Goal: Task Accomplishment & Management: Manage account settings

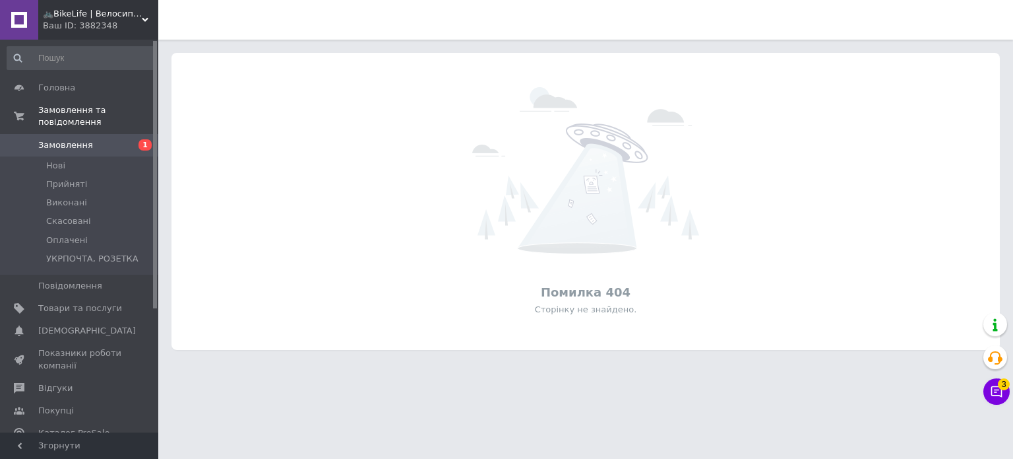
click at [69, 13] on span "🚲BikeLife | Велосипеди, запчастини, аксесуари та інструменти для них" at bounding box center [92, 14] width 99 height 12
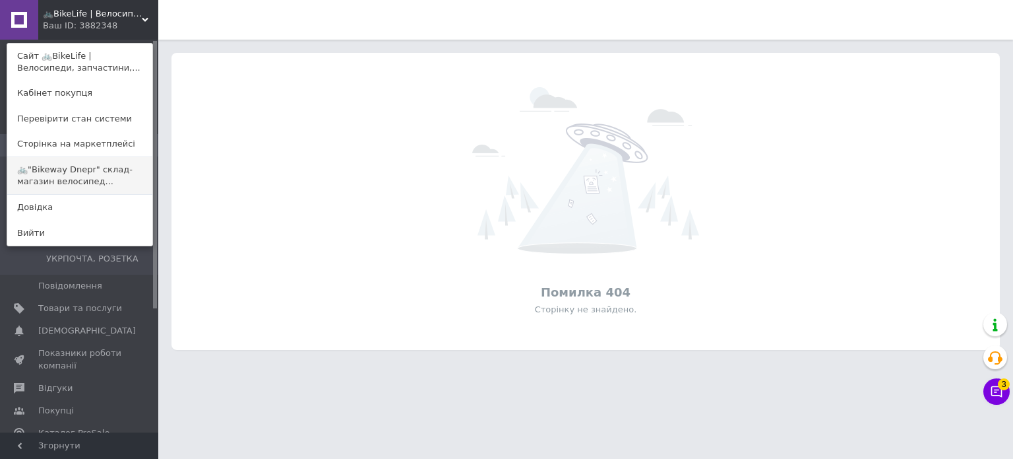
click at [87, 169] on link "🚲"Bikeway Dnepr" склад-магазин велосипед..." at bounding box center [79, 175] width 145 height 37
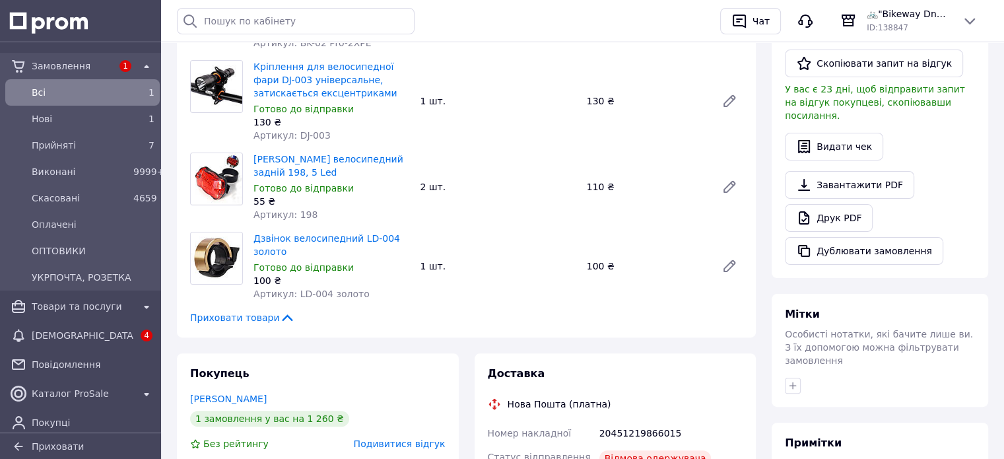
scroll to position [594, 0]
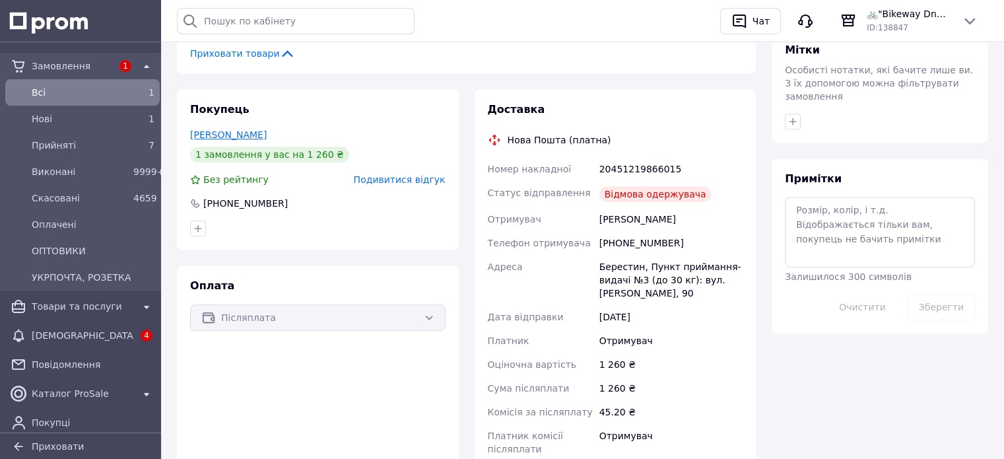
click at [256, 129] on link "Голубенко Валерия" at bounding box center [228, 134] width 77 height 11
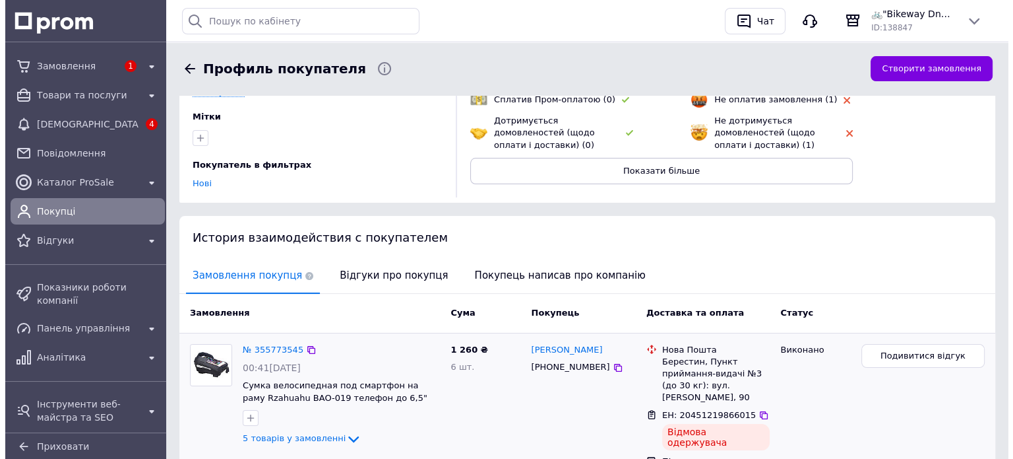
scroll to position [222, 0]
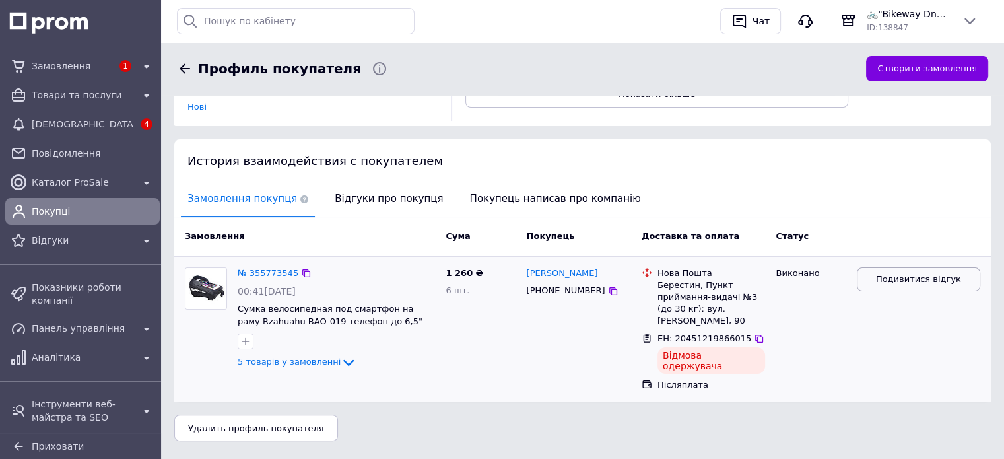
click at [919, 281] on span "Подивитися відгук" at bounding box center [918, 279] width 85 height 13
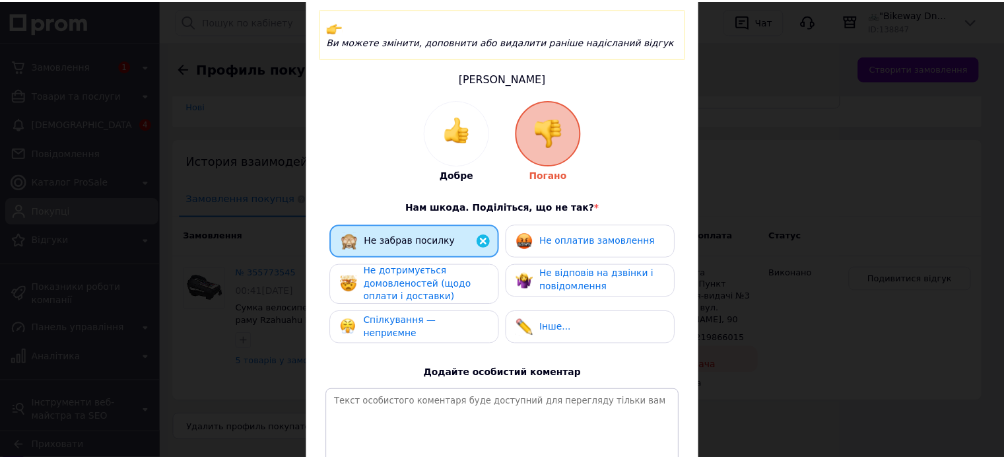
scroll to position [198, 0]
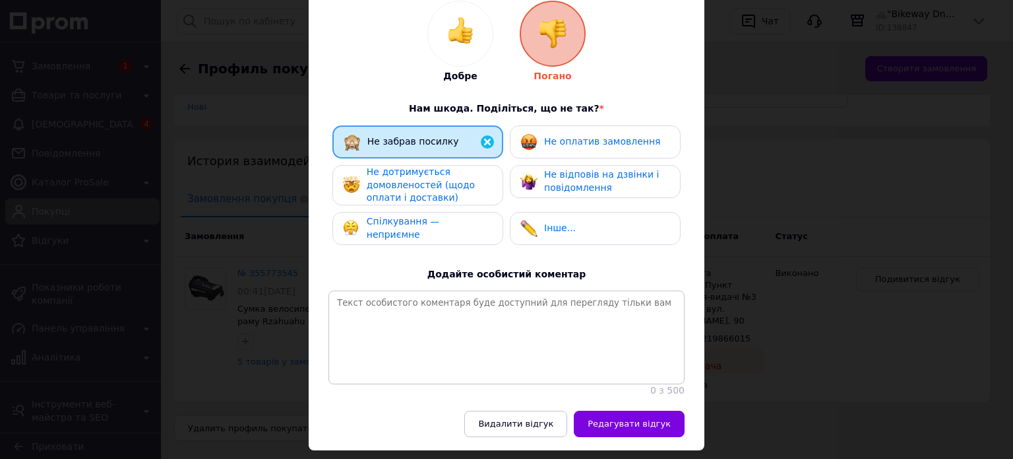
click at [441, 188] on span "Не дотримується домовленостей (щодо оплати і доставки)" at bounding box center [421, 184] width 108 height 36
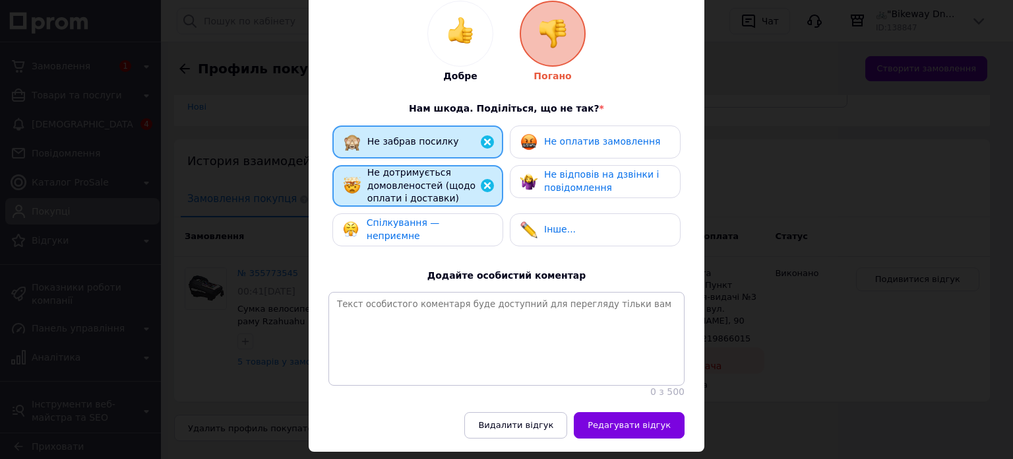
drag, startPoint x: 447, startPoint y: 222, endPoint x: 454, endPoint y: 217, distance: 8.4
click at [448, 221] on div "Спілкування — неприємне" at bounding box center [417, 229] width 149 height 26
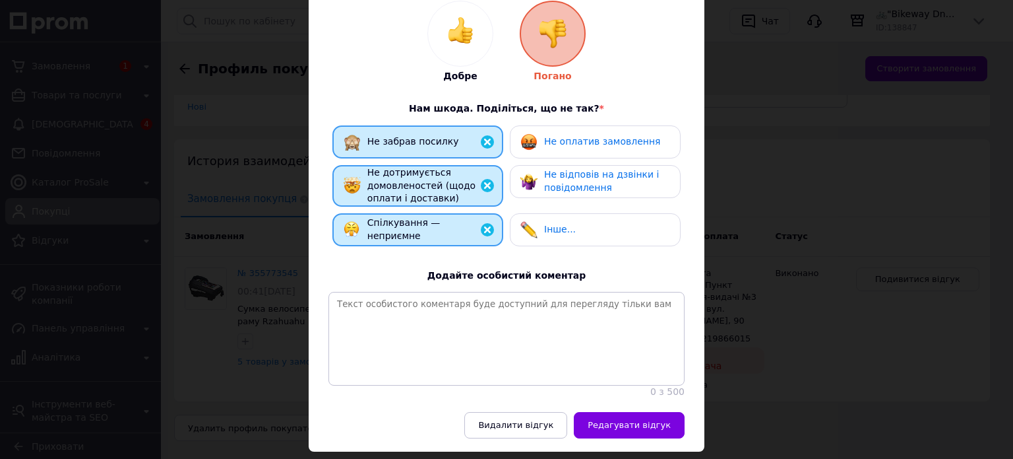
click at [565, 135] on div "Не оплатив замовлення" at bounding box center [591, 141] width 140 height 17
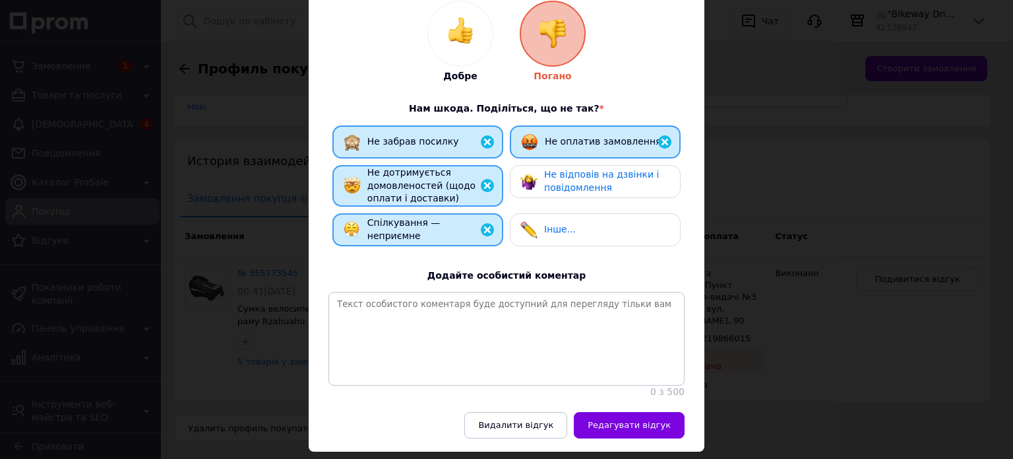
click at [575, 172] on span "Не відповів на дзвінки і повідомлення" at bounding box center [601, 181] width 115 height 24
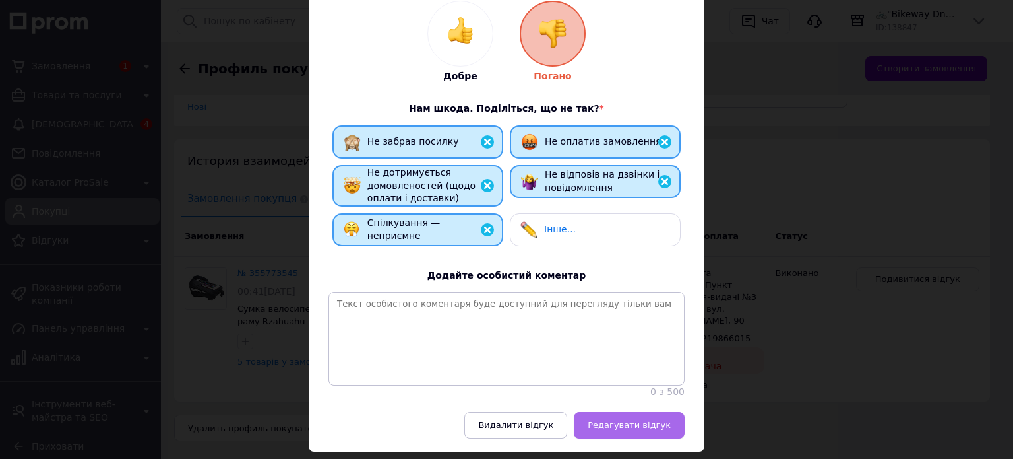
click at [633, 434] on button "Редагувати відгук" at bounding box center [629, 425] width 111 height 26
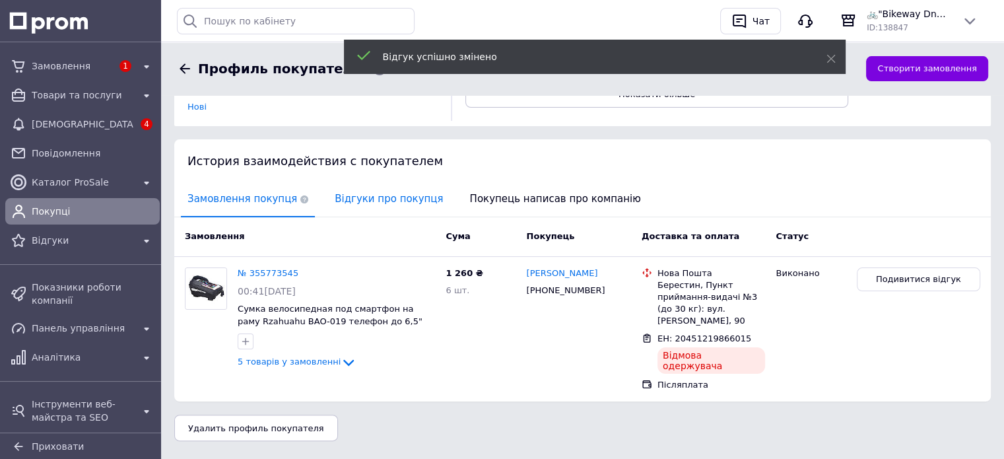
click at [354, 197] on span "Відгуки про покупця" at bounding box center [388, 199] width 121 height 34
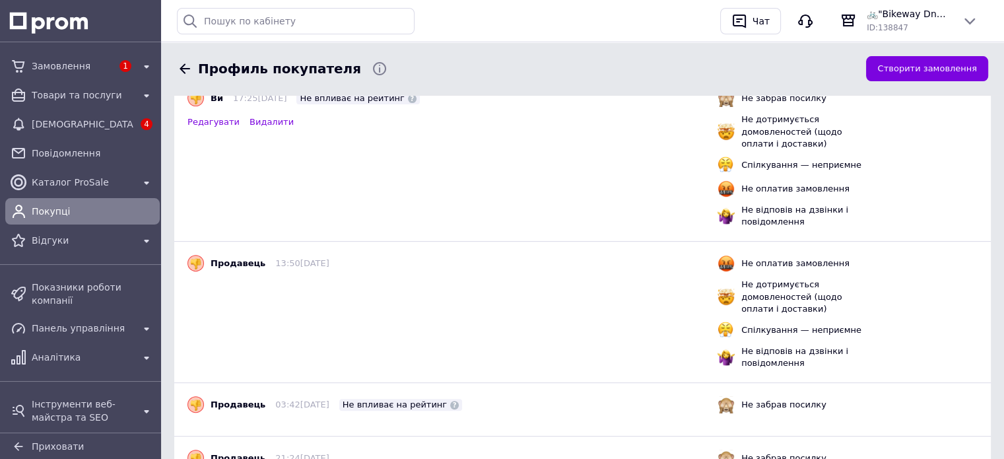
scroll to position [5, 0]
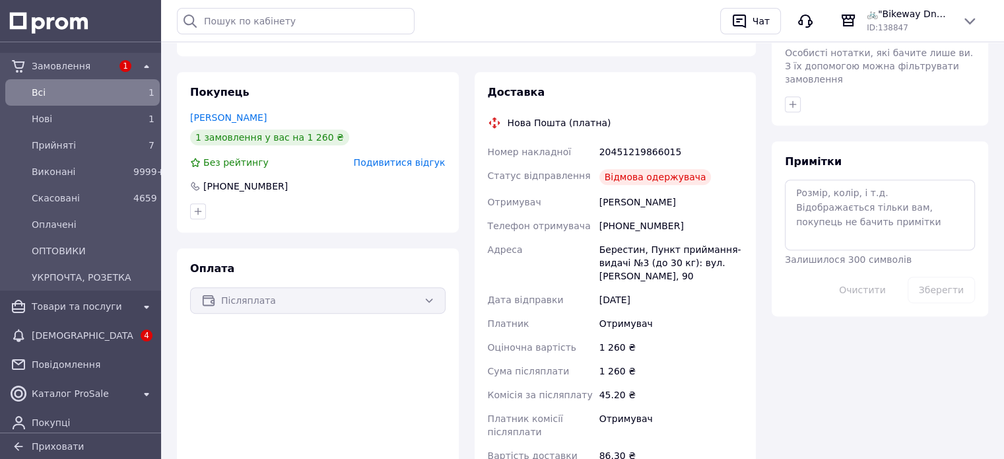
scroll to position [528, 0]
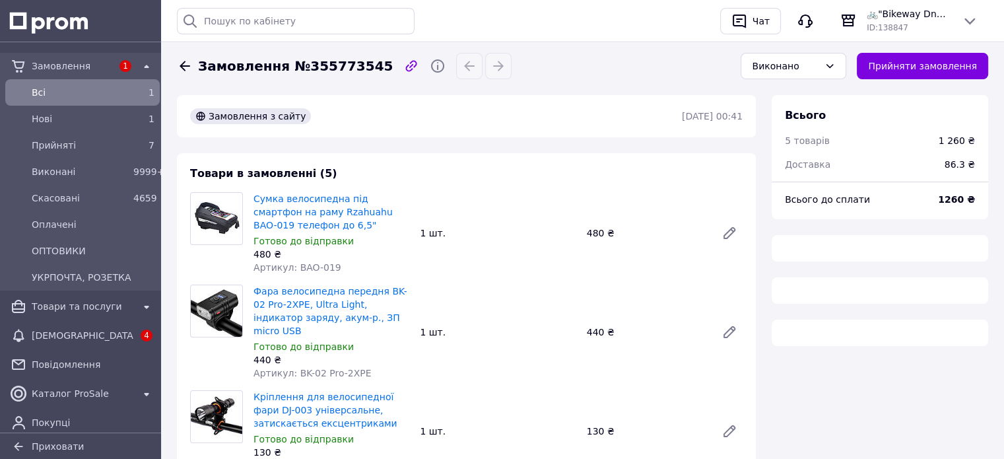
scroll to position [527, 0]
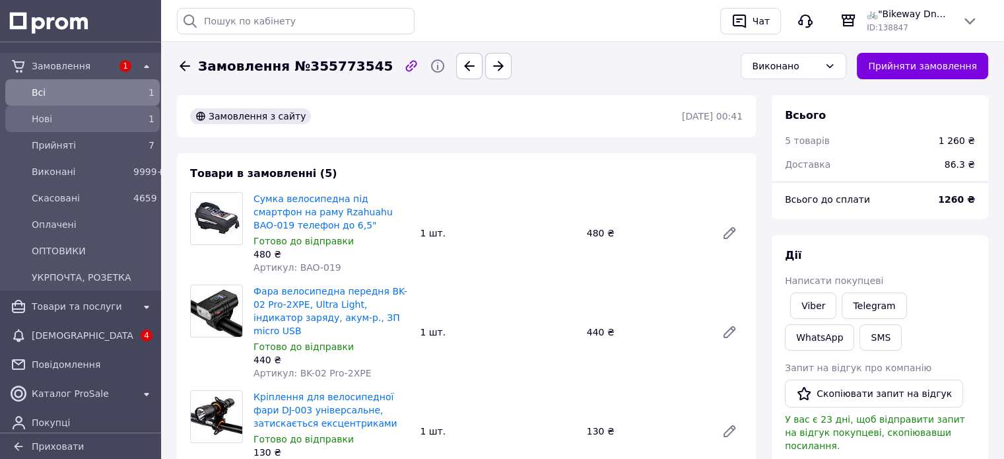
click at [51, 119] on span "Нові" at bounding box center [80, 118] width 96 height 13
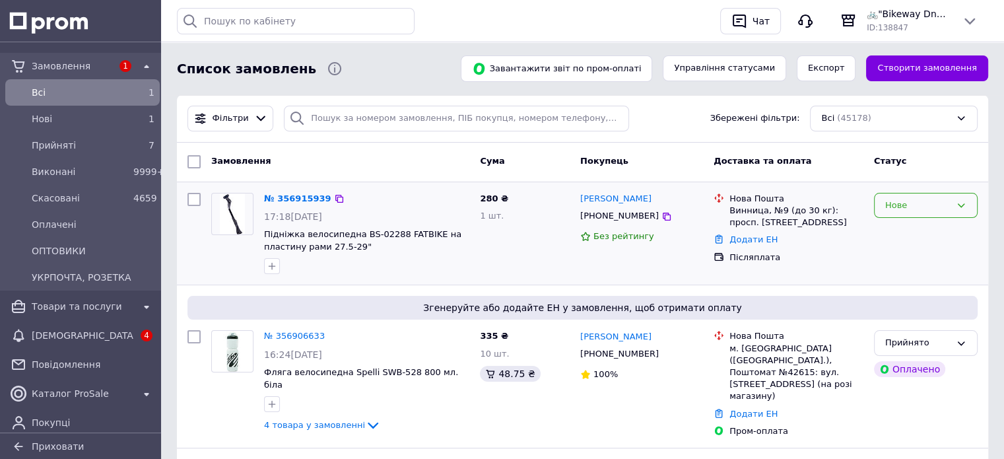
click at [905, 205] on div "Нове" at bounding box center [917, 206] width 65 height 14
click at [905, 226] on li "Прийнято" at bounding box center [925, 232] width 102 height 24
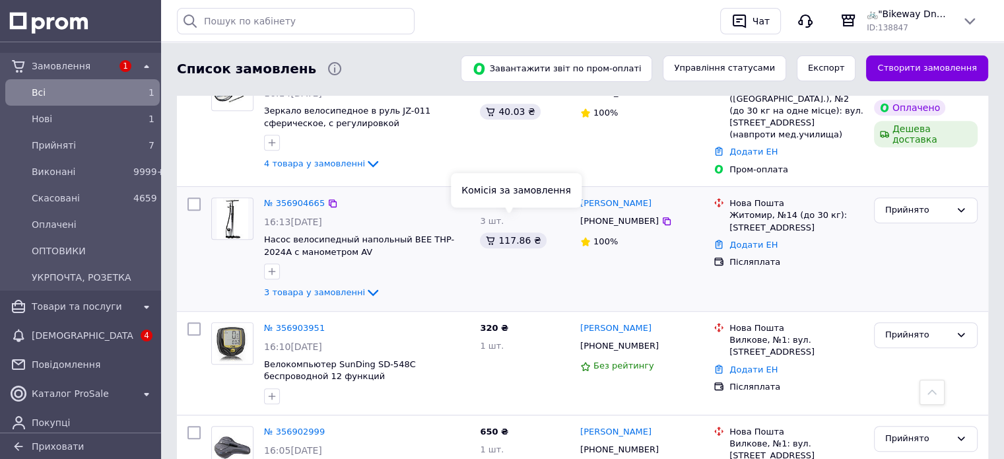
scroll to position [660, 0]
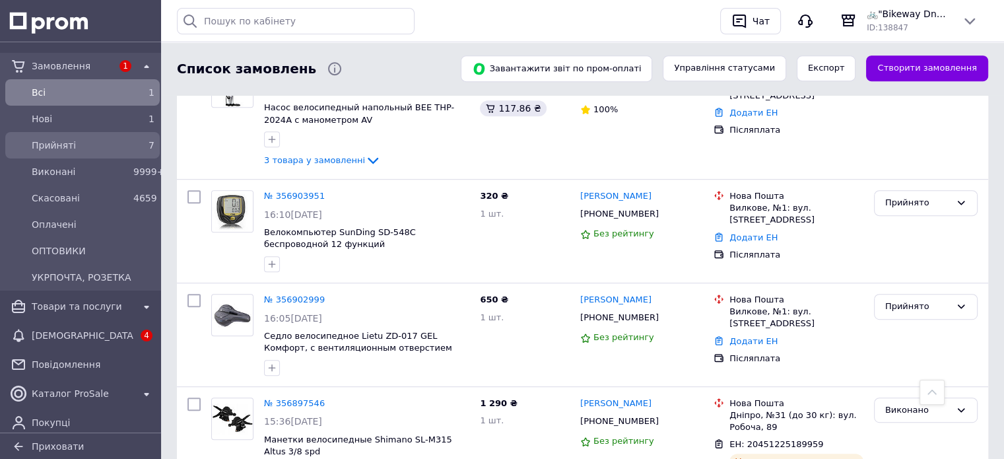
click at [66, 144] on span "Прийняті" at bounding box center [80, 145] width 96 height 13
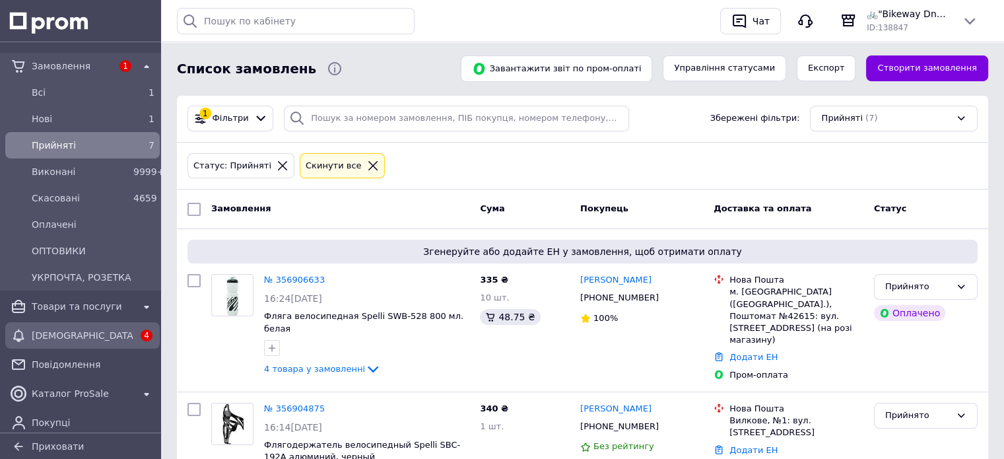
click at [69, 337] on span "[DEMOGRAPHIC_DATA]" at bounding box center [83, 335] width 102 height 13
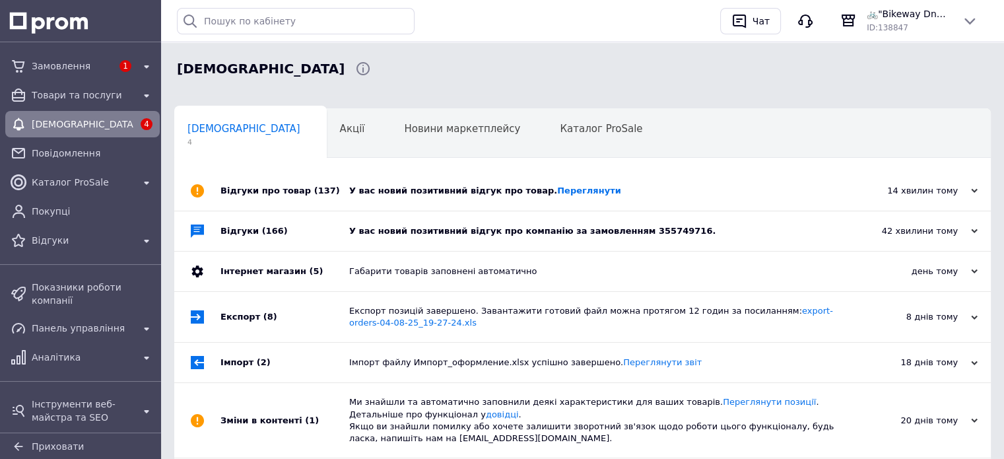
click at [689, 234] on div "У вас новий позитивний відгук про компанію за замовленням 355749716." at bounding box center [597, 231] width 496 height 12
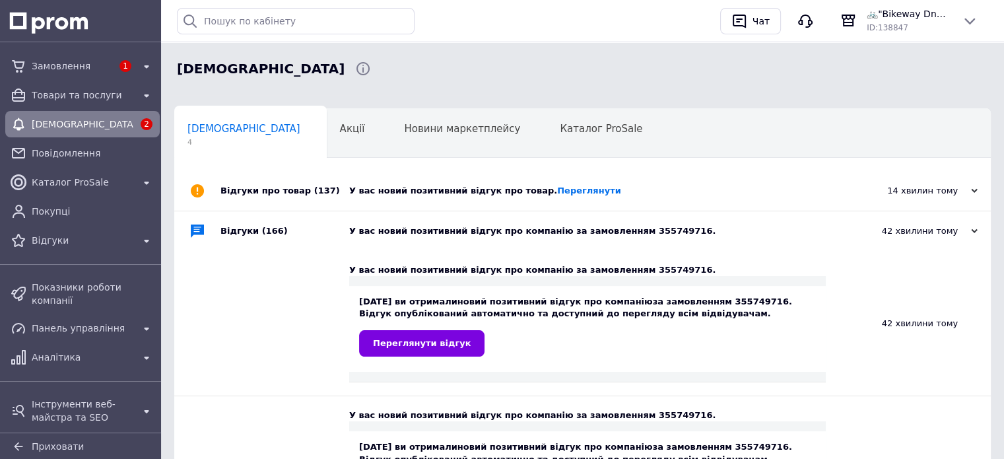
click at [639, 193] on div "У вас новий позитивний відгук про товар. Переглянути" at bounding box center [597, 191] width 496 height 12
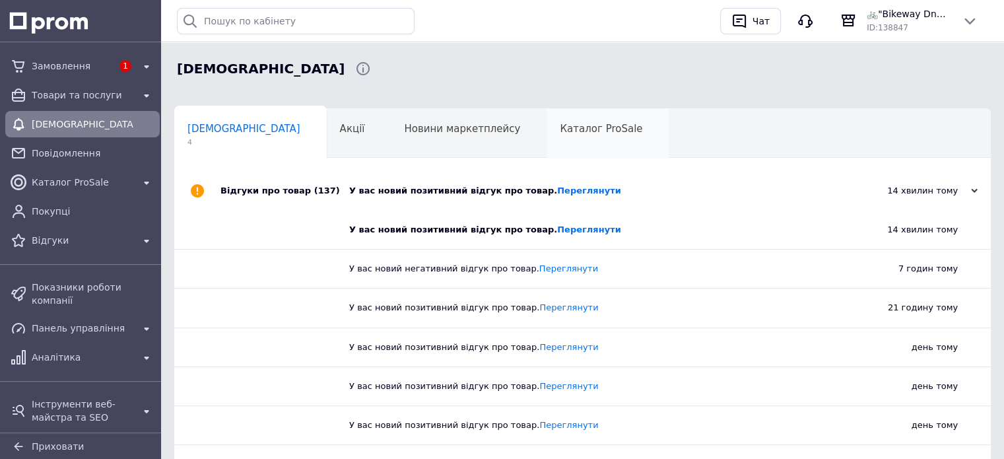
click at [546, 142] on div "Каталог ProSale 0" at bounding box center [607, 134] width 122 height 50
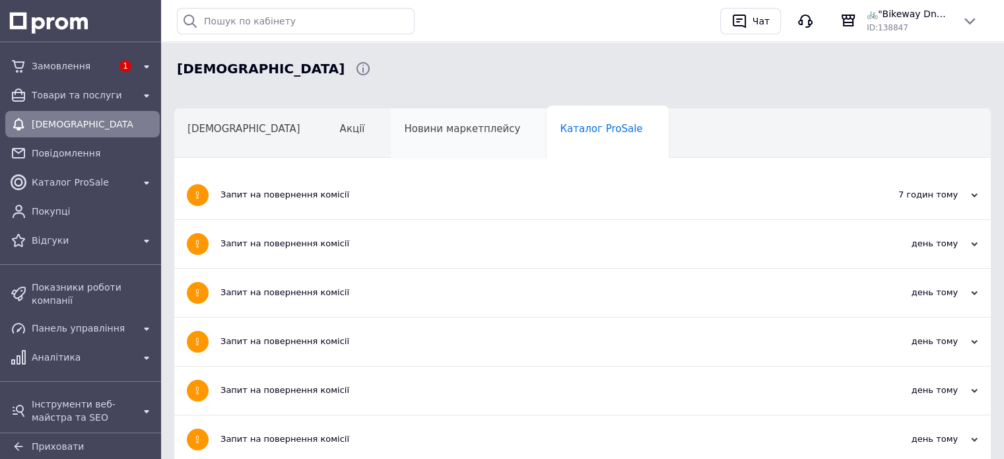
click at [404, 134] on span "Новини маркетплейсу" at bounding box center [462, 129] width 116 height 12
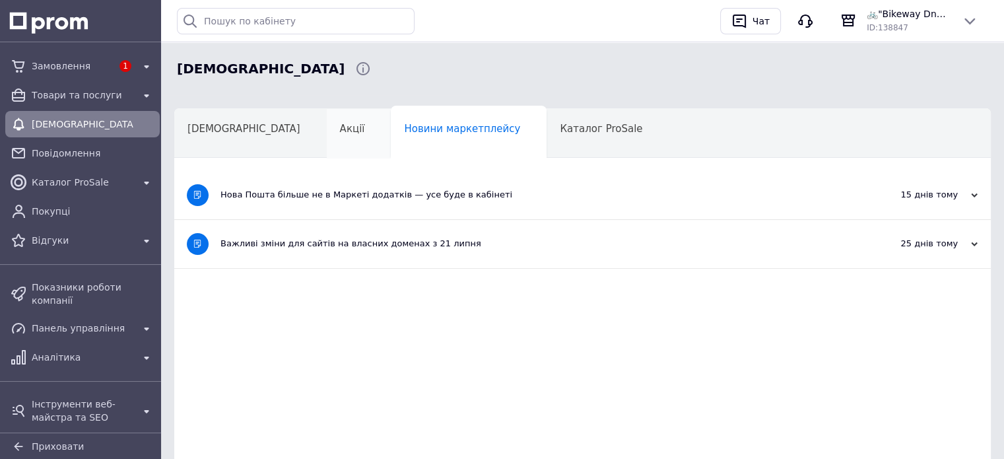
click at [327, 137] on div "Акції" at bounding box center [359, 134] width 65 height 50
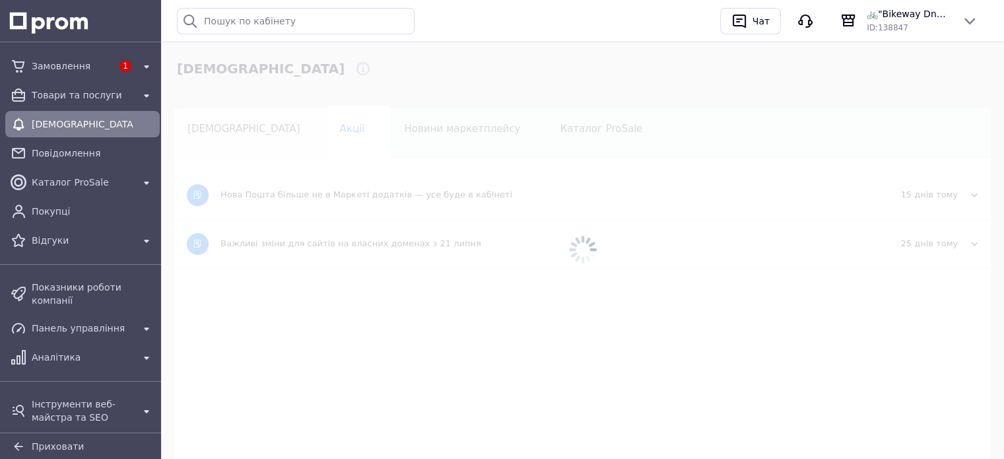
click at [222, 133] on span "[DEMOGRAPHIC_DATA]" at bounding box center [243, 129] width 113 height 12
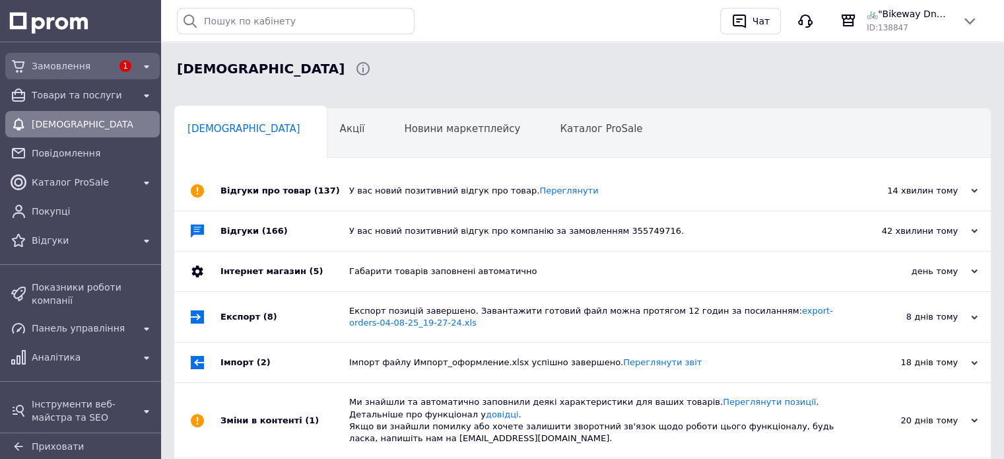
click at [67, 68] on span "Замовлення" at bounding box center [72, 65] width 80 height 13
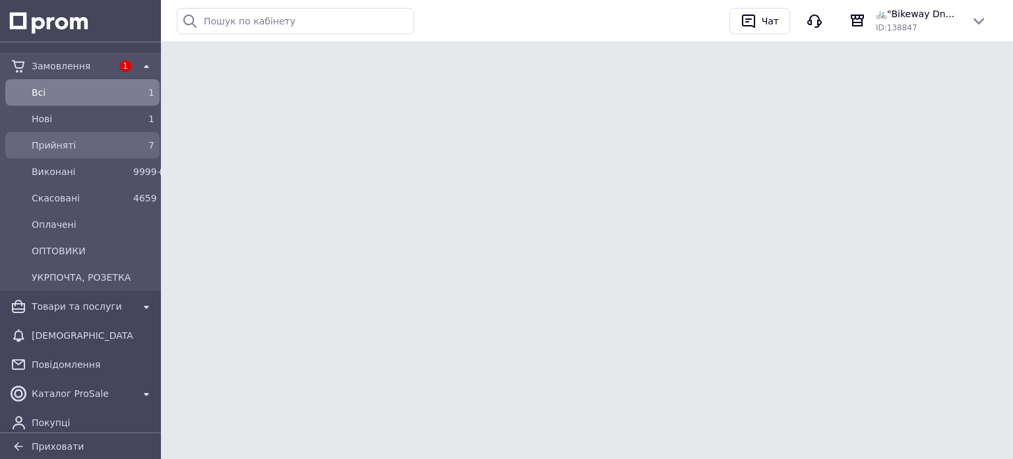
click at [74, 142] on span "Прийняті" at bounding box center [80, 145] width 96 height 13
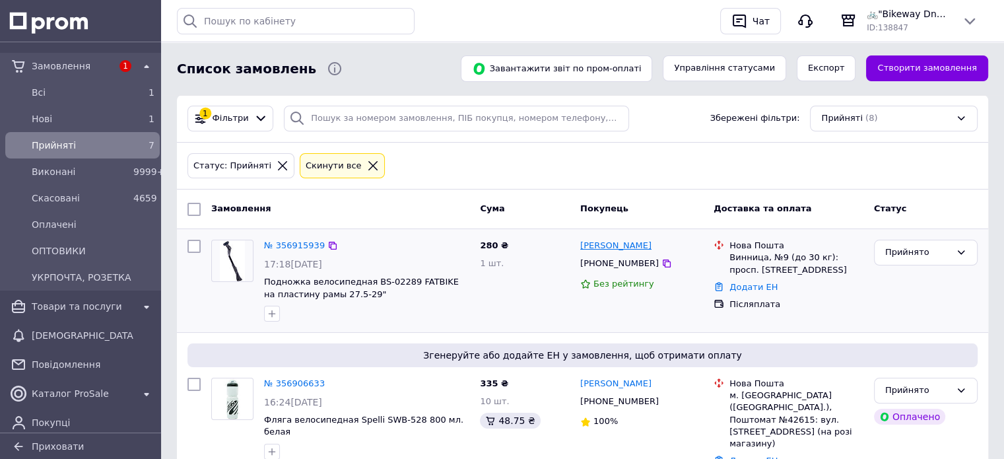
click at [618, 242] on link "[PERSON_NAME]" at bounding box center [615, 246] width 71 height 13
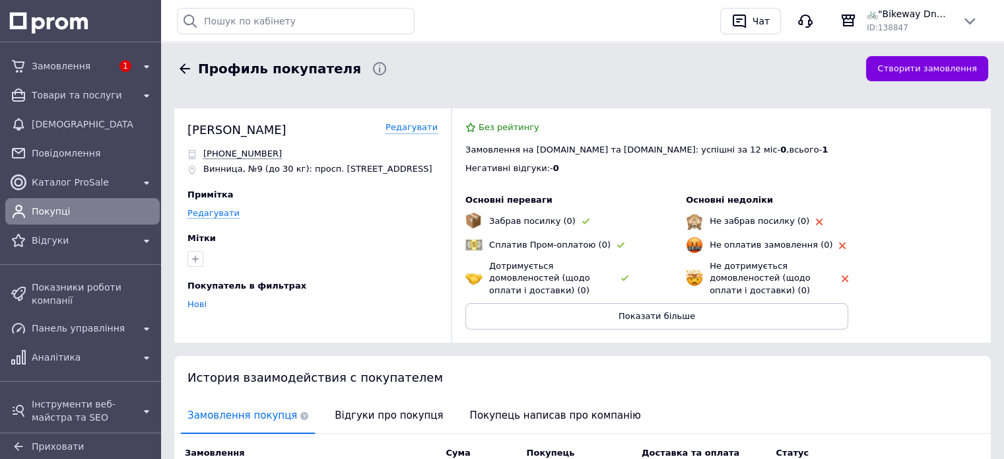
scroll to position [195, 0]
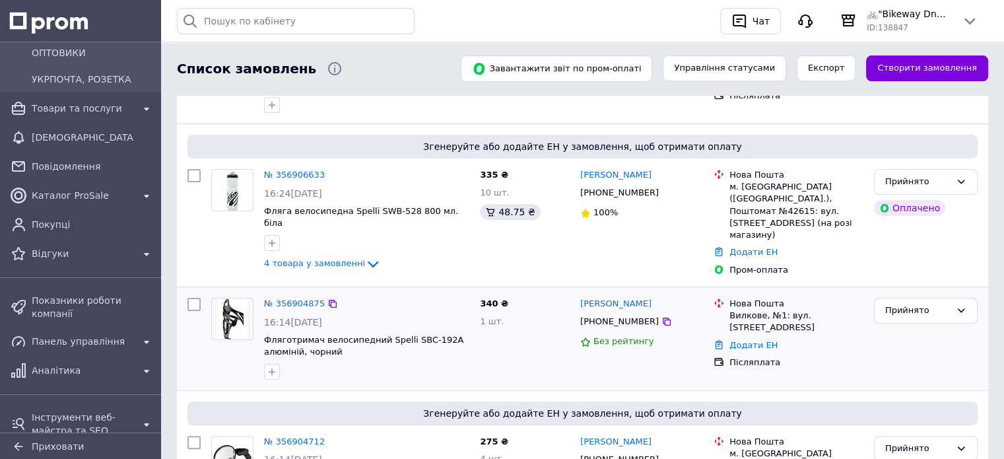
scroll to position [264, 0]
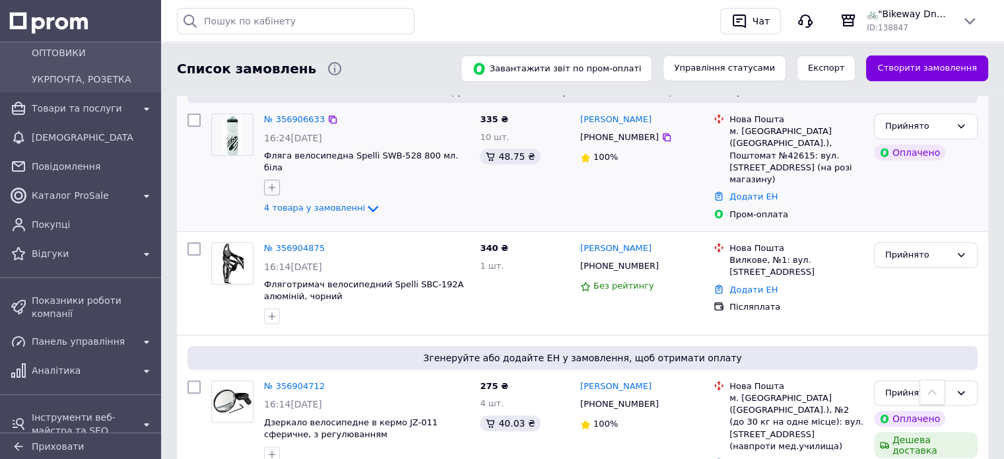
click at [269, 182] on icon "button" at bounding box center [272, 187] width 11 height 11
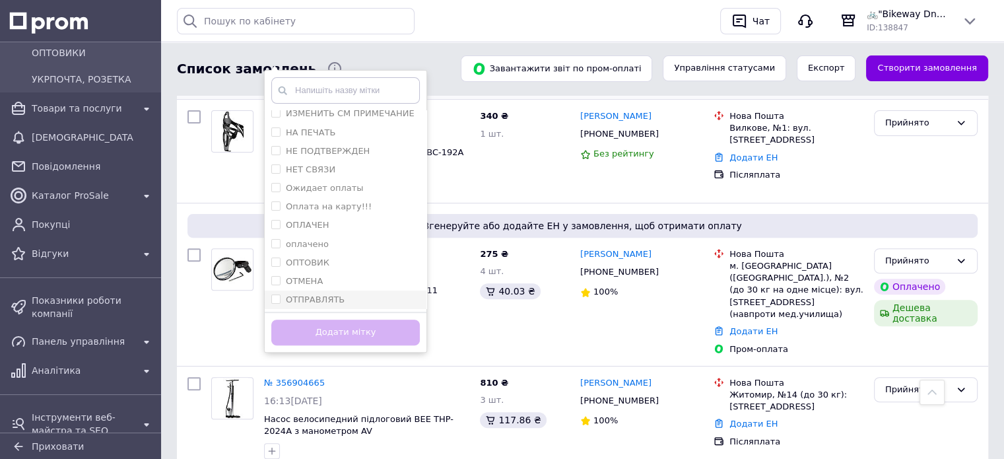
scroll to position [66, 0]
click at [336, 271] on label "ОТПРАВЛЯТЬ" at bounding box center [315, 276] width 59 height 10
checkbox input "true"
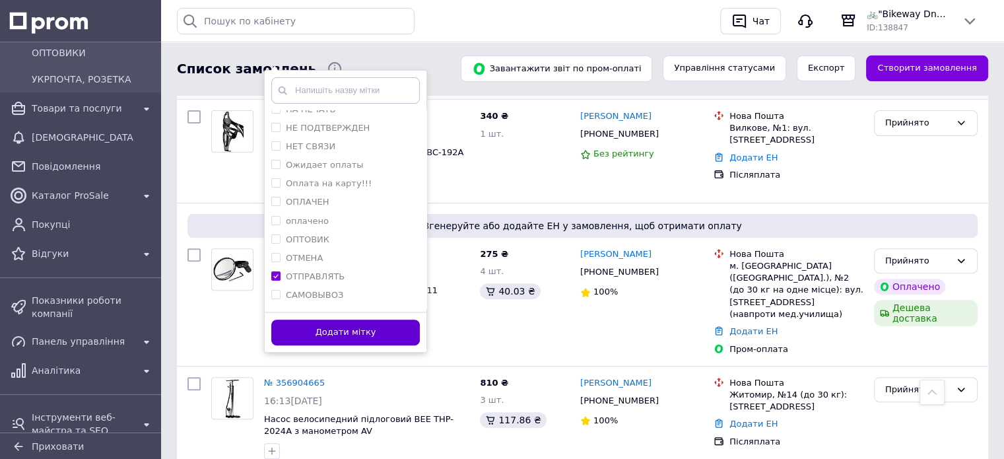
click at [342, 319] on button "Додати мітку" at bounding box center [345, 332] width 148 height 26
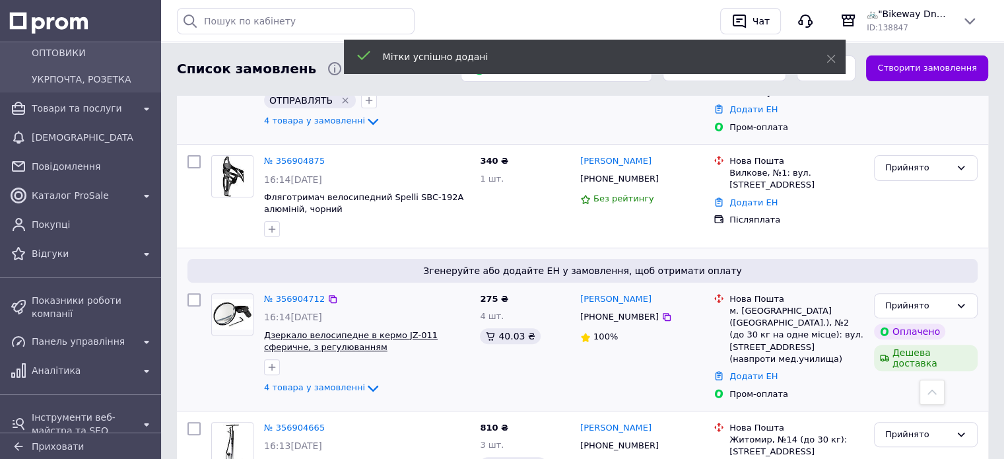
scroll to position [330, 0]
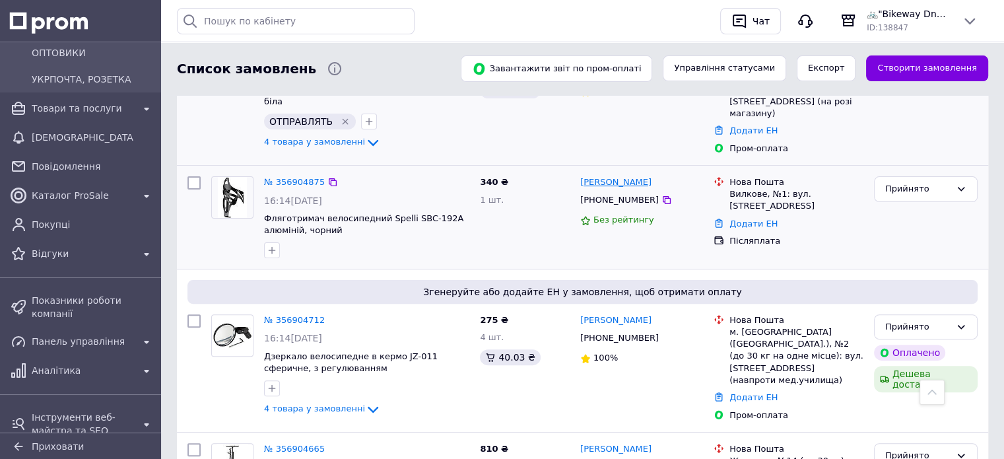
click at [612, 176] on link "[PERSON_NAME]" at bounding box center [615, 182] width 71 height 13
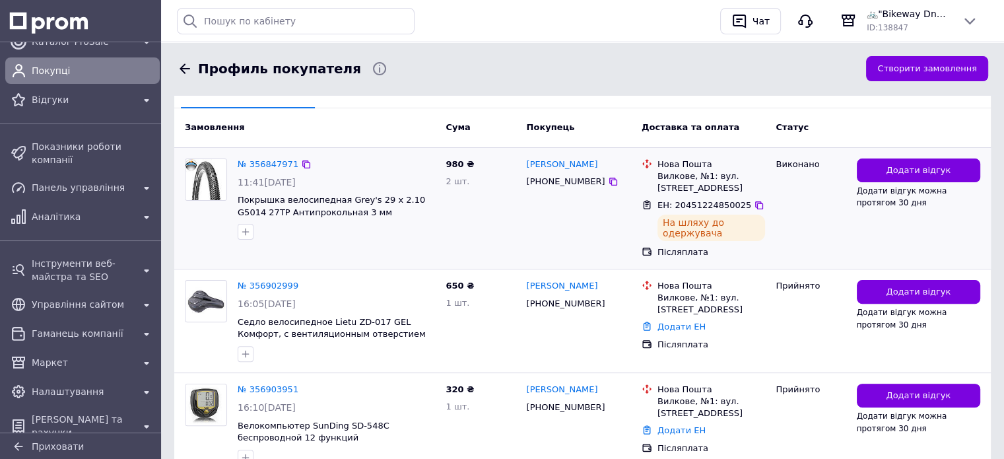
scroll to position [259, 0]
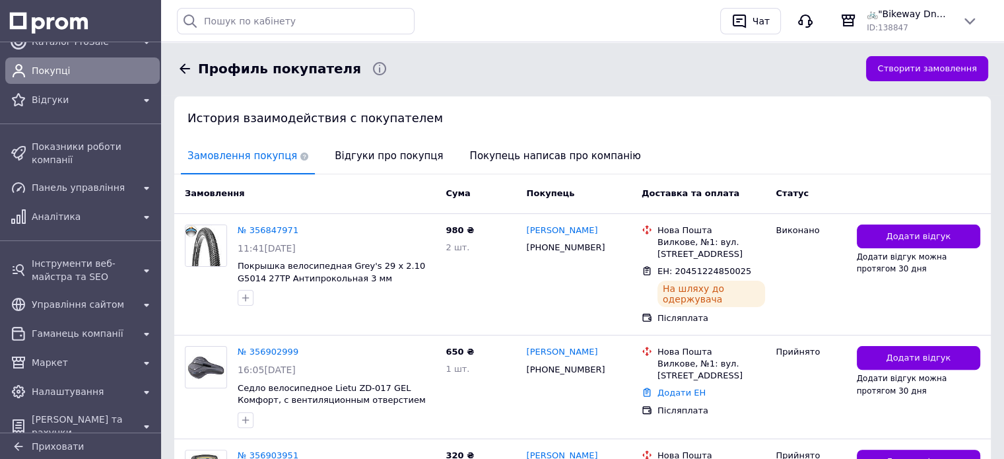
click at [368, 156] on span "Відгуки про покупця" at bounding box center [388, 156] width 121 height 34
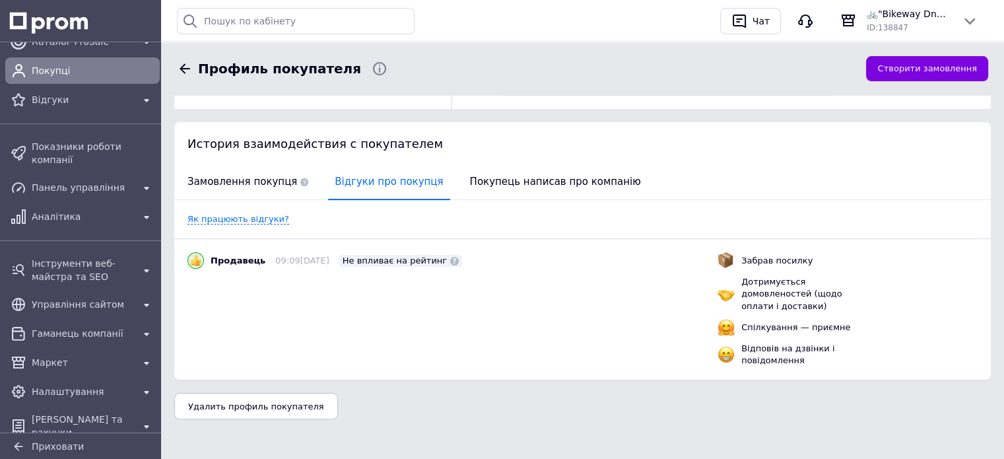
scroll to position [221, 0]
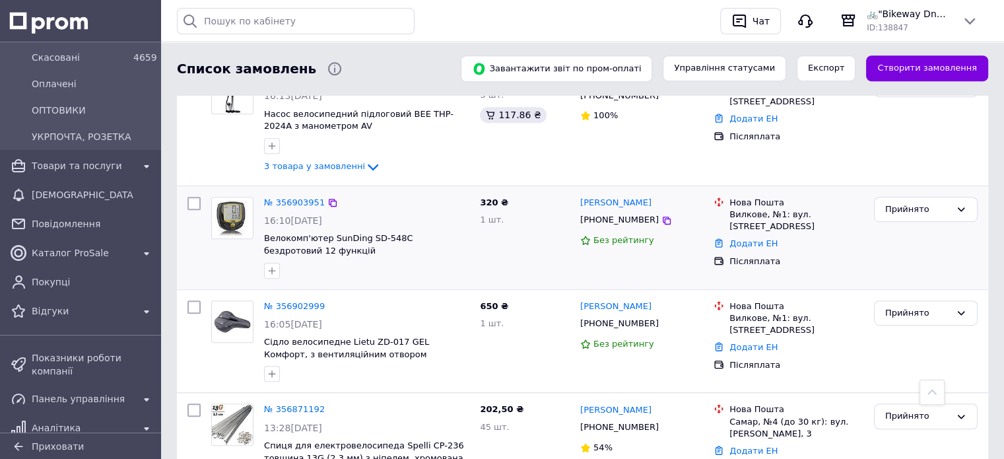
scroll to position [761, 0]
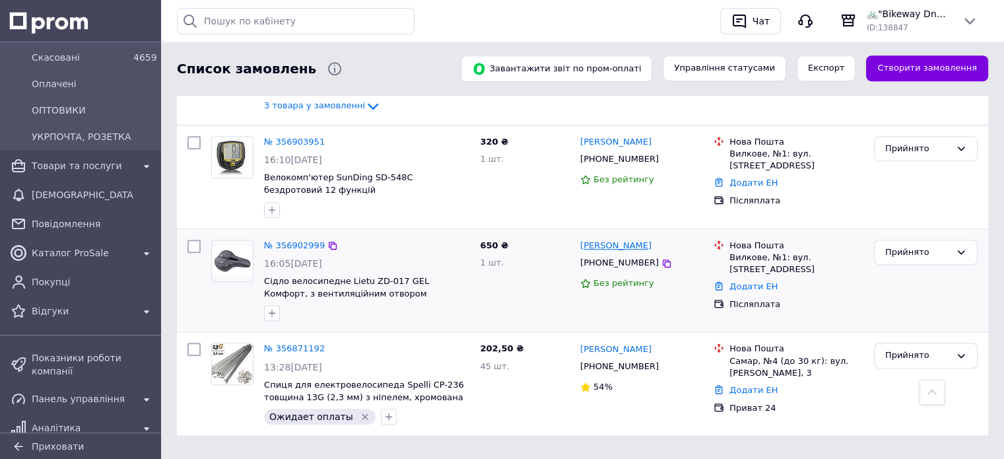
click at [628, 240] on link "[PERSON_NAME]" at bounding box center [615, 246] width 71 height 13
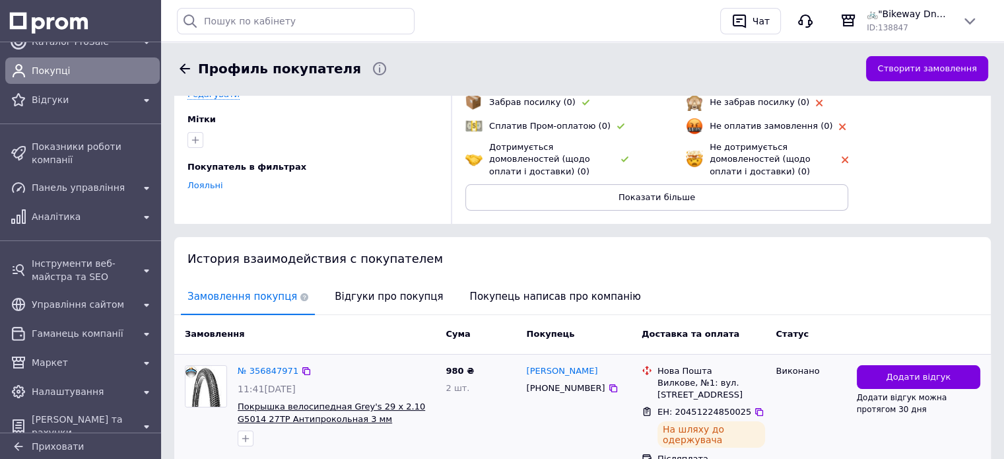
scroll to position [264, 0]
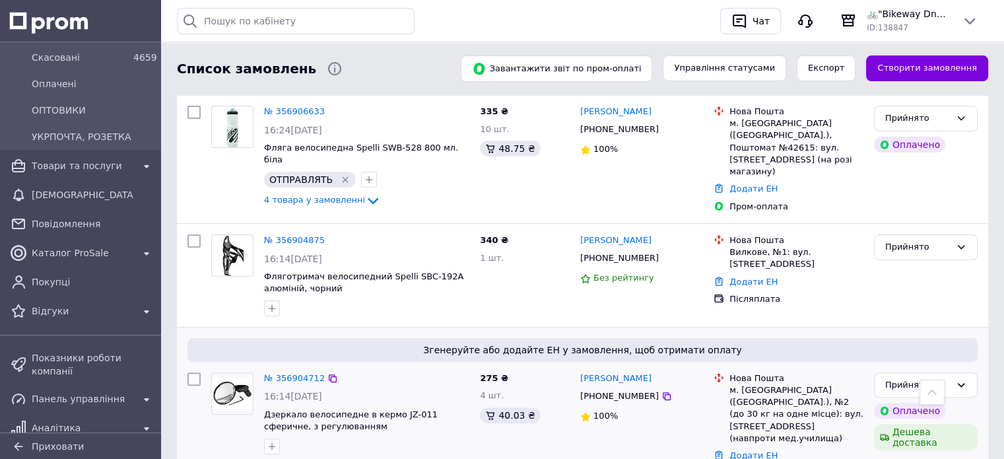
scroll to position [264, 0]
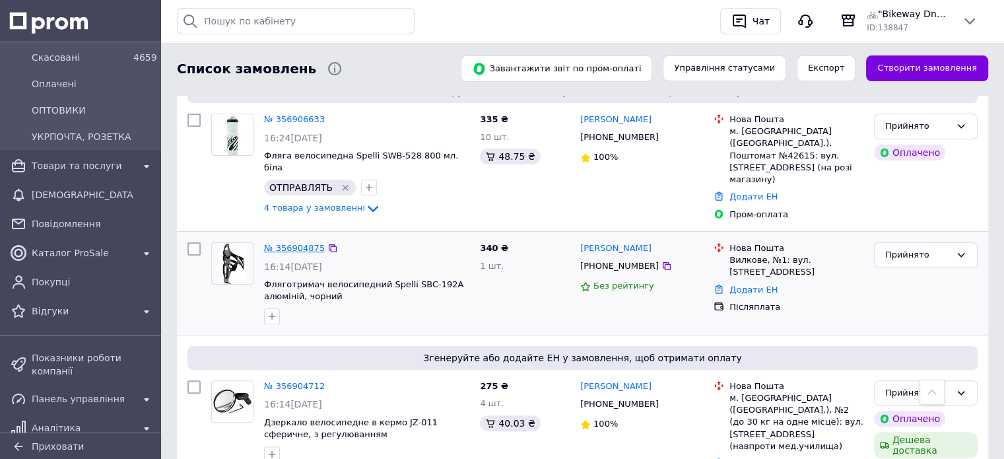
click at [293, 243] on link "№ 356904875" at bounding box center [294, 248] width 61 height 10
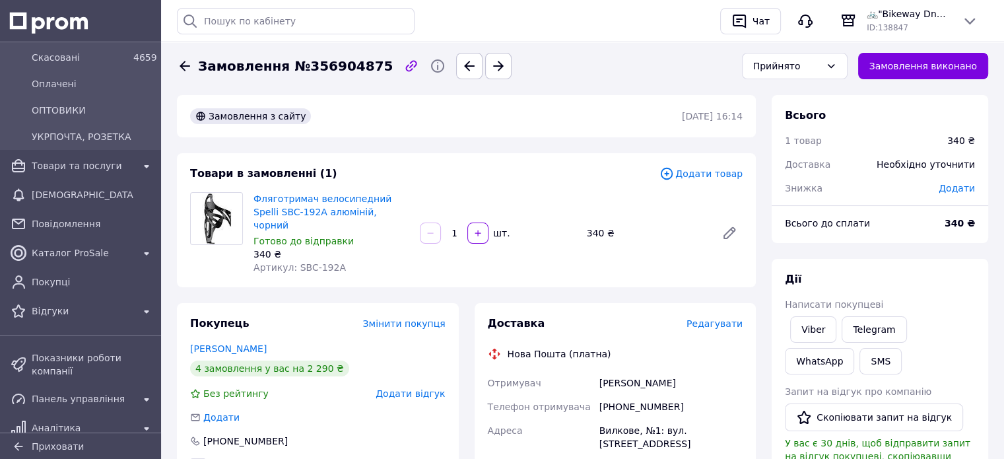
click at [721, 172] on span "Додати товар" at bounding box center [700, 173] width 83 height 15
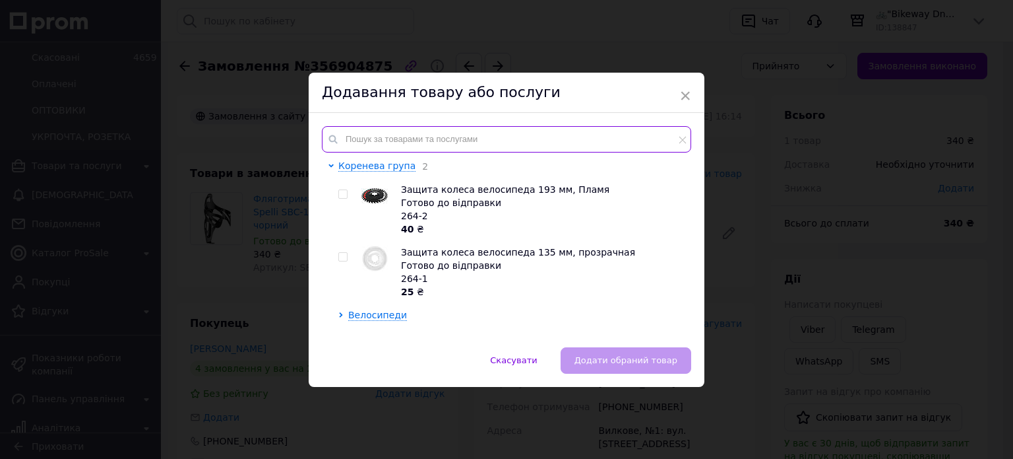
click at [371, 144] on input "text" at bounding box center [506, 139] width 369 height 26
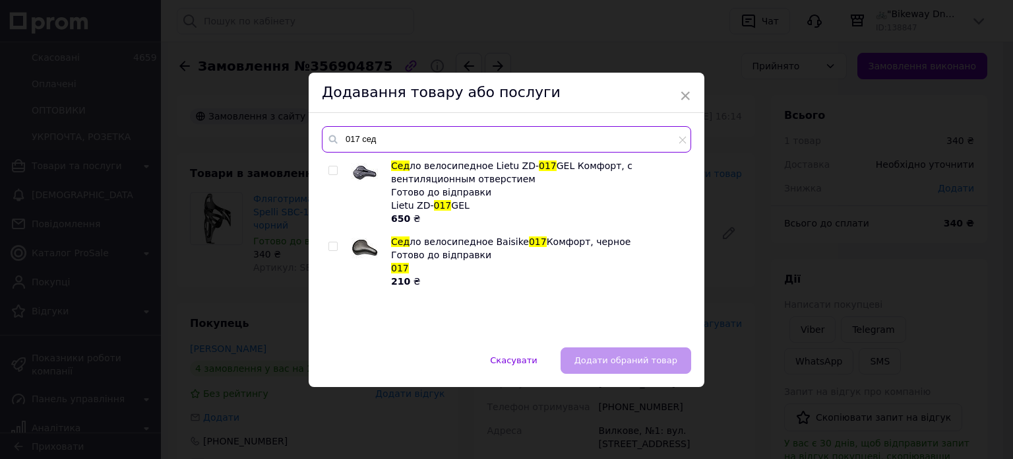
type input "017 сед"
click at [333, 166] on input "checkbox" at bounding box center [333, 170] width 9 height 9
checkbox input "true"
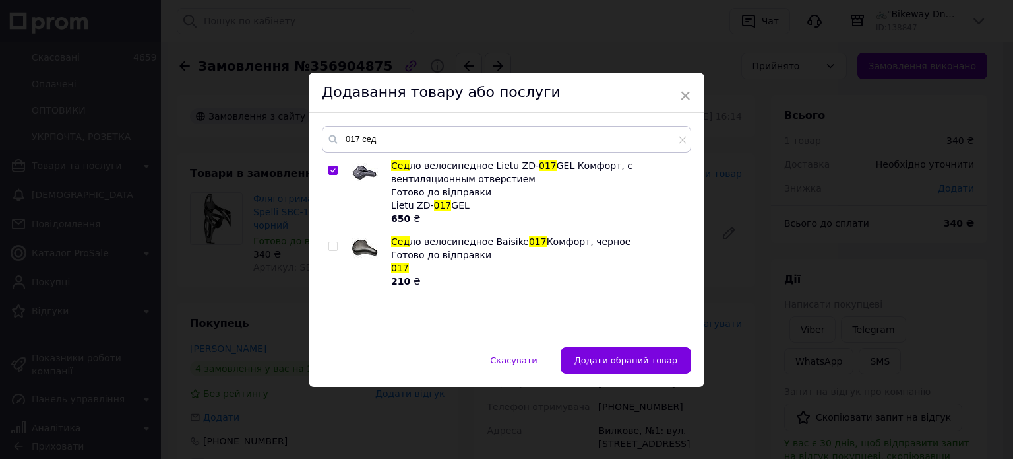
drag, startPoint x: 637, startPoint y: 360, endPoint x: 625, endPoint y: 354, distance: 13.3
click at [637, 360] on span "Додати обраний товар" at bounding box center [626, 360] width 103 height 10
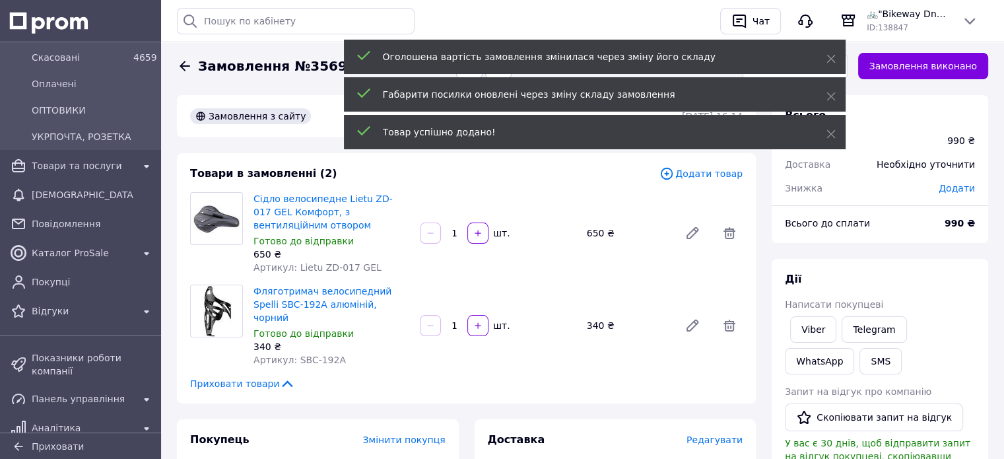
click at [707, 175] on span "Додати товар" at bounding box center [700, 173] width 83 height 15
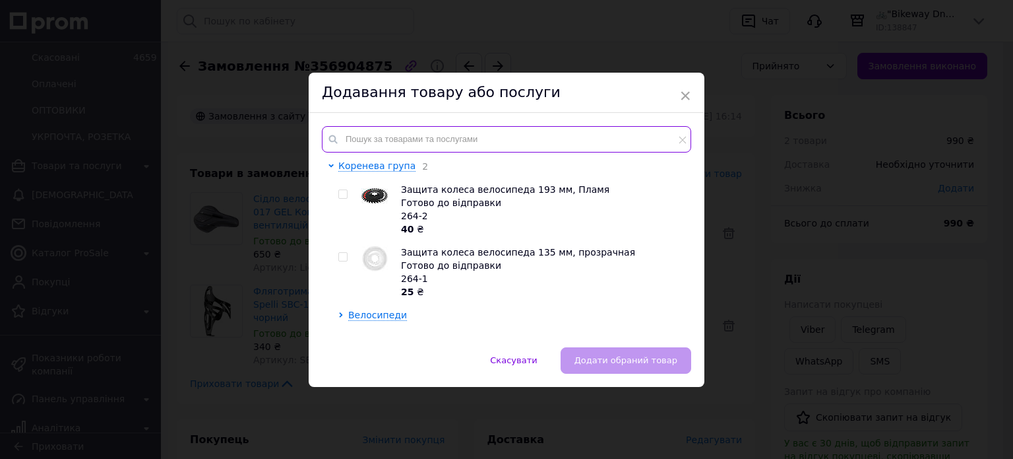
click at [401, 134] on input "text" at bounding box center [506, 139] width 369 height 26
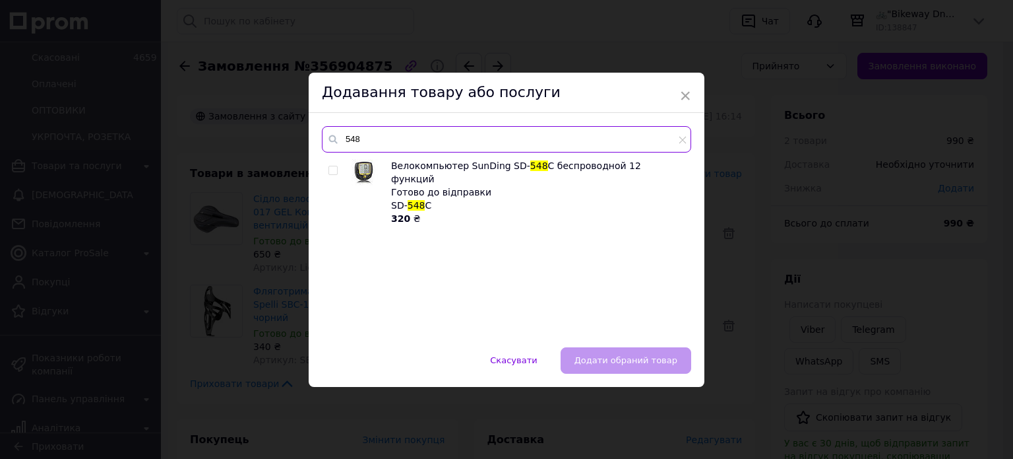
type input "548"
click at [332, 168] on input "checkbox" at bounding box center [333, 170] width 9 height 9
checkbox input "true"
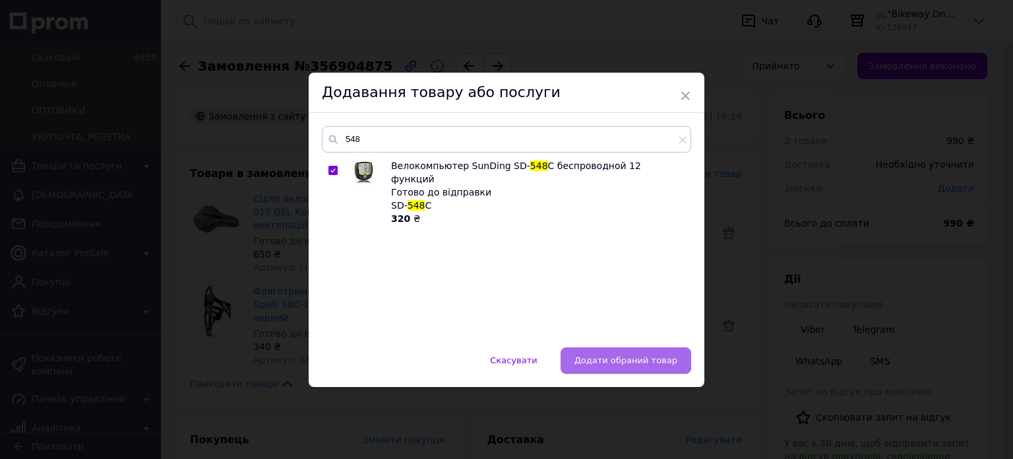
click at [639, 361] on span "Додати обраний товар" at bounding box center [626, 360] width 103 height 10
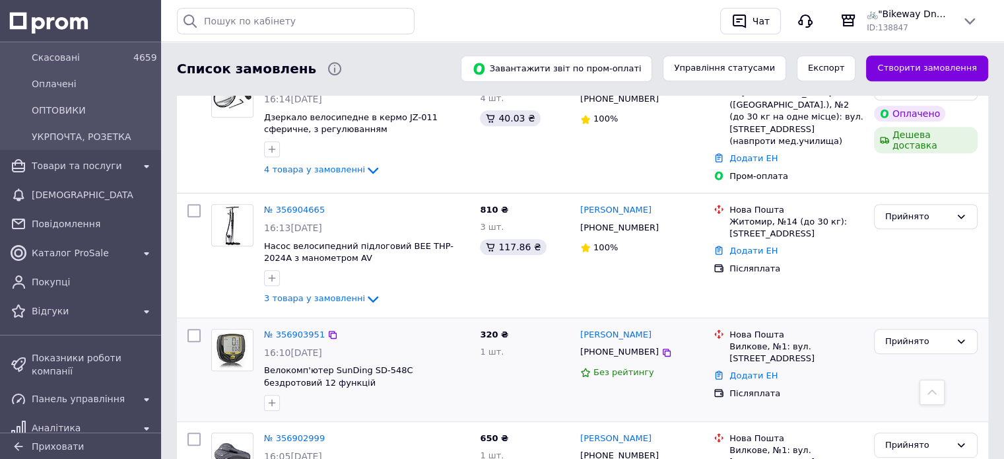
scroll to position [660, 0]
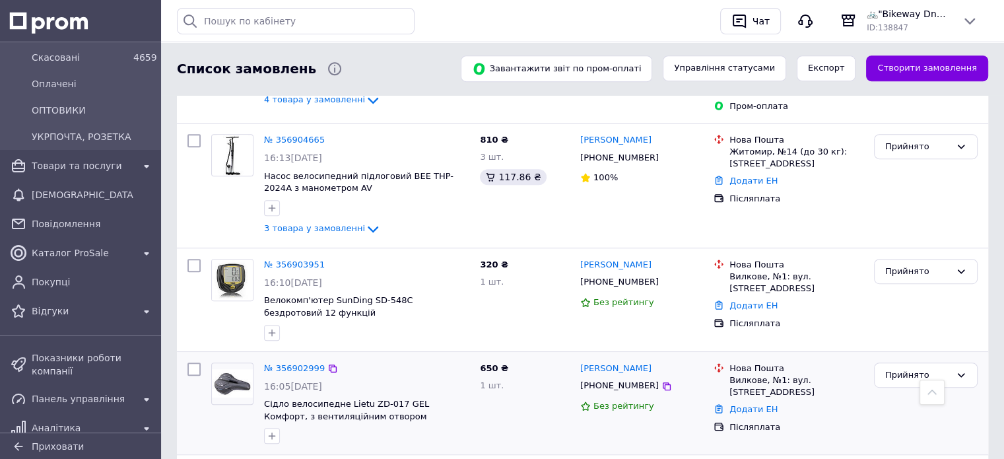
click at [192, 362] on input "checkbox" at bounding box center [193, 368] width 13 height 13
checkbox input "true"
click at [195, 259] on input "checkbox" at bounding box center [193, 265] width 13 height 13
checkbox input "true"
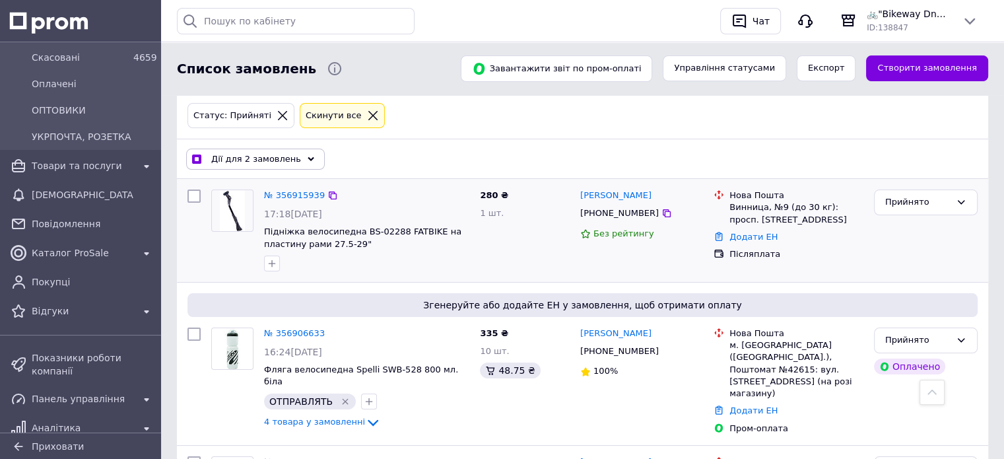
scroll to position [0, 0]
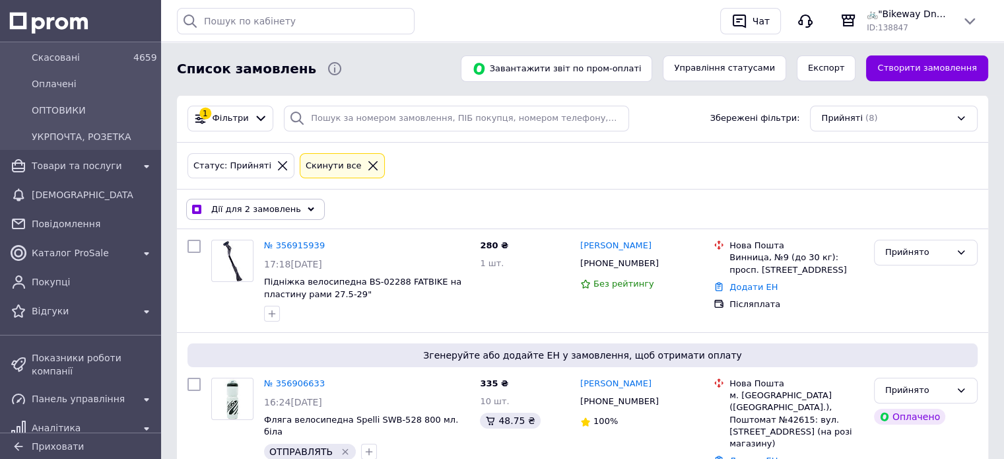
click at [230, 208] on span "Дії для 2 замовлень" at bounding box center [256, 209] width 90 height 12
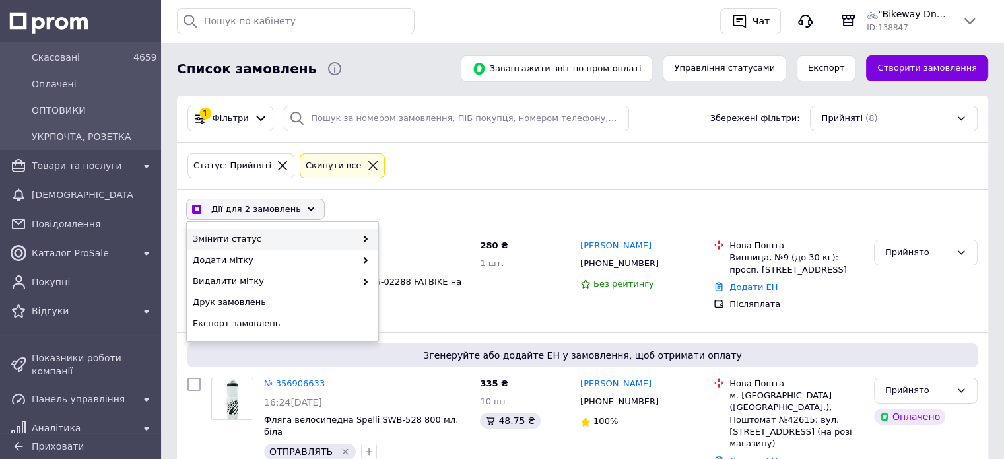
click at [242, 240] on span "Змінити статус" at bounding box center [274, 239] width 163 height 12
checkbox input "true"
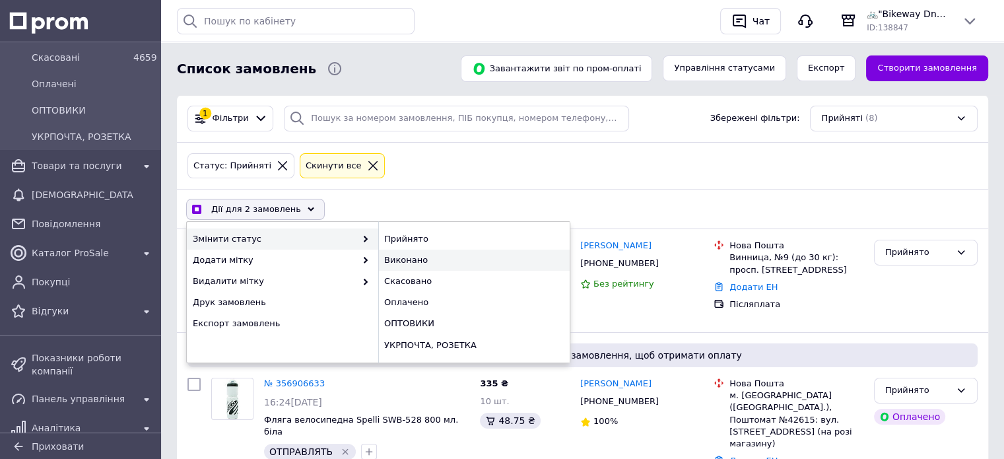
click at [405, 258] on div "Виконано" at bounding box center [473, 259] width 191 height 21
checkbox input "false"
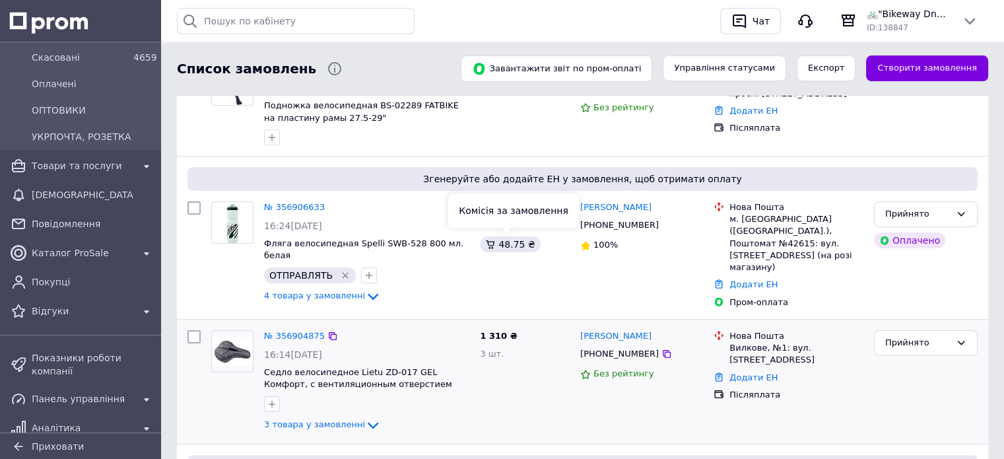
scroll to position [264, 0]
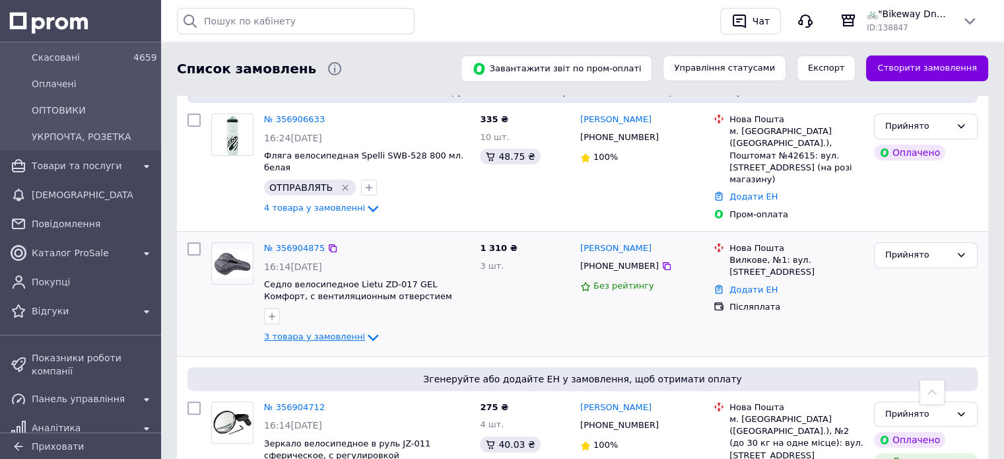
click at [325, 332] on span "3 товара у замовленні" at bounding box center [314, 337] width 101 height 10
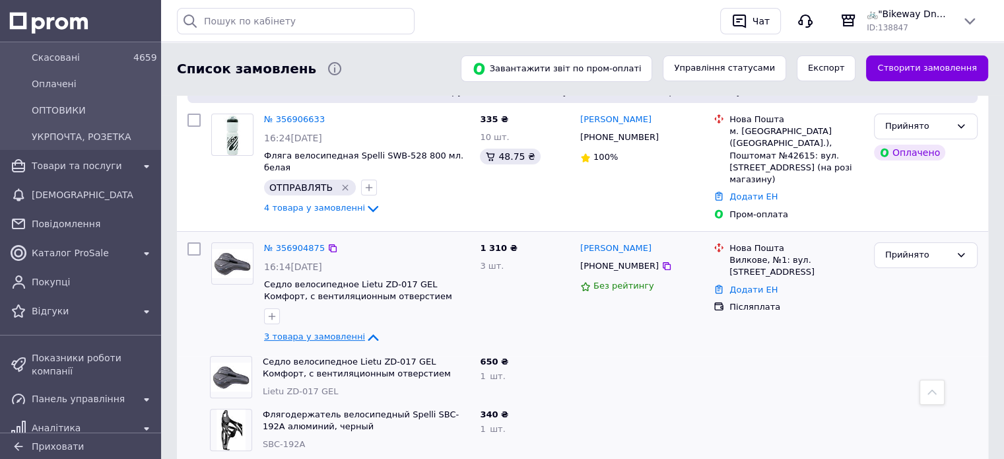
click at [287, 332] on span "3 товара у замовленні" at bounding box center [314, 337] width 101 height 10
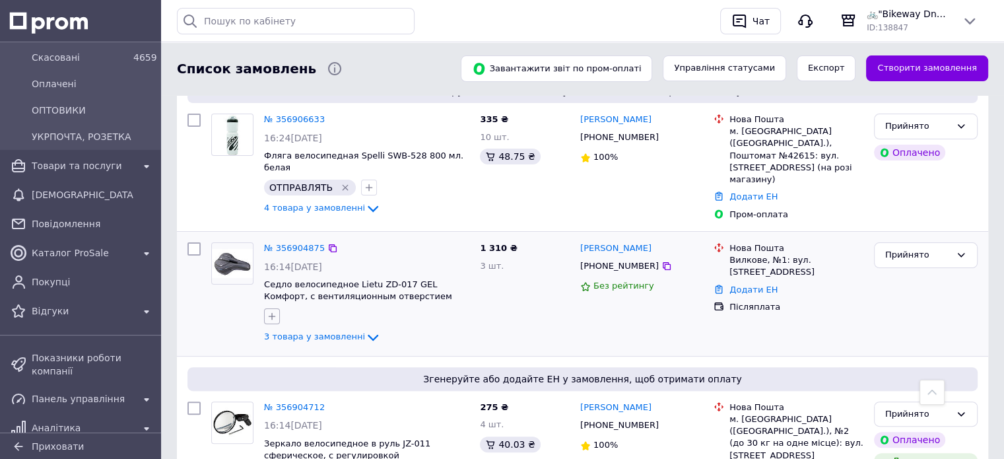
click at [277, 308] on button "button" at bounding box center [272, 316] width 16 height 16
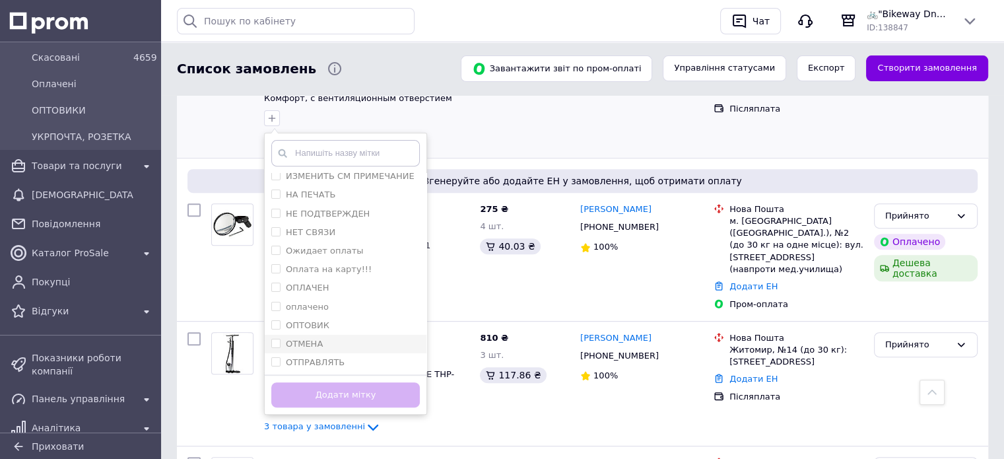
scroll to position [66, 0]
drag, startPoint x: 342, startPoint y: 326, endPoint x: 358, endPoint y: 356, distance: 34.0
click at [342, 333] on div "ОТПРАВЛЯТЬ" at bounding box center [345, 339] width 148 height 12
checkbox input "true"
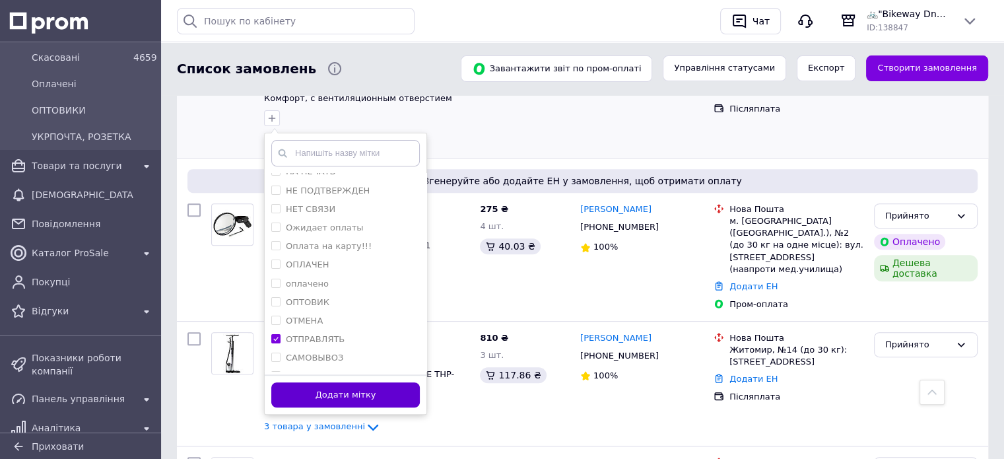
click at [357, 382] on button "Додати мітку" at bounding box center [345, 395] width 148 height 26
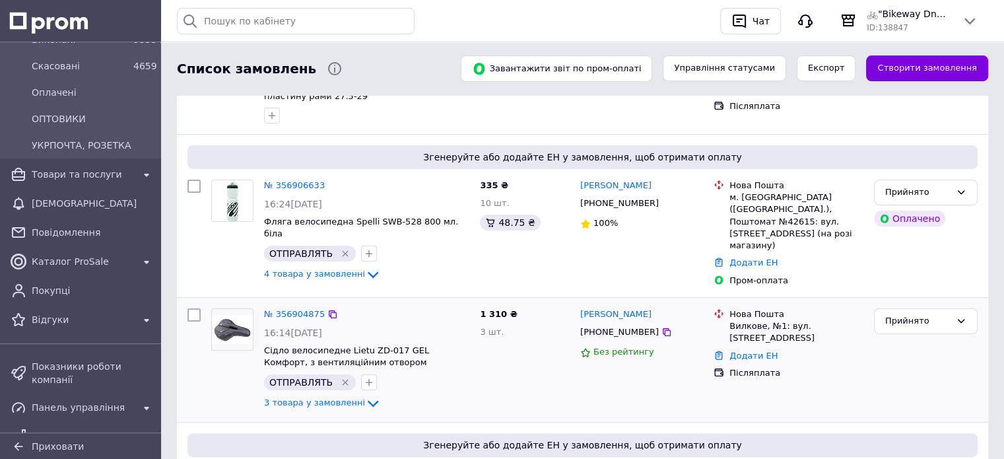
scroll to position [396, 0]
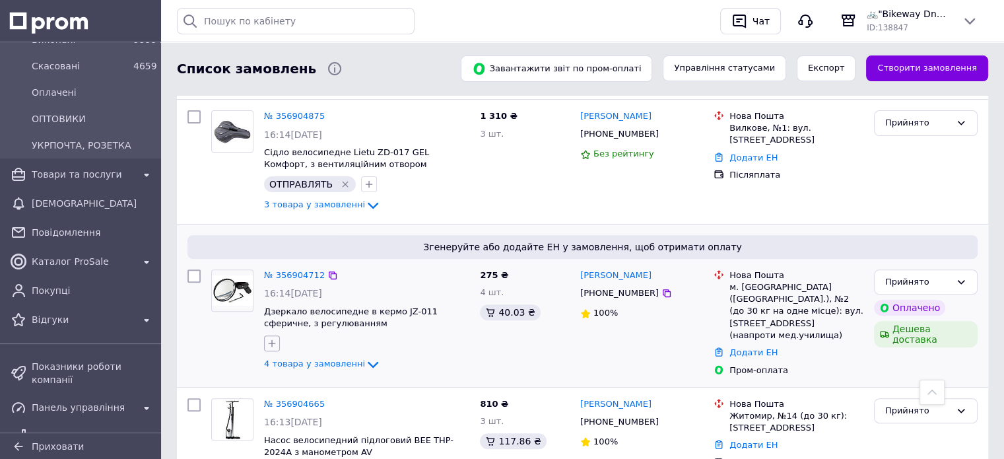
click at [272, 338] on icon "button" at bounding box center [272, 343] width 11 height 11
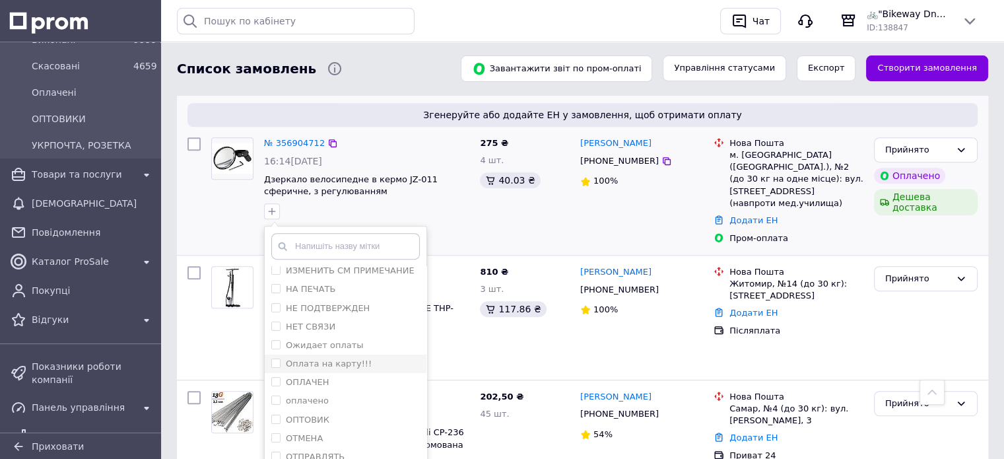
scroll to position [80, 0]
click at [348, 412] on div "ОТПРАВЛЯТЬ" at bounding box center [345, 418] width 148 height 12
checkbox input "true"
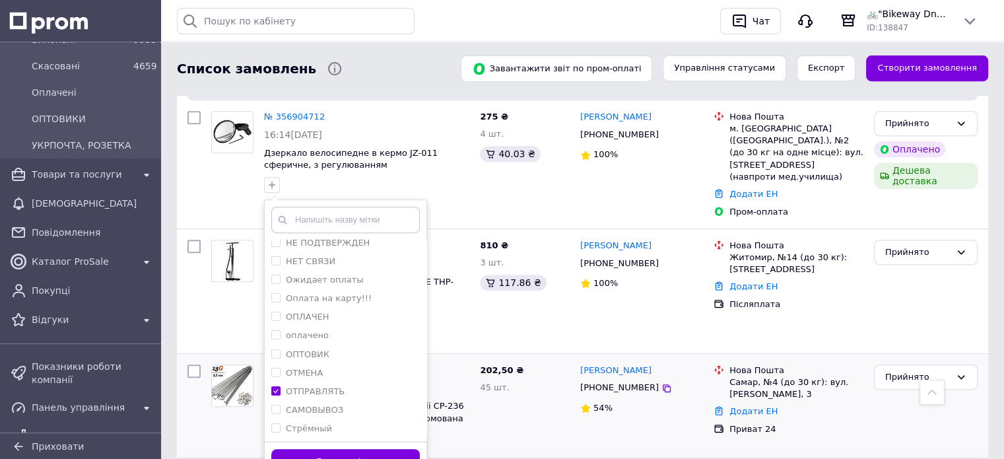
scroll to position [575, 0]
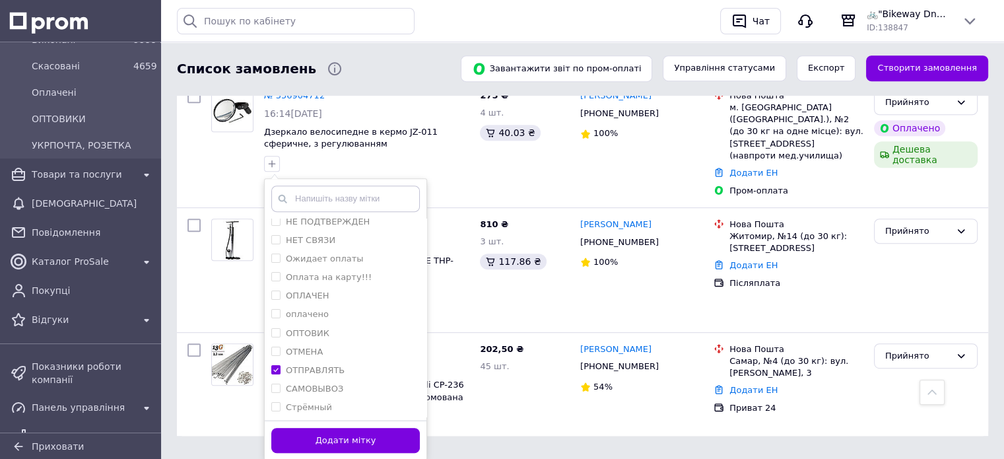
click at [362, 433] on button "Додати мітку" at bounding box center [345, 441] width 148 height 26
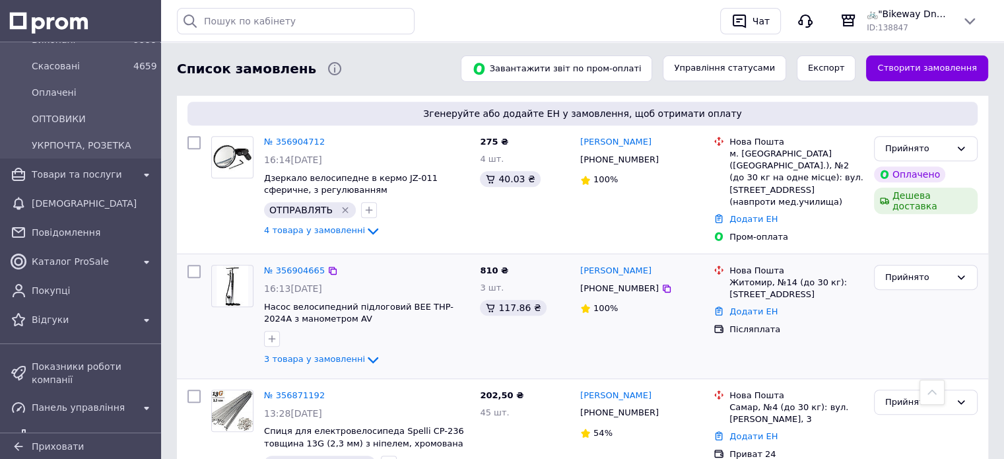
scroll to position [509, 0]
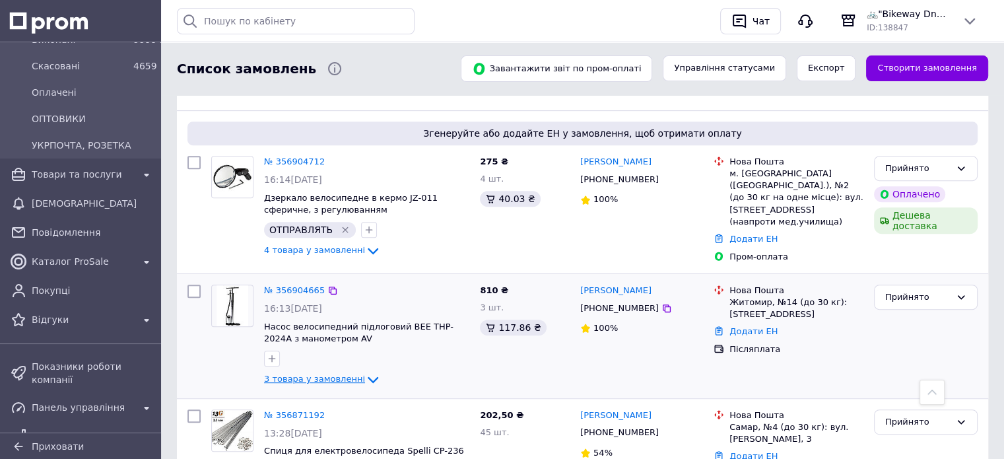
click at [365, 371] on icon at bounding box center [373, 379] width 16 height 16
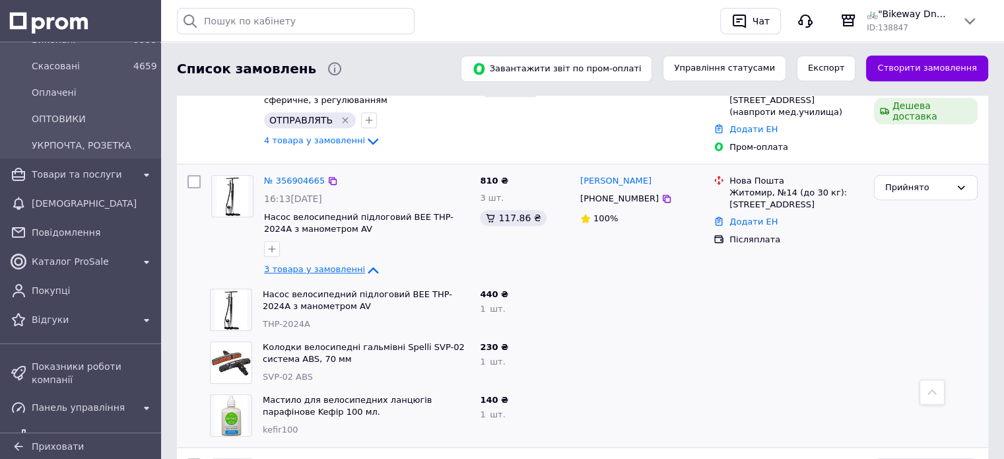
scroll to position [641, 0]
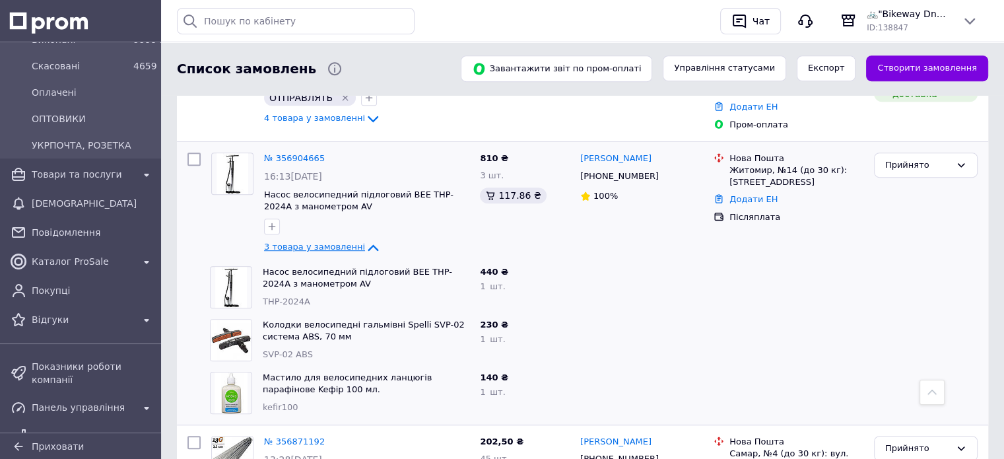
click at [337, 241] on span "3 товара у замовленні" at bounding box center [314, 246] width 101 height 10
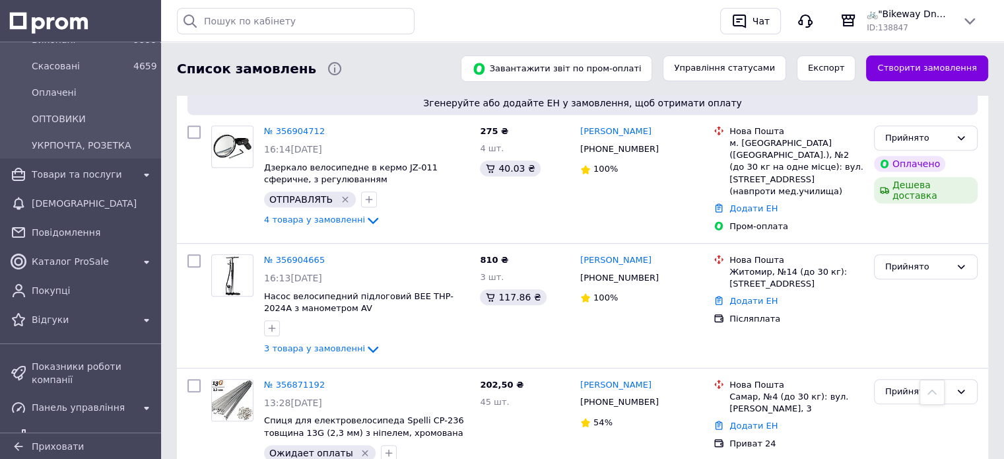
scroll to position [509, 0]
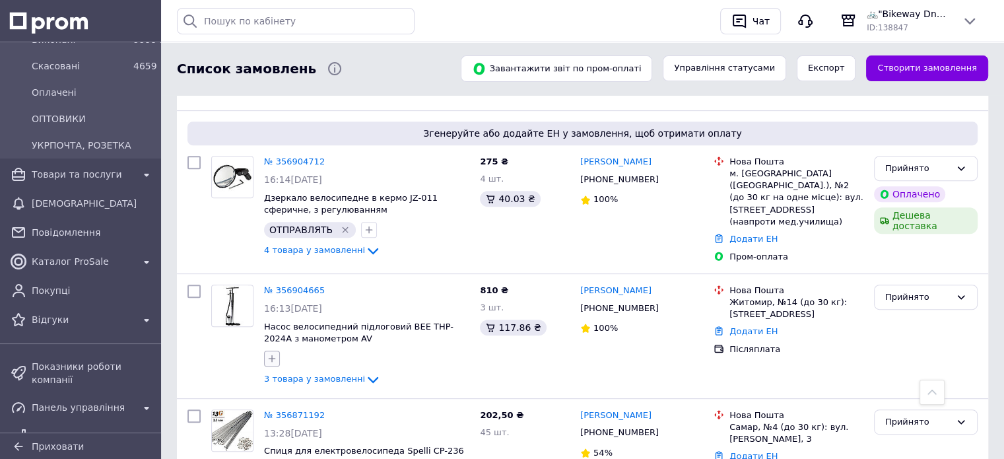
click at [270, 353] on icon "button" at bounding box center [272, 358] width 11 height 11
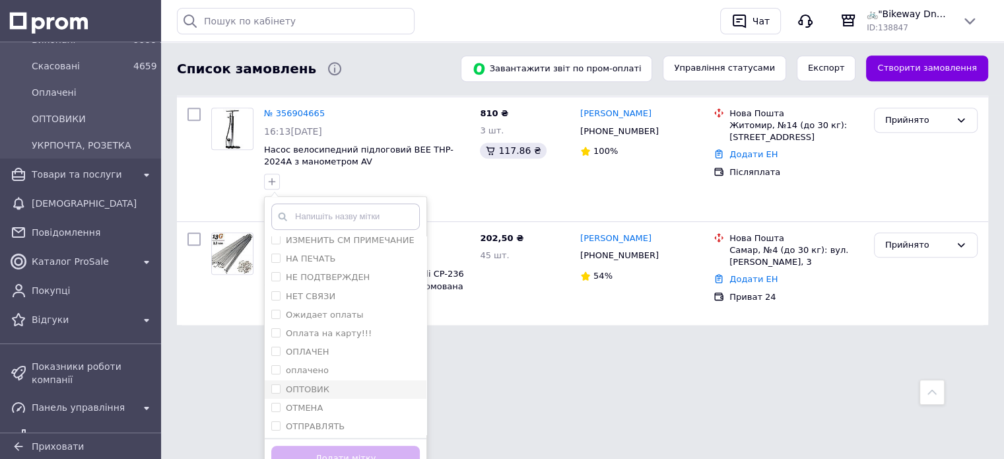
scroll to position [81, 0]
drag, startPoint x: 327, startPoint y: 366, endPoint x: 328, endPoint y: 374, distance: 8.6
click at [327, 382] on label "ОТПРАВЛЯТЬ" at bounding box center [315, 387] width 59 height 10
checkbox input "true"
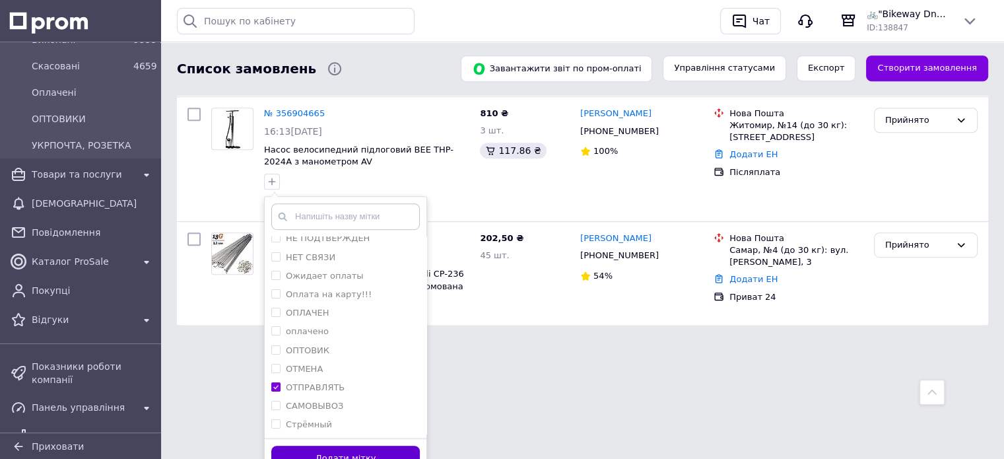
click at [362, 445] on button "Додати мітку" at bounding box center [345, 458] width 148 height 26
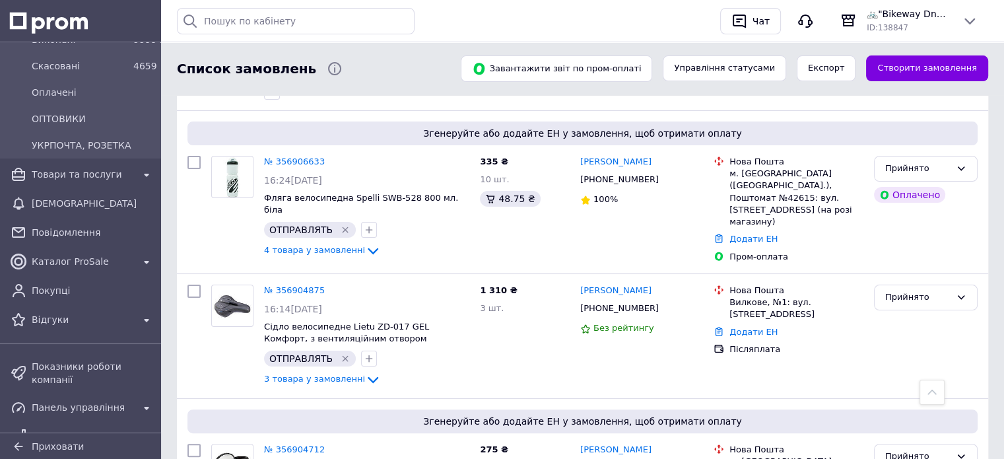
scroll to position [0, 0]
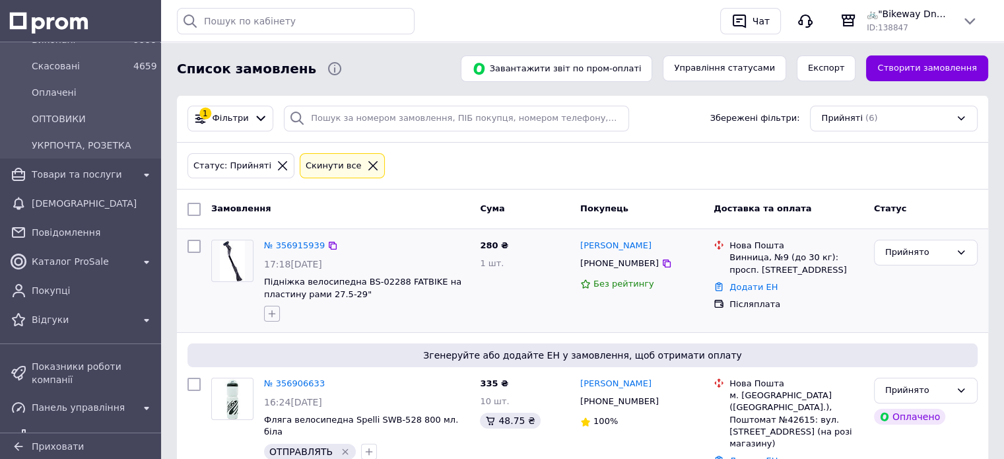
click at [272, 311] on icon "button" at bounding box center [272, 313] width 11 height 11
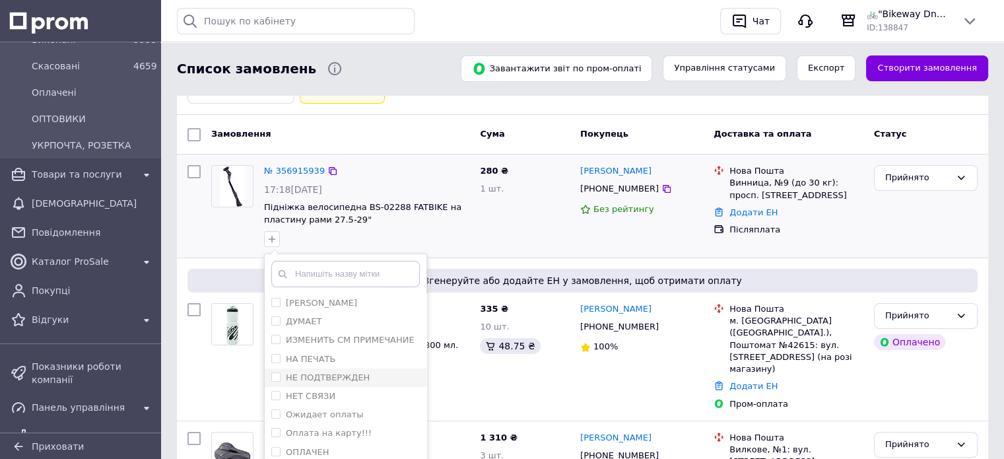
scroll to position [132, 0]
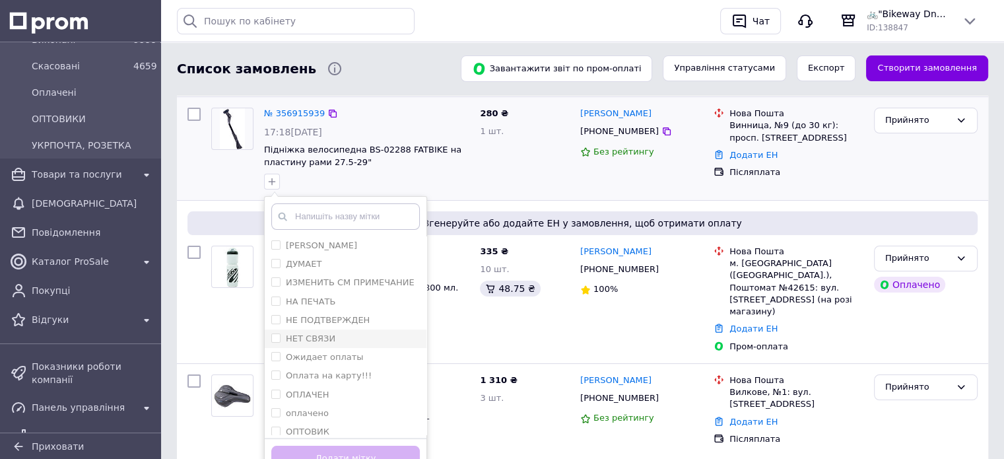
click at [321, 336] on label "НЕТ СВЯЗИ" at bounding box center [310, 338] width 49 height 10
checkbox input "true"
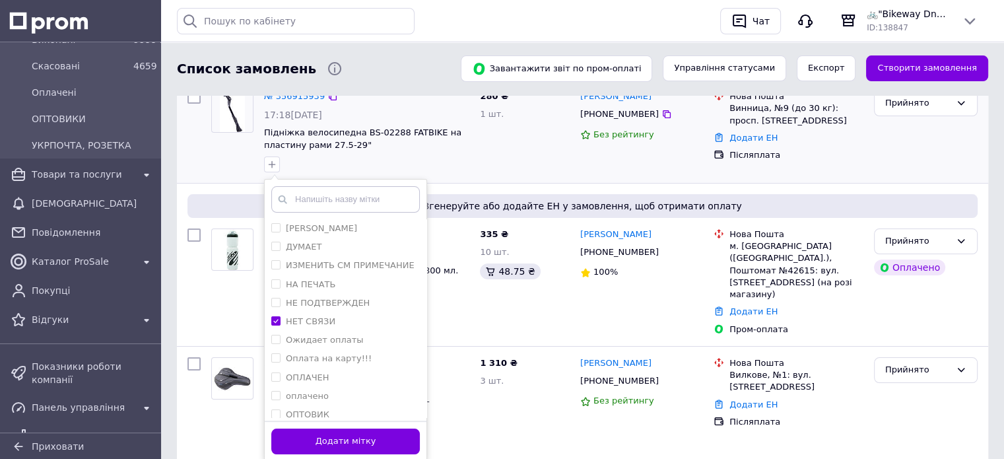
scroll to position [198, 0]
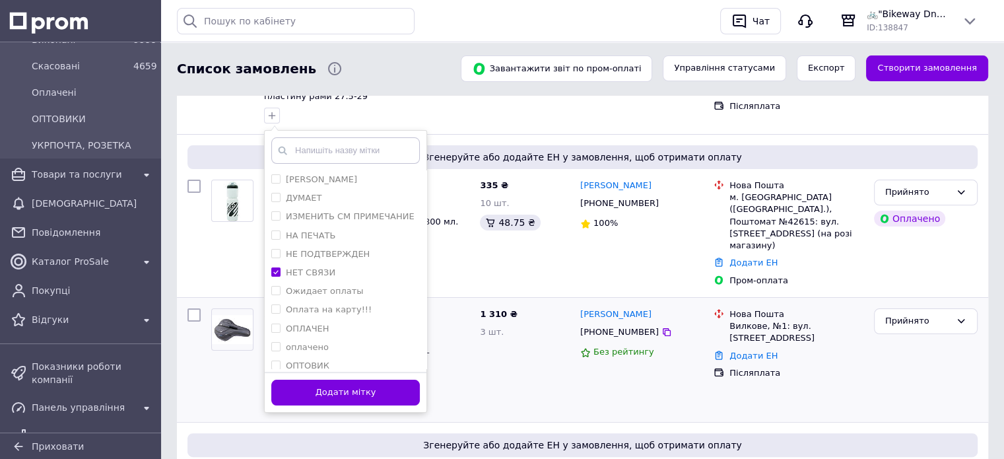
click at [387, 395] on button "Додати мітку" at bounding box center [345, 392] width 148 height 26
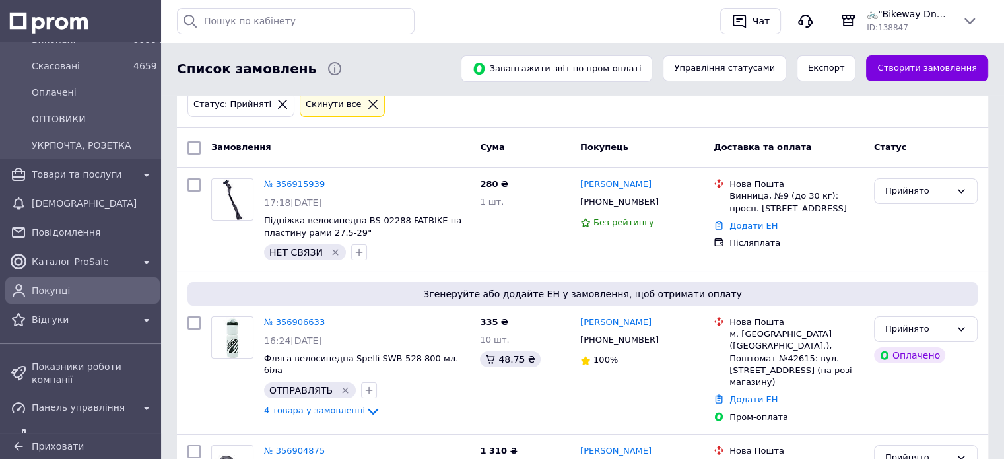
scroll to position [0, 0]
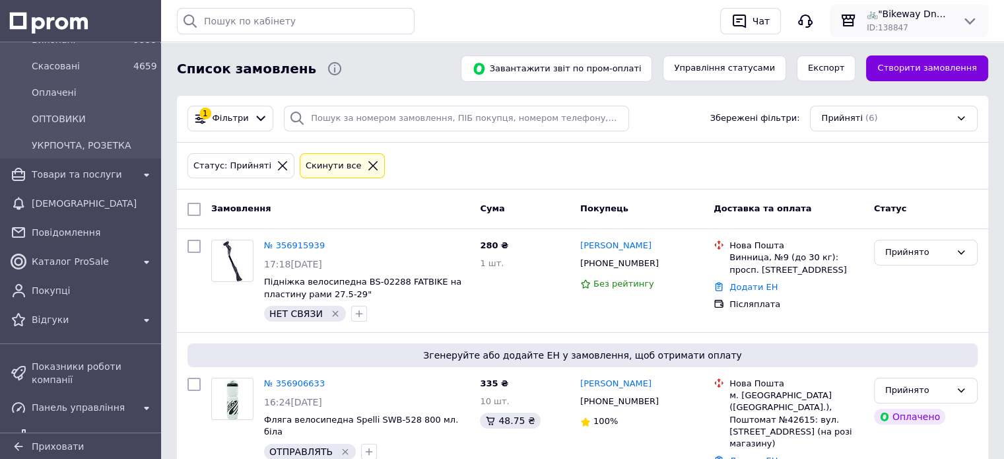
click at [913, 16] on span "🚲"Bikeway Dnepr" склад-магазин велосипедів та комплектуючих" at bounding box center [908, 13] width 84 height 13
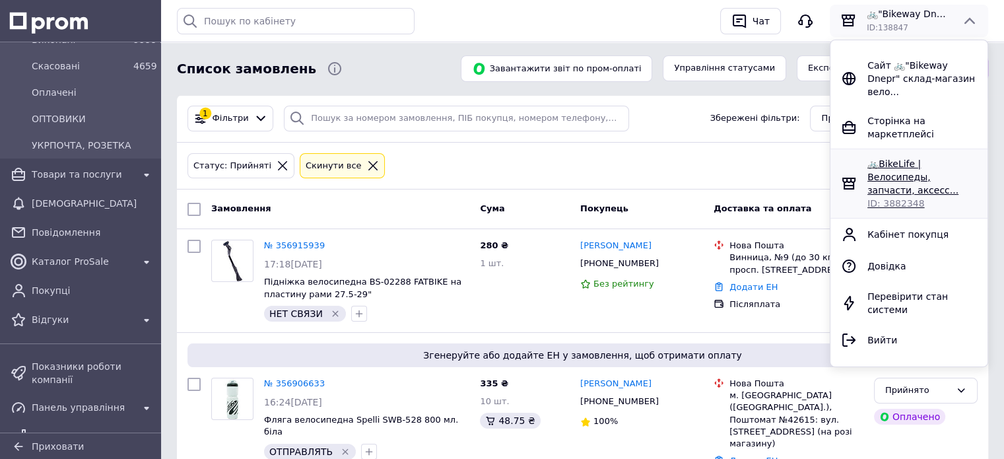
click at [900, 158] on span "🚲BikeLife | Велосипеды, запчасти, аксесс..." at bounding box center [912, 176] width 91 height 37
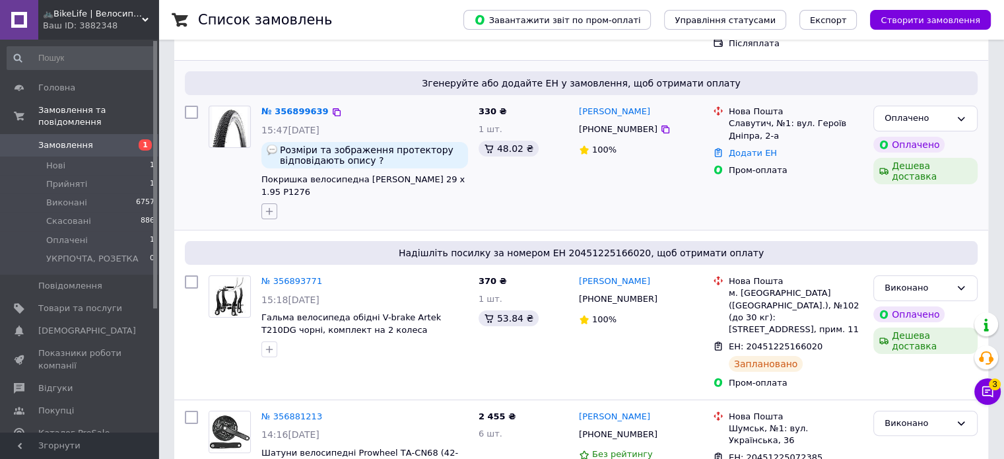
click at [269, 208] on icon "button" at bounding box center [269, 211] width 7 height 7
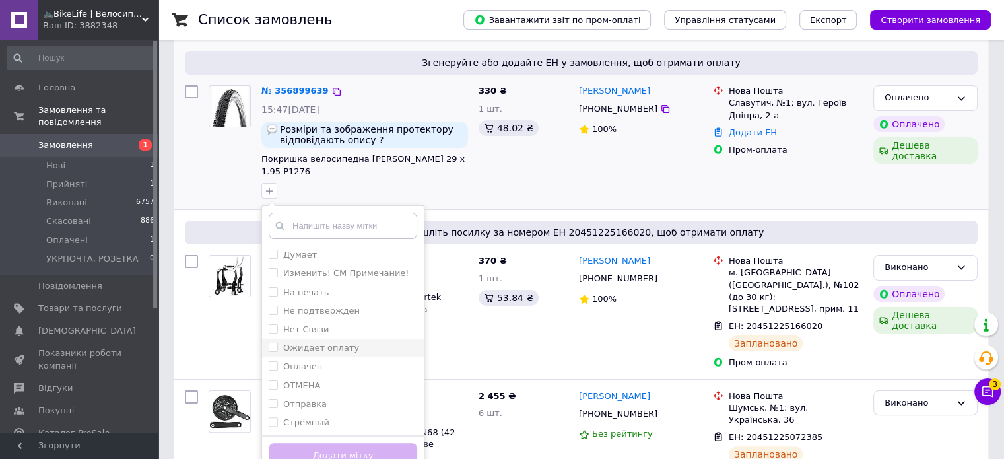
scroll to position [330, 0]
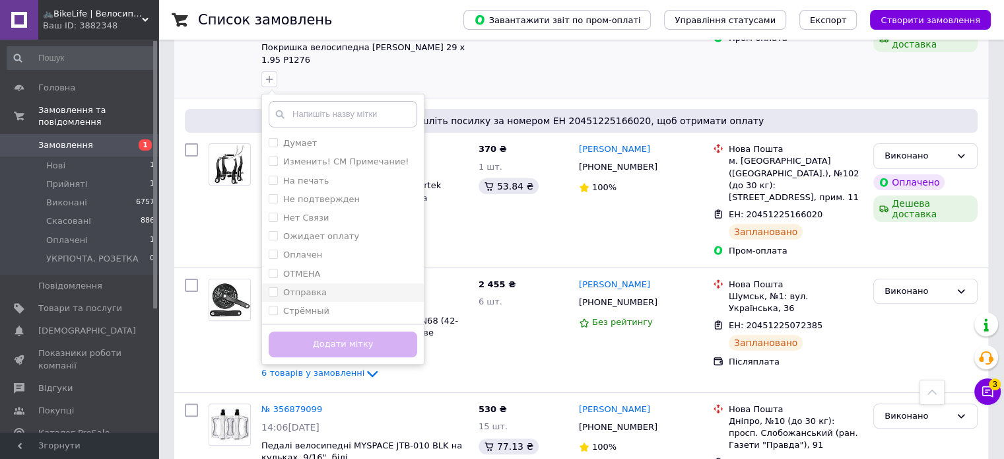
click at [327, 286] on div "Отправка" at bounding box center [343, 292] width 148 height 12
checkbox input "true"
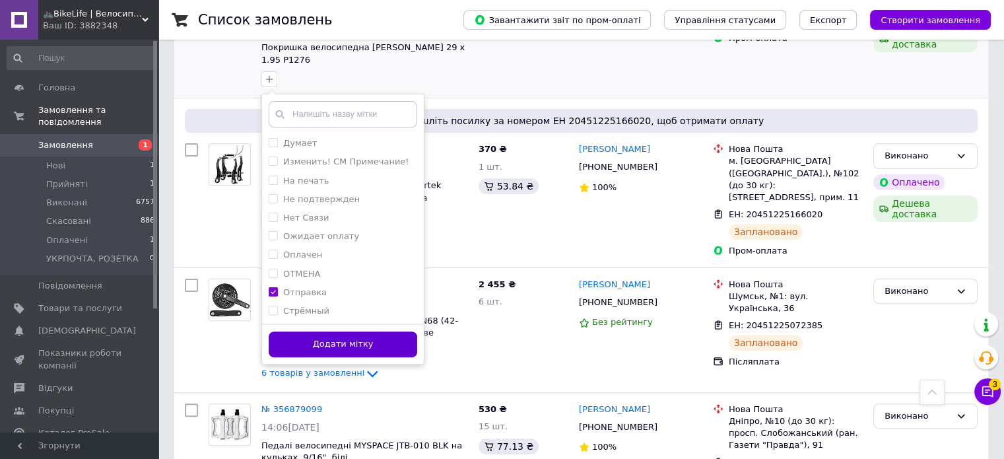
click at [350, 331] on button "Додати мітку" at bounding box center [343, 344] width 148 height 26
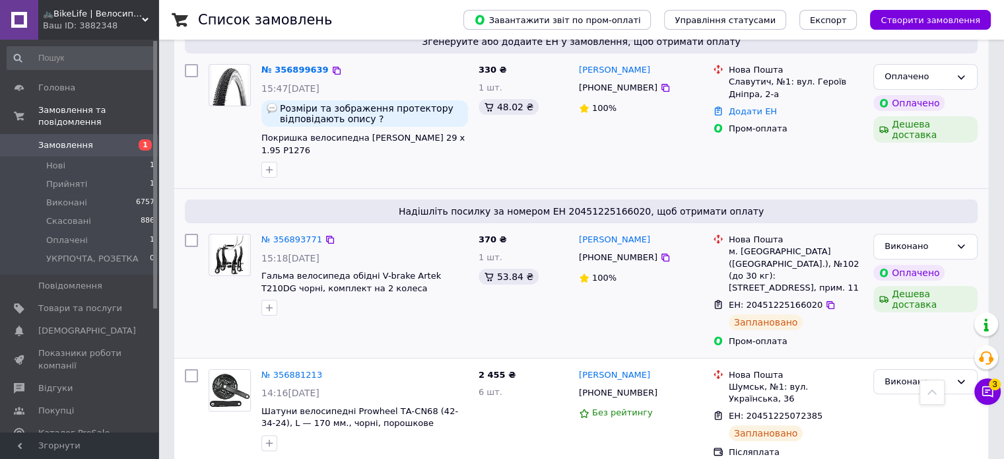
scroll to position [66, 0]
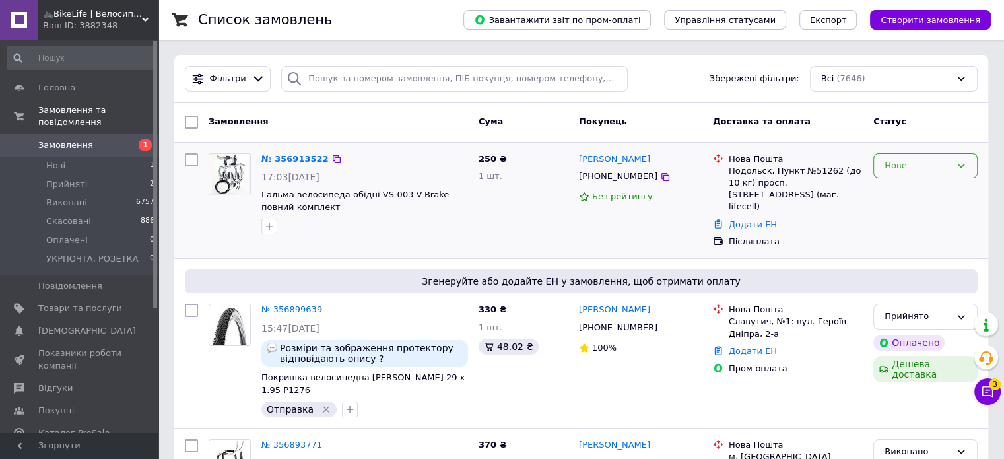
click at [897, 159] on div "Нове" at bounding box center [917, 166] width 66 height 14
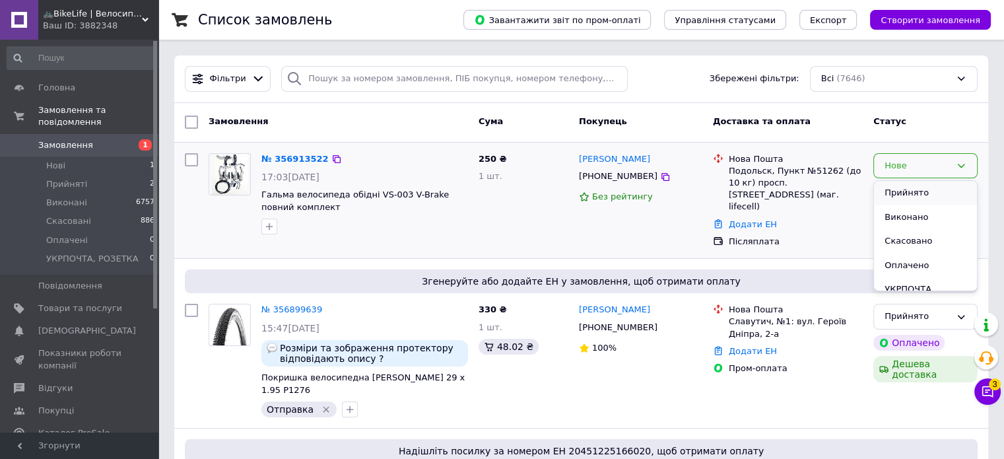
click at [895, 189] on li "Прийнято" at bounding box center [925, 193] width 103 height 24
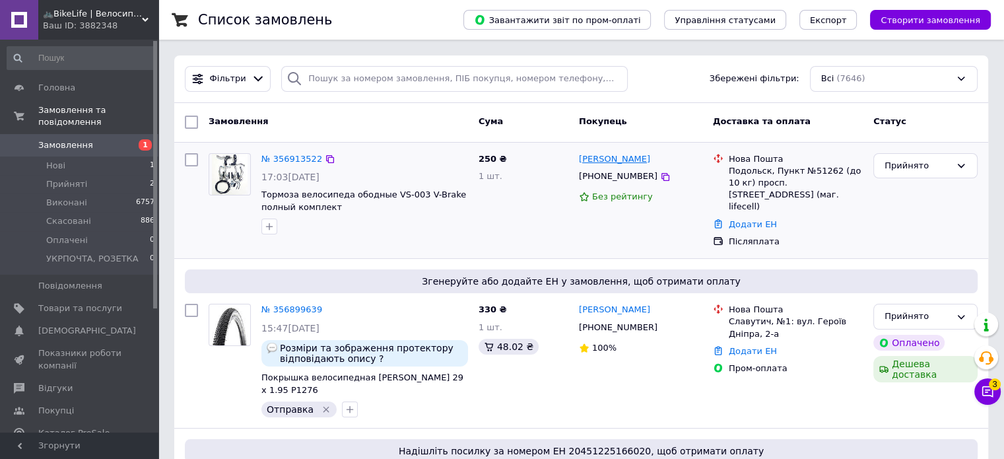
click at [604, 159] on link "Ігор Костюк" at bounding box center [614, 159] width 71 height 13
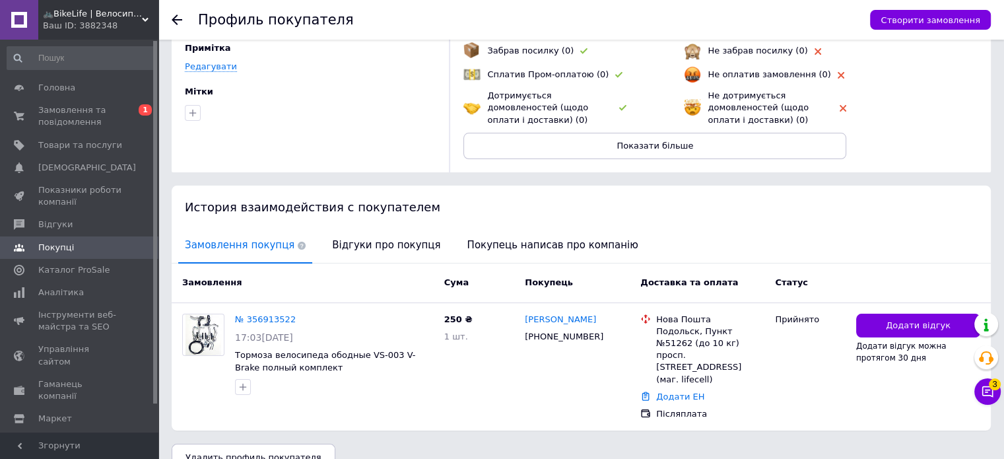
click at [375, 242] on span "Відгуки про покупця" at bounding box center [385, 245] width 121 height 34
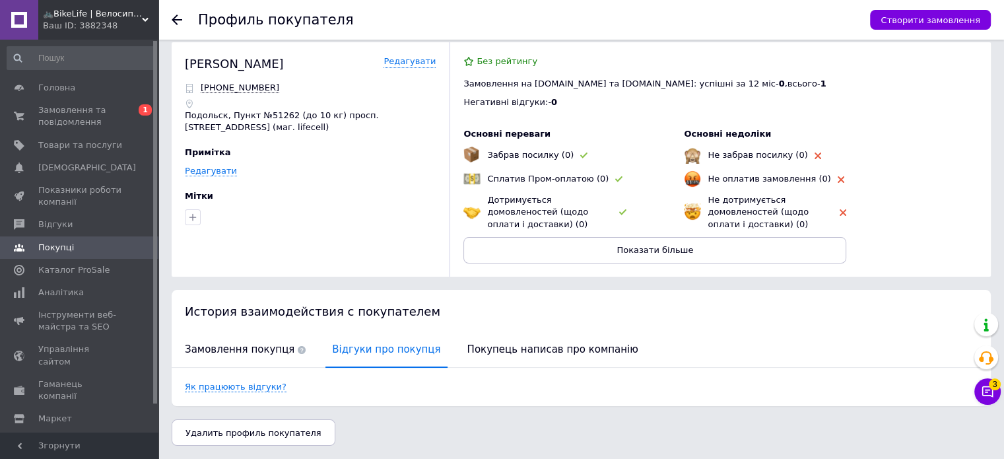
scroll to position [10, 0]
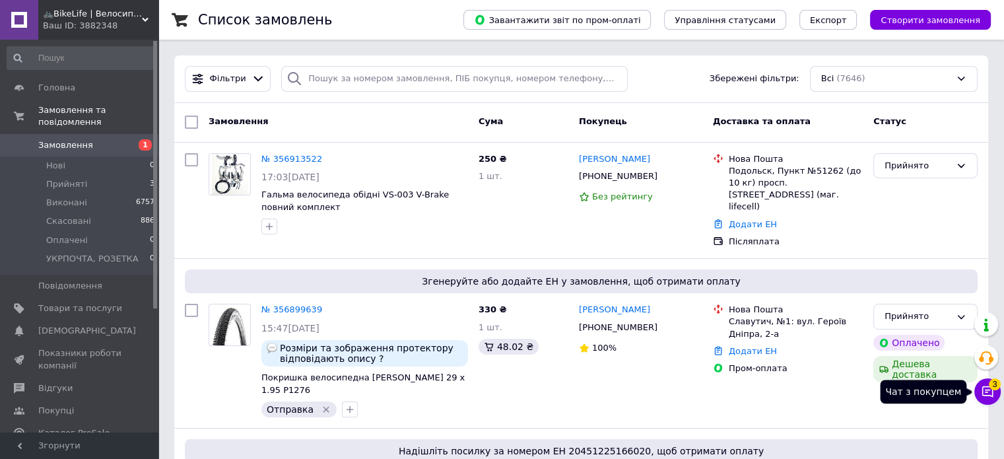
click at [994, 393] on button "Чат з покупцем 3" at bounding box center [987, 391] width 26 height 26
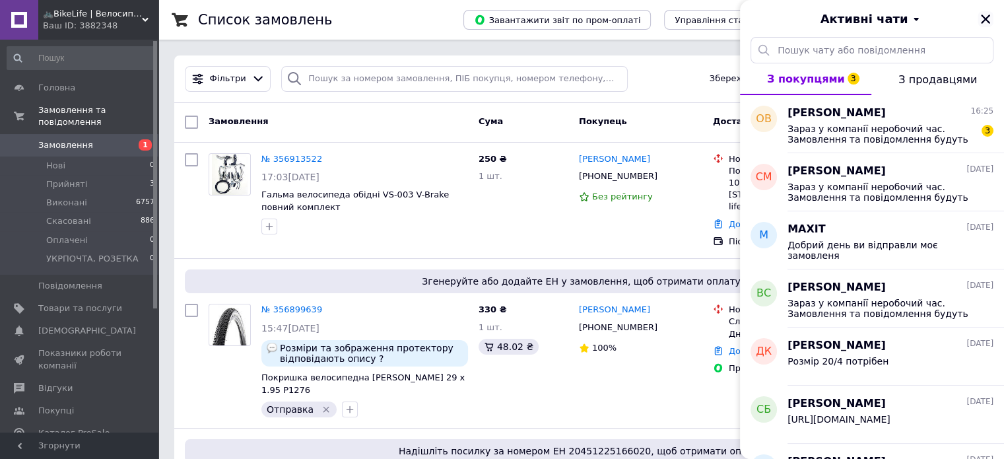
click at [984, 18] on icon "Закрити" at bounding box center [984, 19] width 9 height 9
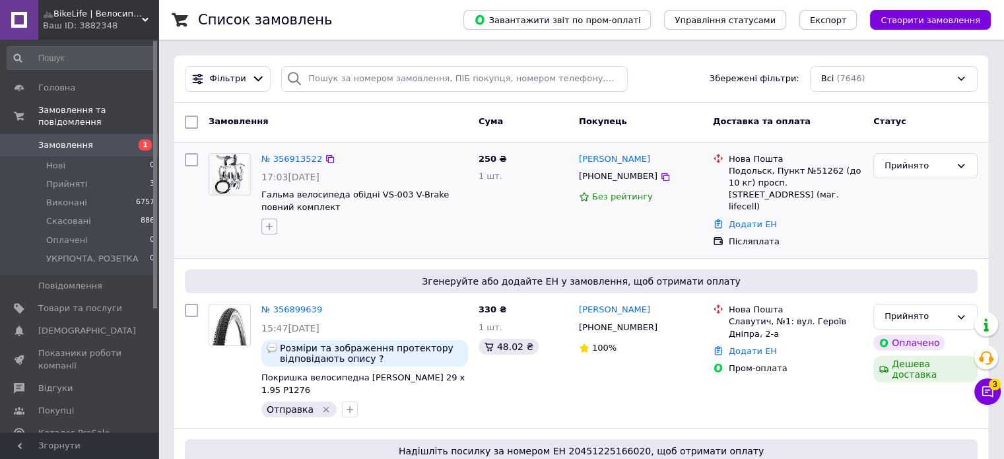
click at [268, 226] on icon "button" at bounding box center [269, 226] width 11 height 11
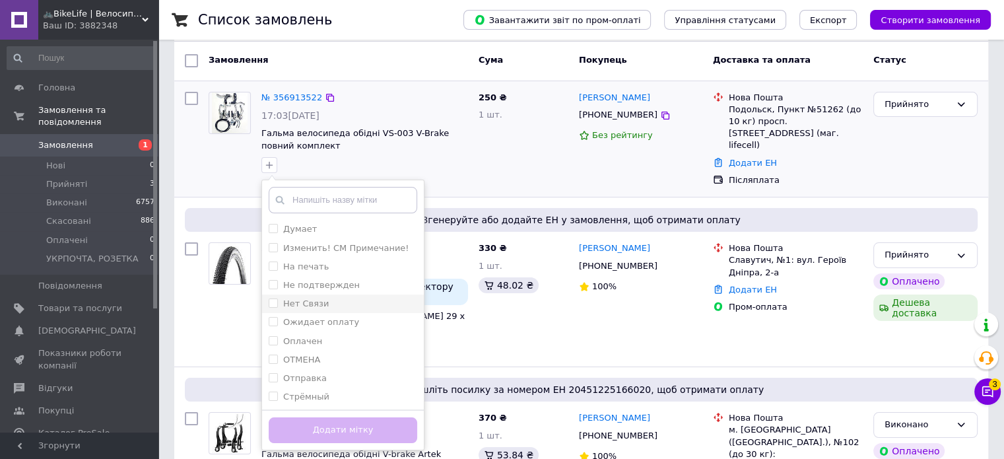
scroll to position [132, 0]
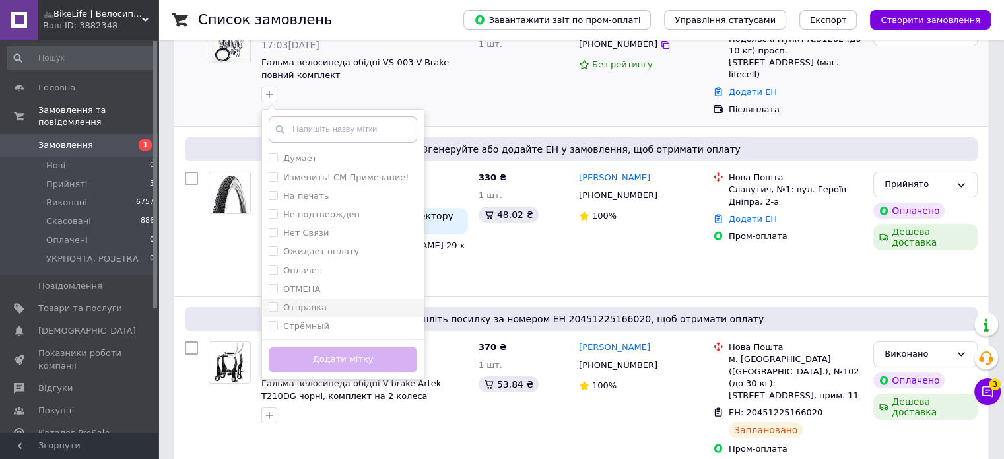
click at [320, 307] on label "Отправка" at bounding box center [305, 307] width 44 height 10
checkbox input "true"
click at [336, 358] on button "Додати мітку" at bounding box center [343, 359] width 148 height 26
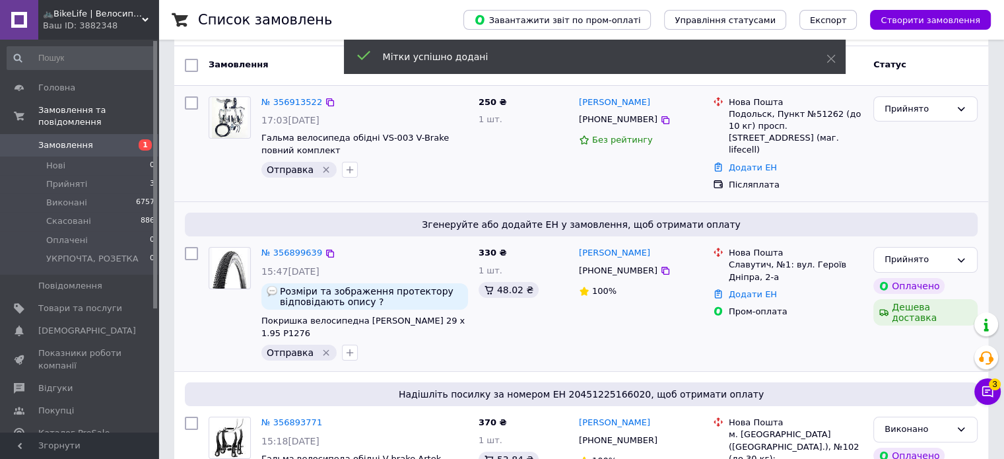
scroll to position [0, 0]
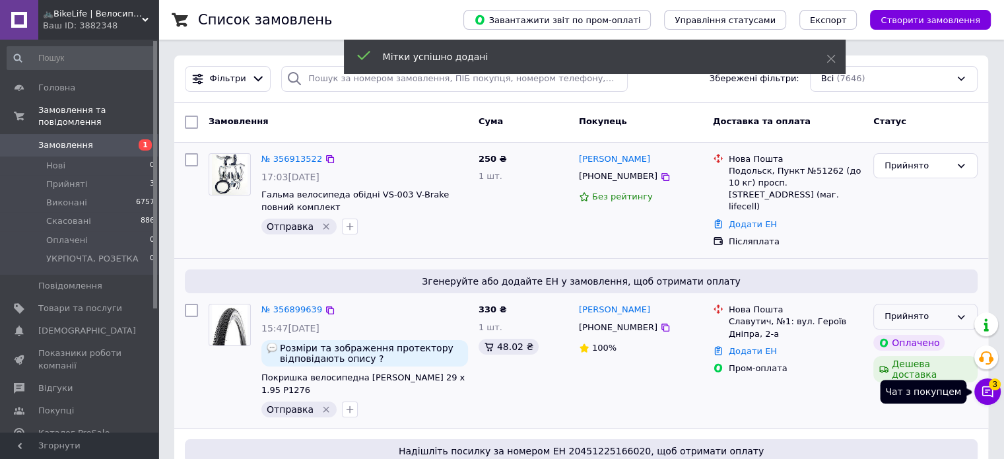
drag, startPoint x: 988, startPoint y: 385, endPoint x: 974, endPoint y: 301, distance: 84.9
click at [988, 385] on span "3" at bounding box center [994, 381] width 12 height 12
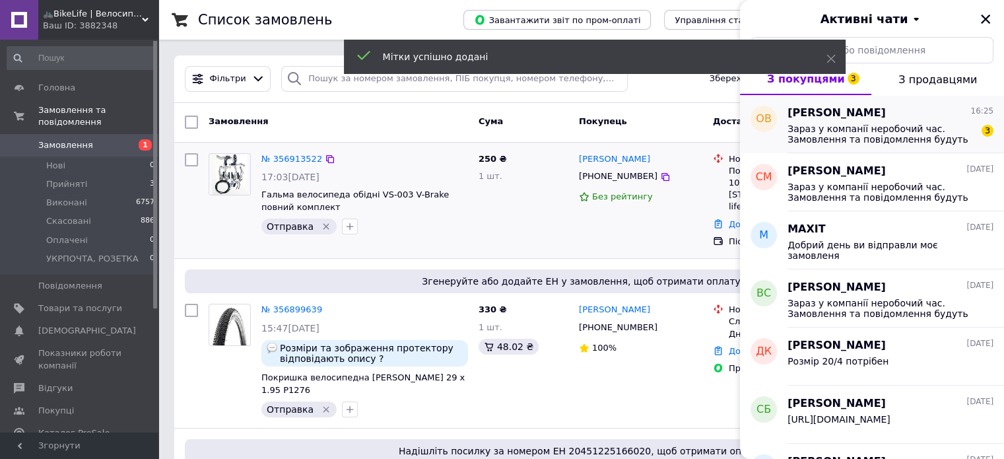
click at [857, 123] on span "Зараз у компанії неробочий час. Замовлення та повідомлення будуть оброблені з 0…" at bounding box center [880, 133] width 187 height 21
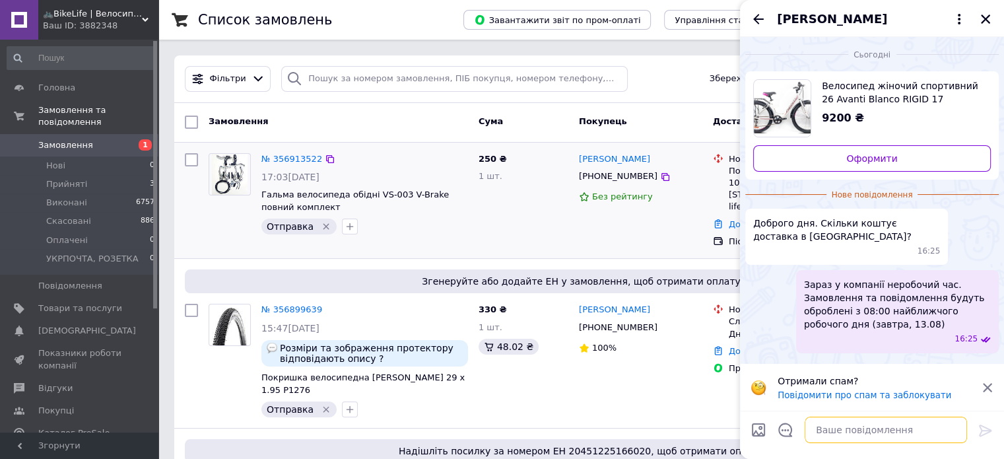
click at [868, 425] on textarea at bounding box center [885, 429] width 162 height 26
type textarea "доброго дня"
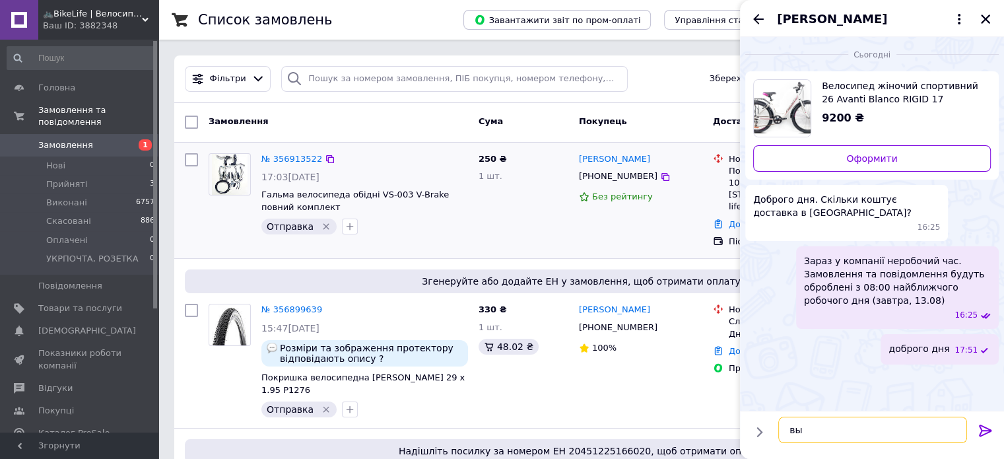
type textarea "в"
type textarea "орієнтовно від 650 грн"
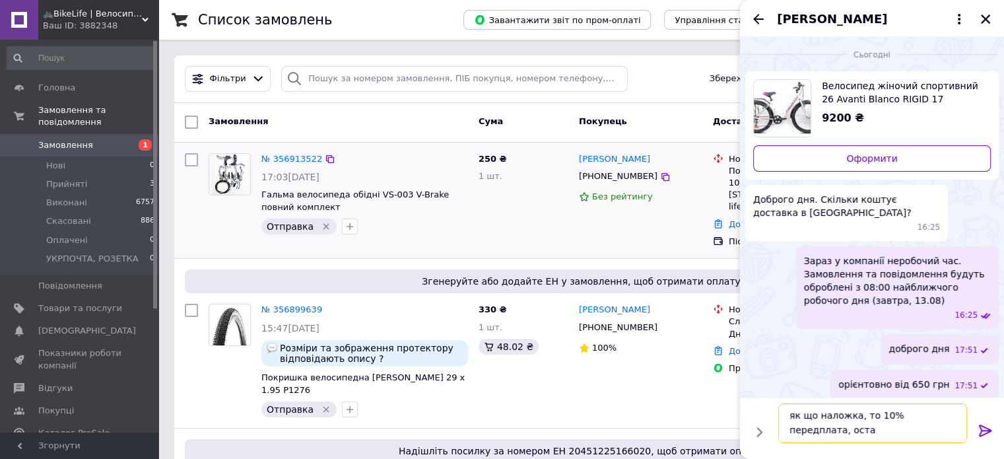
scroll to position [1, 0]
type textarea "як що наложка, то 10% передплата, остальне наложка"
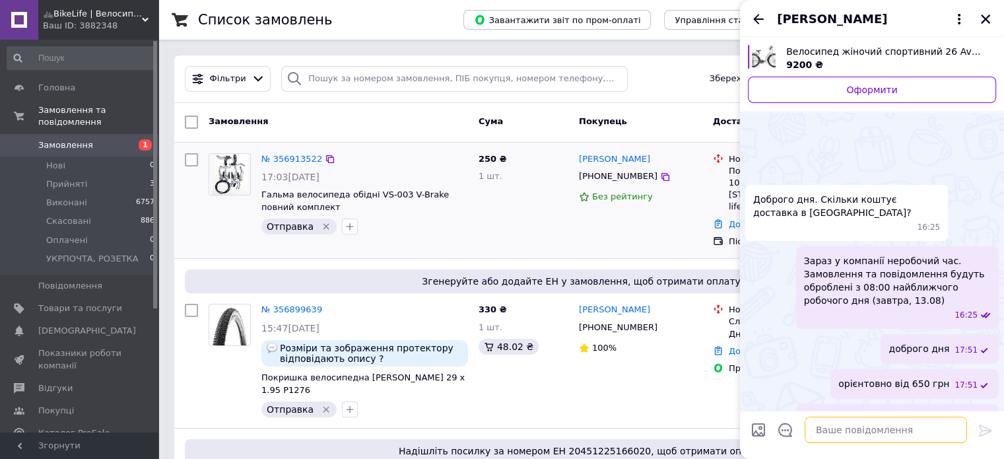
scroll to position [55, 0]
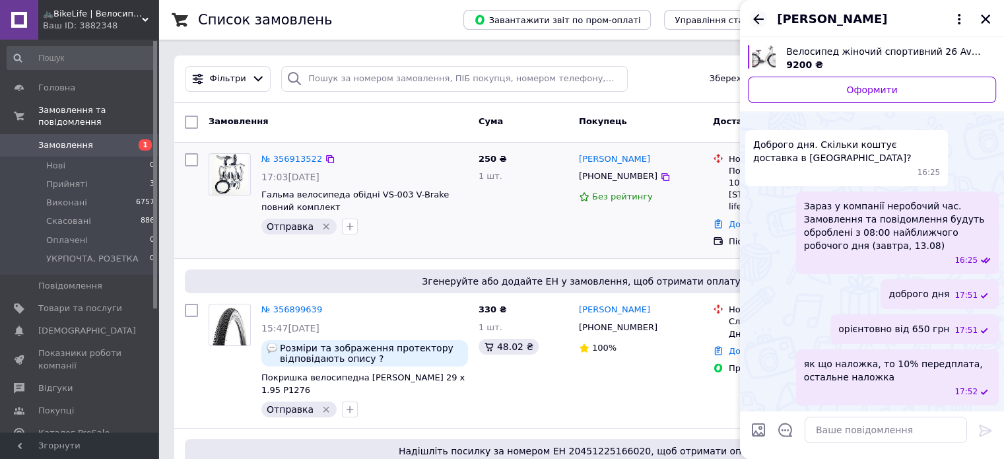
click at [760, 13] on icon "Назад" at bounding box center [758, 19] width 16 height 16
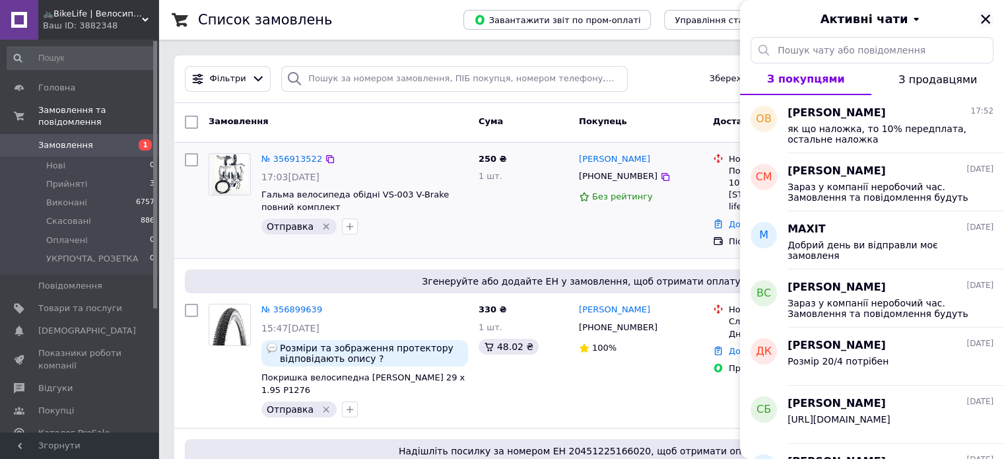
click at [989, 16] on icon "Закрити" at bounding box center [985, 19] width 12 height 12
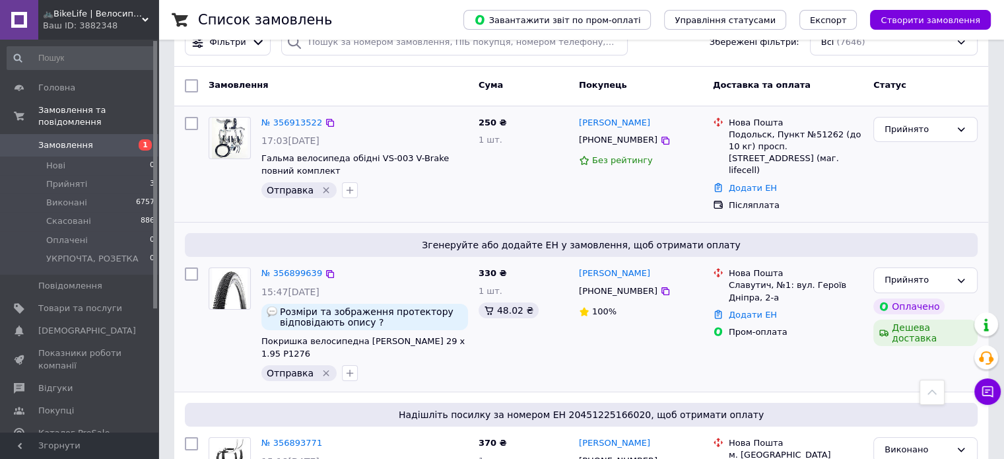
scroll to position [0, 0]
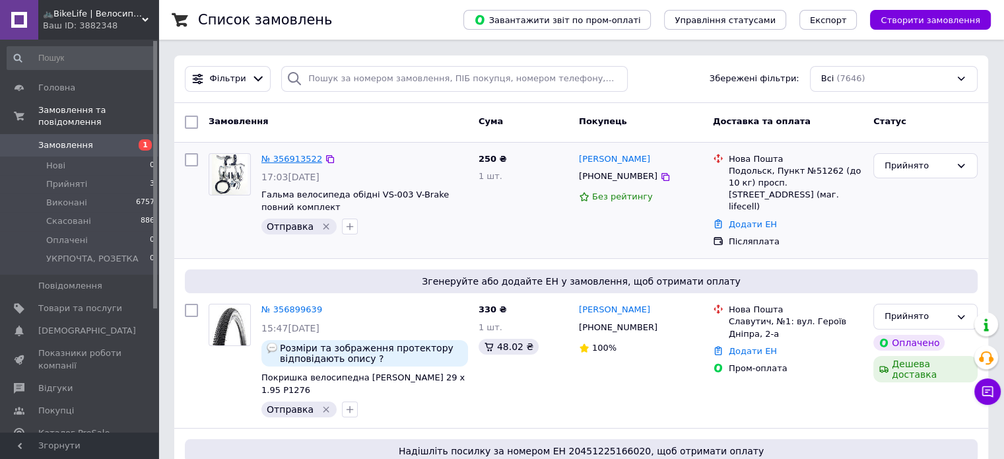
click at [287, 159] on link "№ 356913522" at bounding box center [291, 159] width 61 height 10
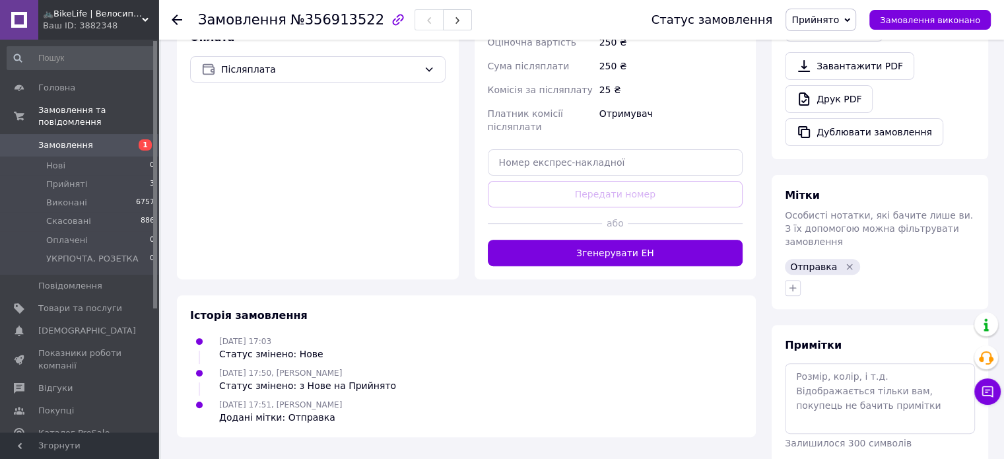
scroll to position [434, 0]
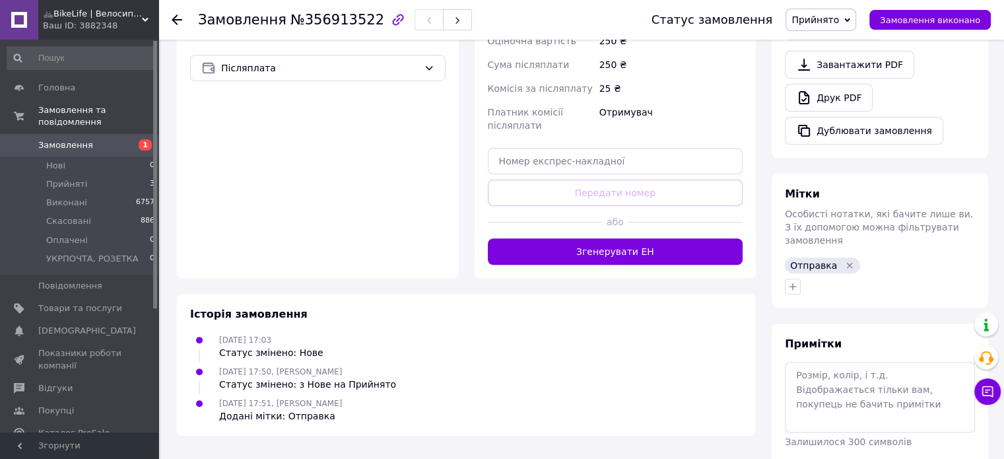
click at [618, 254] on button "Згенерувати ЕН" at bounding box center [615, 251] width 255 height 26
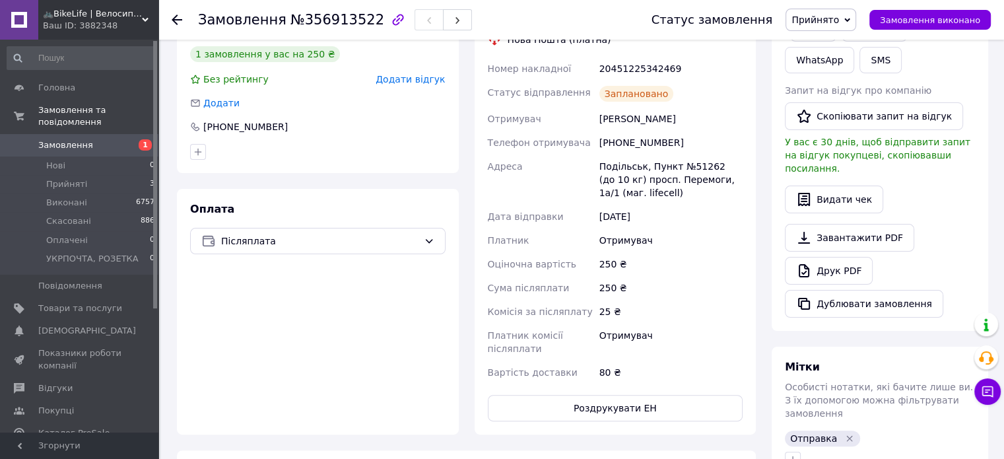
scroll to position [104, 0]
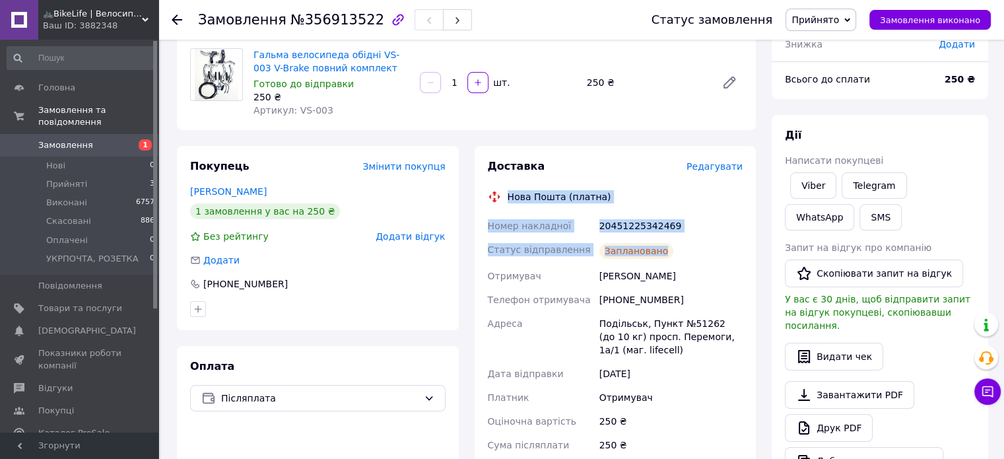
drag, startPoint x: 508, startPoint y: 197, endPoint x: 695, endPoint y: 243, distance: 192.3
click at [695, 243] on div "Доставка Редагувати Нова Пошта (платна) Номер накладної 20451225342469 Статус в…" at bounding box center [615, 368] width 255 height 419
copy div "Нова Пошта (платна) Номер накладної 20451225342469 Статус відправлення Запланов…"
click at [821, 177] on link "Viber" at bounding box center [813, 185] width 46 height 26
click at [708, 197] on div "Нова Пошта (платна)" at bounding box center [615, 196] width 262 height 13
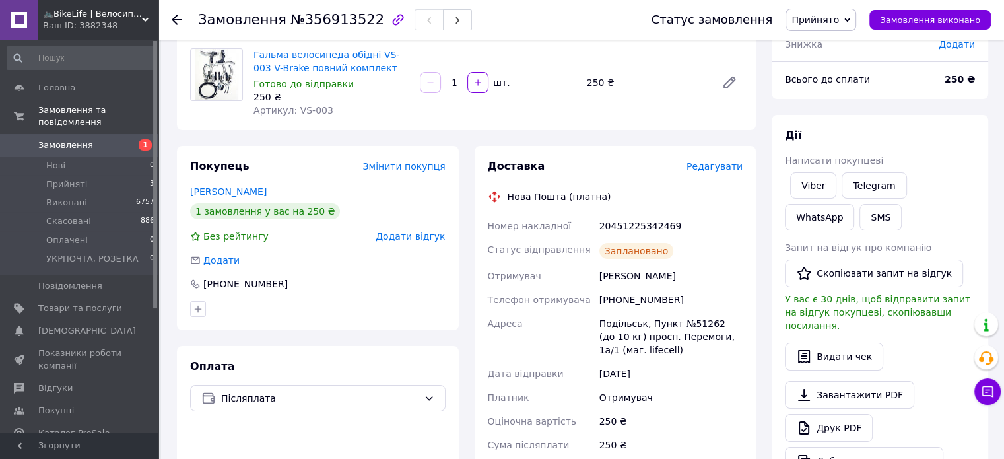
click at [626, 221] on div "20451225342469" at bounding box center [670, 226] width 148 height 24
click at [625, 221] on div "20451225342469" at bounding box center [670, 226] width 148 height 24
copy div "20451225342469"
click at [859, 218] on button "SMS" at bounding box center [880, 217] width 42 height 26
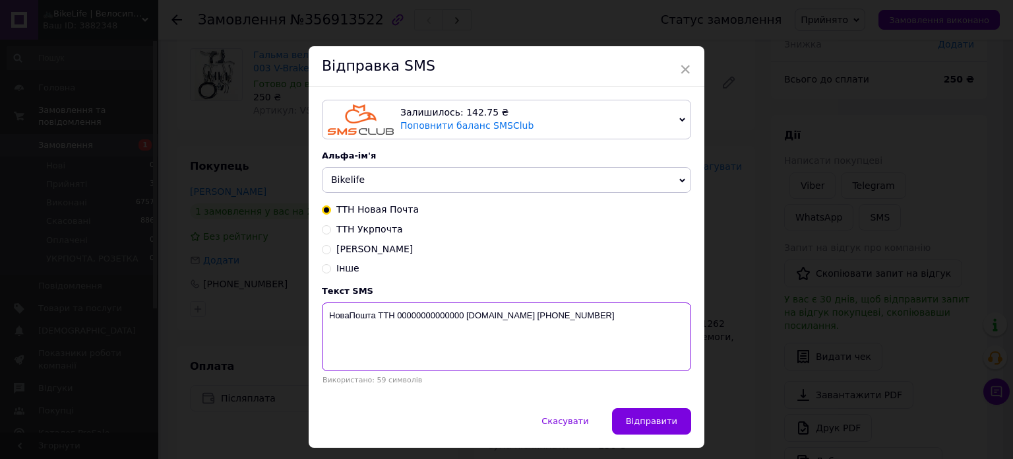
click at [397, 322] on textarea "НоваПошта ТТН 00000000000000 Bike-life.com.ua +380679724063" at bounding box center [506, 336] width 369 height 69
paste textarea "20451225342469"
type textarea "НоваПошта ТТН 20451225342469 Bike-life.com.ua +380679724063"
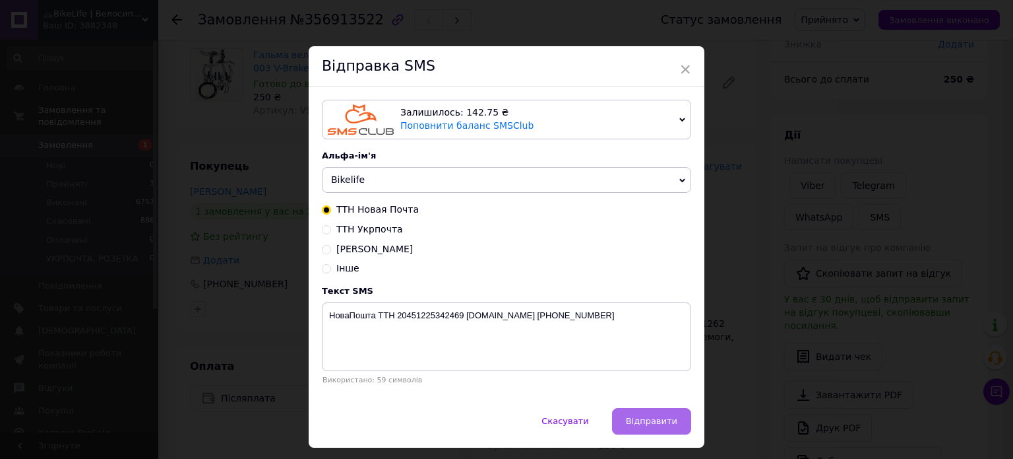
click at [669, 421] on span "Відправити" at bounding box center [651, 421] width 51 height 10
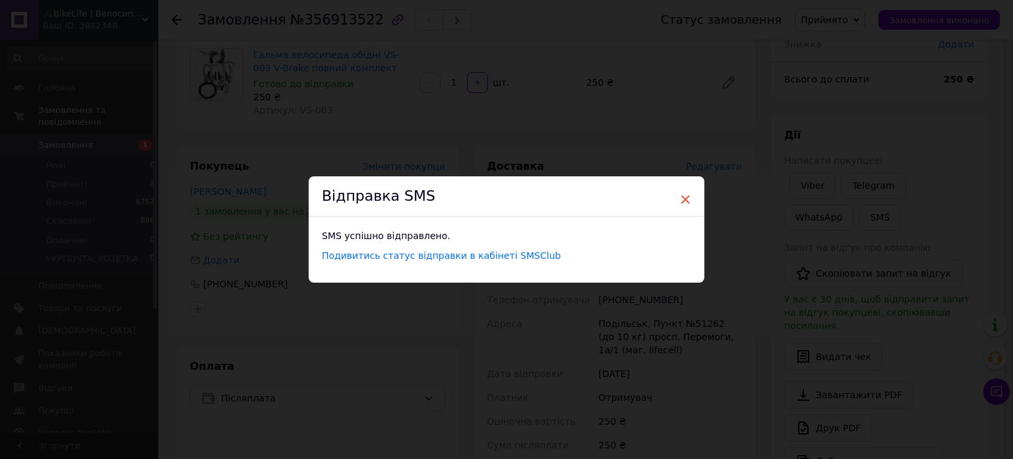
click at [686, 194] on span "×" at bounding box center [686, 199] width 12 height 22
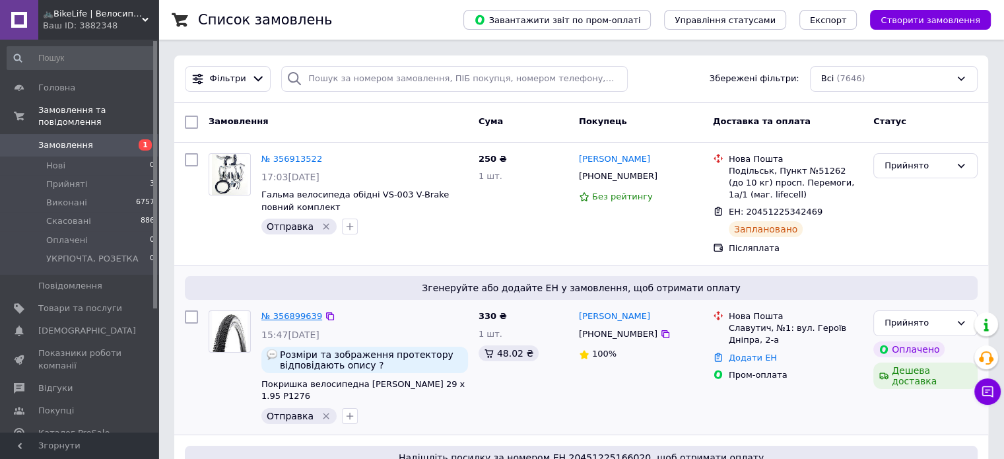
click at [294, 314] on link "№ 356899639" at bounding box center [291, 316] width 61 height 10
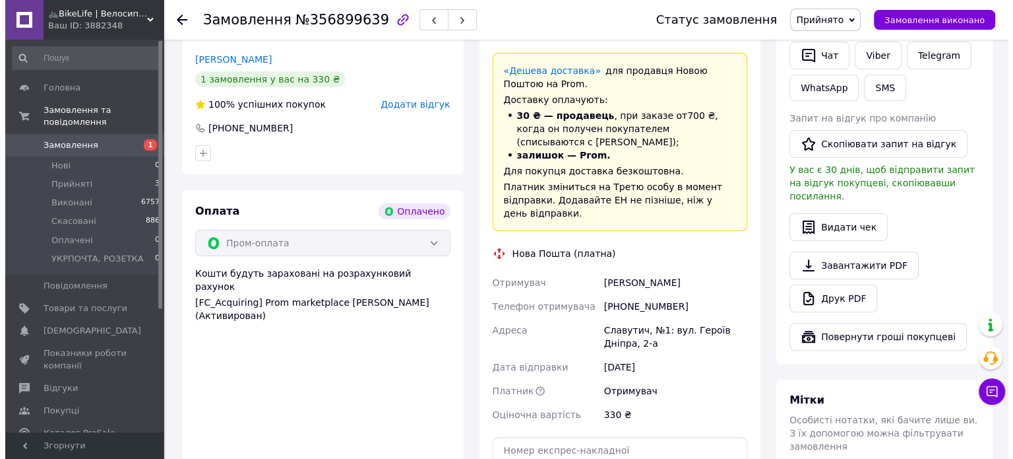
scroll to position [264, 0]
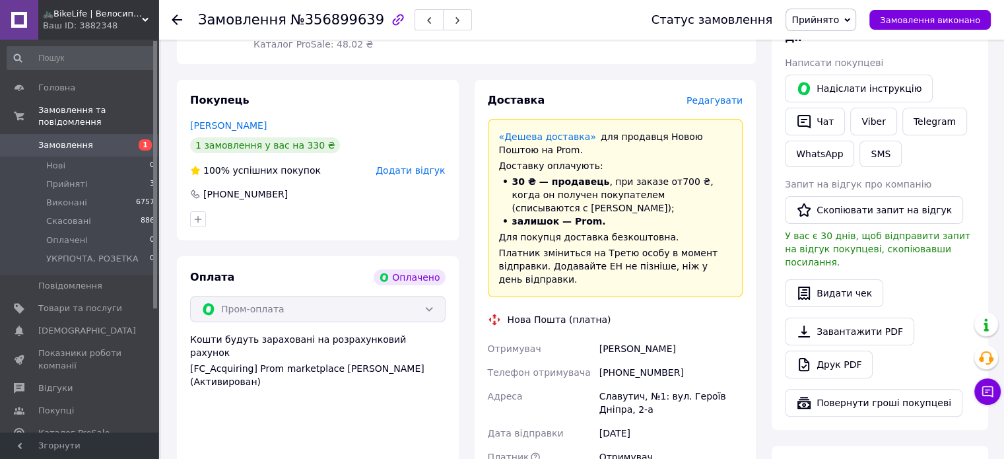
click at [714, 104] on span "Редагувати" at bounding box center [714, 100] width 56 height 11
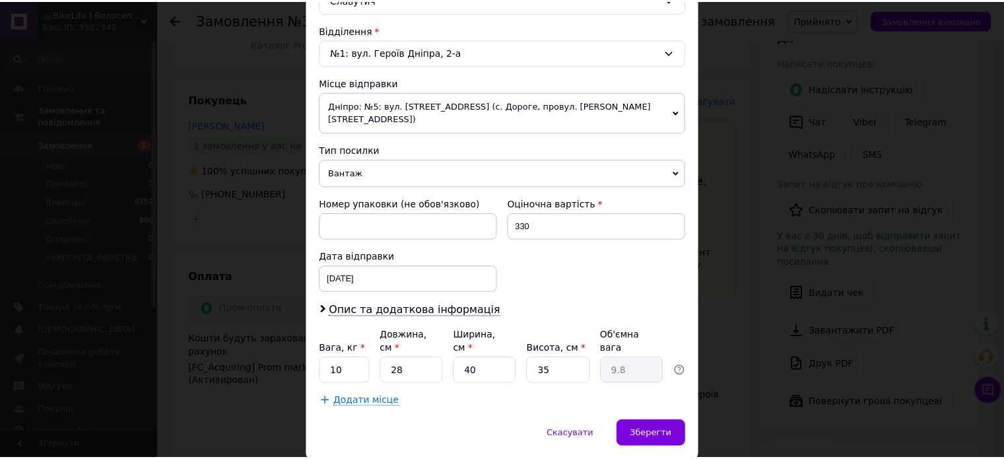
scroll to position [414, 0]
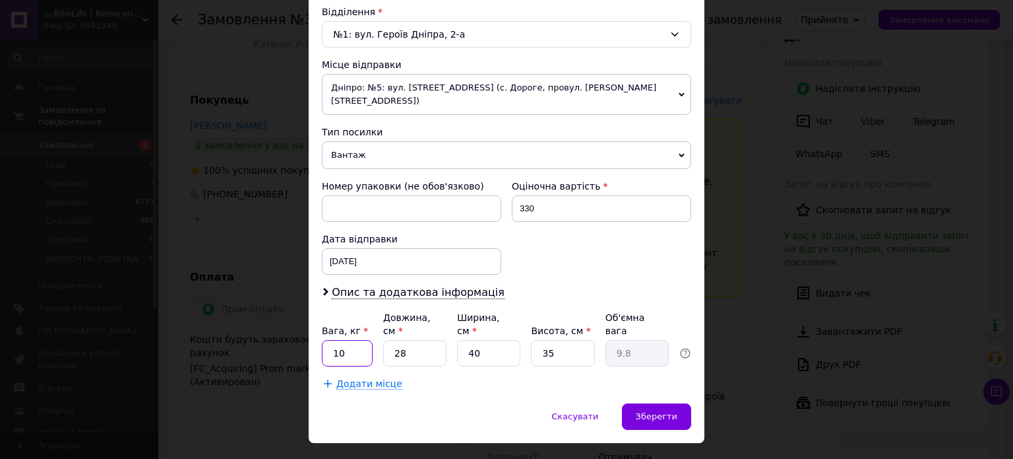
click at [335, 340] on input "10" at bounding box center [347, 353] width 51 height 26
type input "1.9"
type input "7"
type input "2.45"
type input "75"
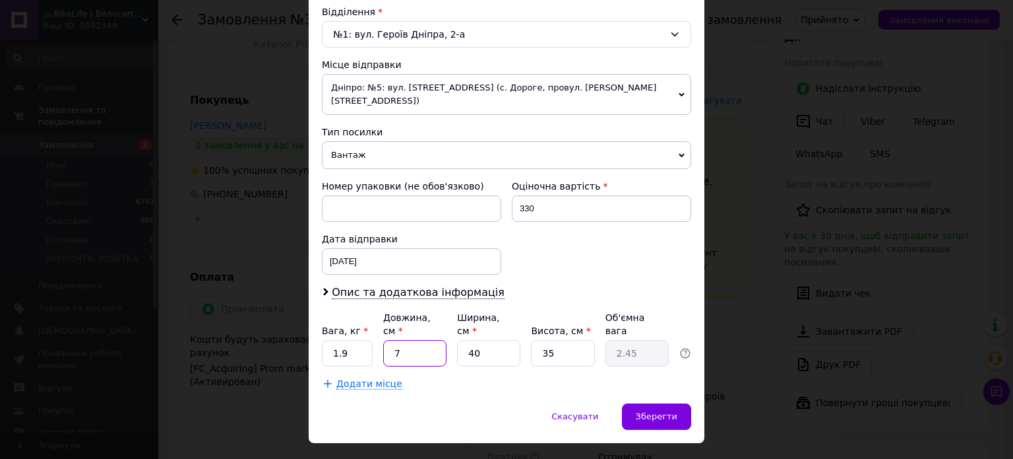
type input "26.25"
type input "75"
type input "6"
type input "3.94"
type input "65"
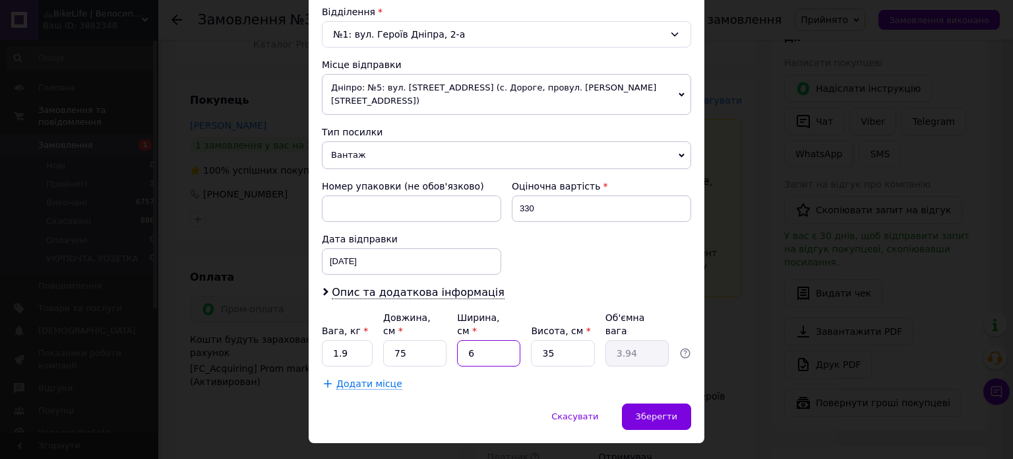
type input "42.66"
type input "65"
type input "6"
type input "7.31"
type input "6"
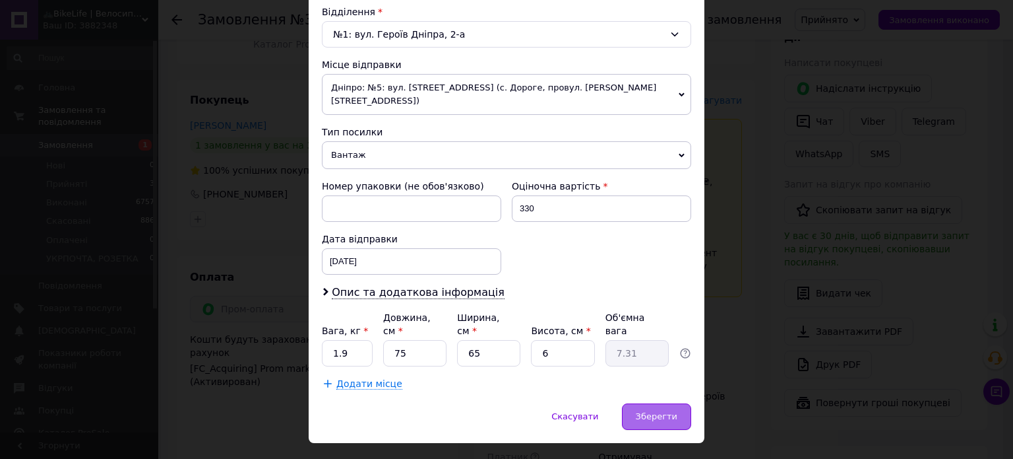
click at [660, 411] on span "Зберегти" at bounding box center [657, 416] width 42 height 10
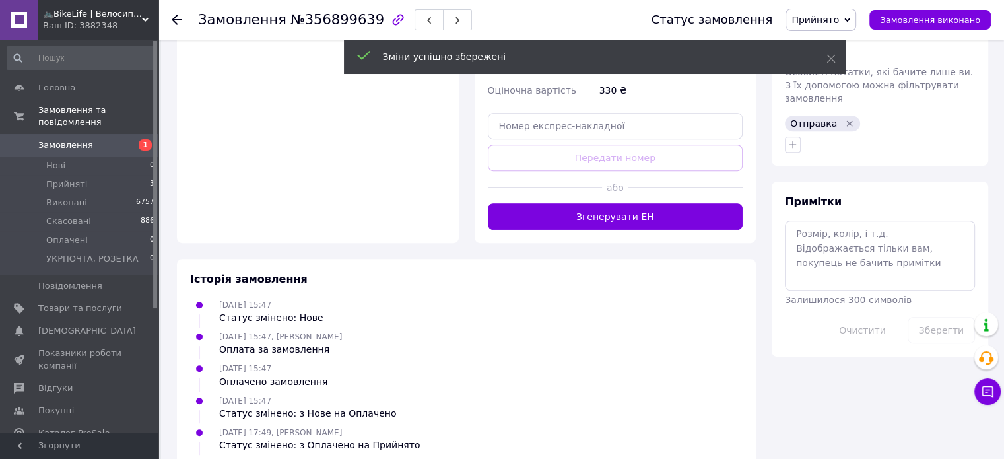
scroll to position [660, 0]
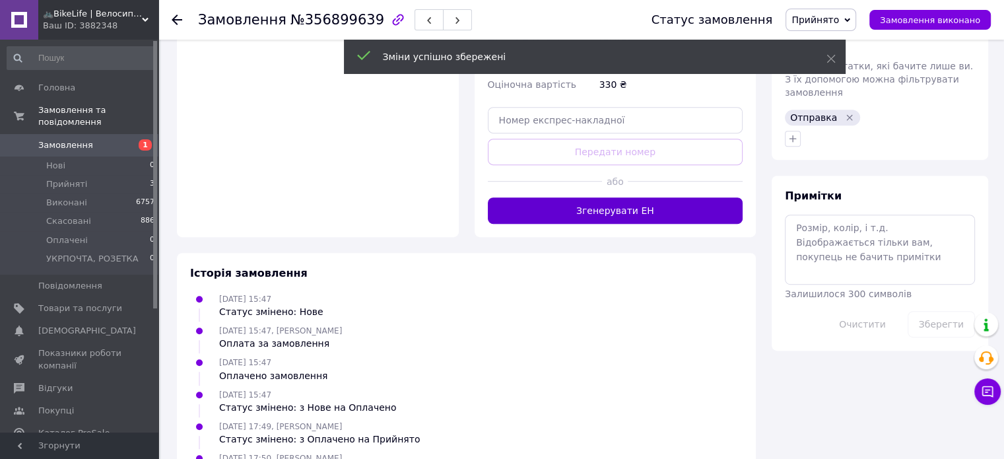
click at [592, 206] on button "Згенерувати ЕН" at bounding box center [615, 210] width 255 height 26
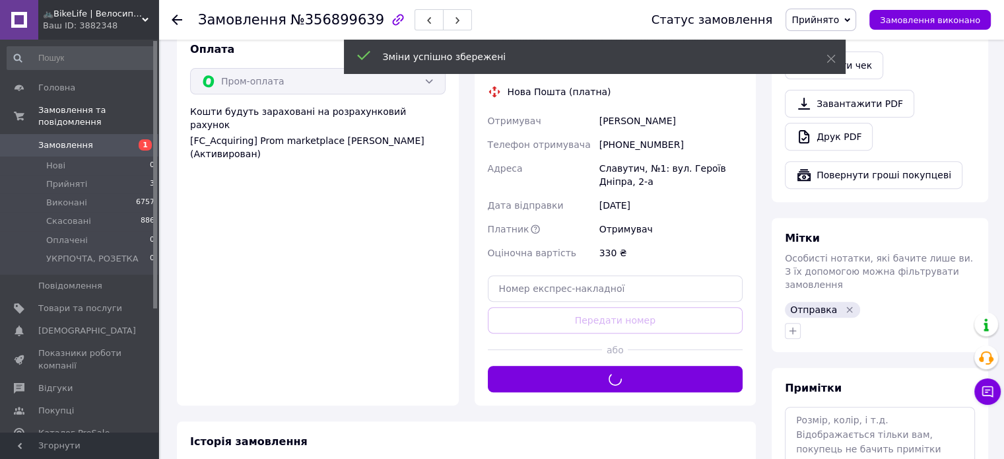
scroll to position [330, 0]
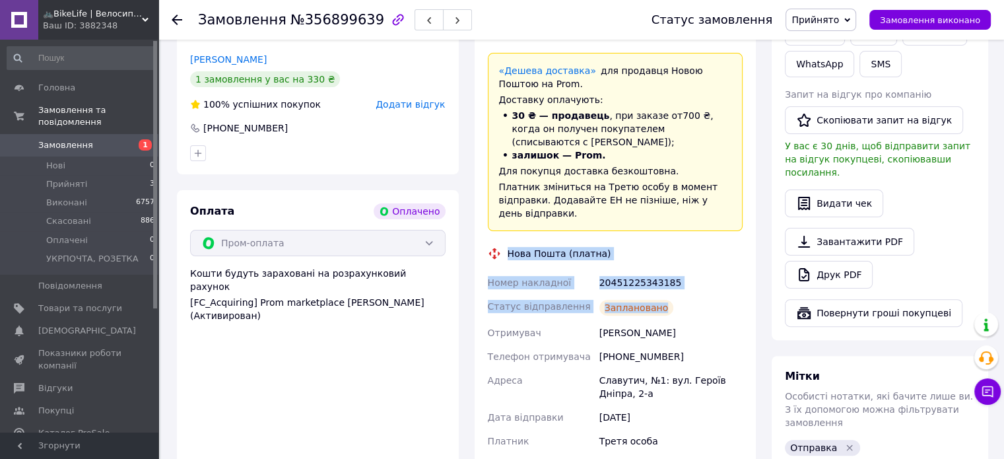
drag, startPoint x: 546, startPoint y: 249, endPoint x: 697, endPoint y: 292, distance: 156.6
click at [697, 292] on div "Доставка Редагувати «Дешева доставка»   для продавця Новою Поштою на Prom. Дост…" at bounding box center [615, 270] width 255 height 486
copy div "Нова Пошта (платна) Номер накладної 20451225343185 Статус відправлення Замовлен…"
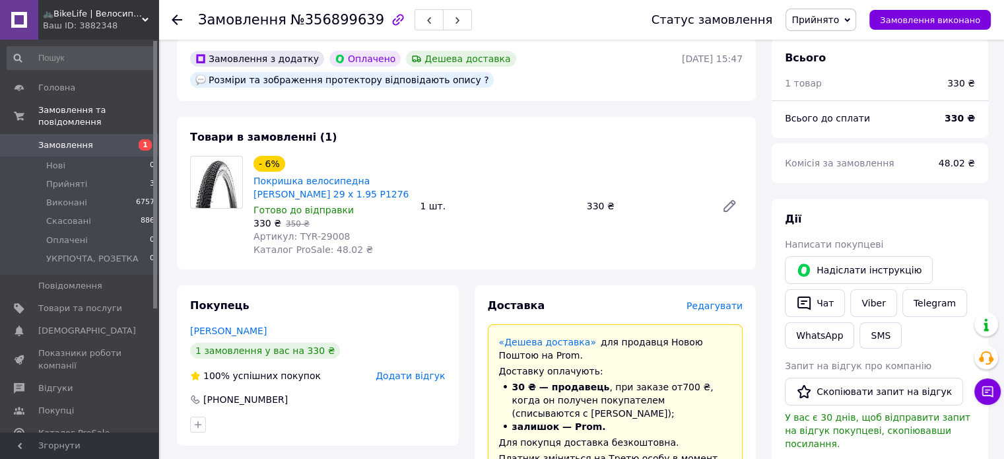
scroll to position [0, 0]
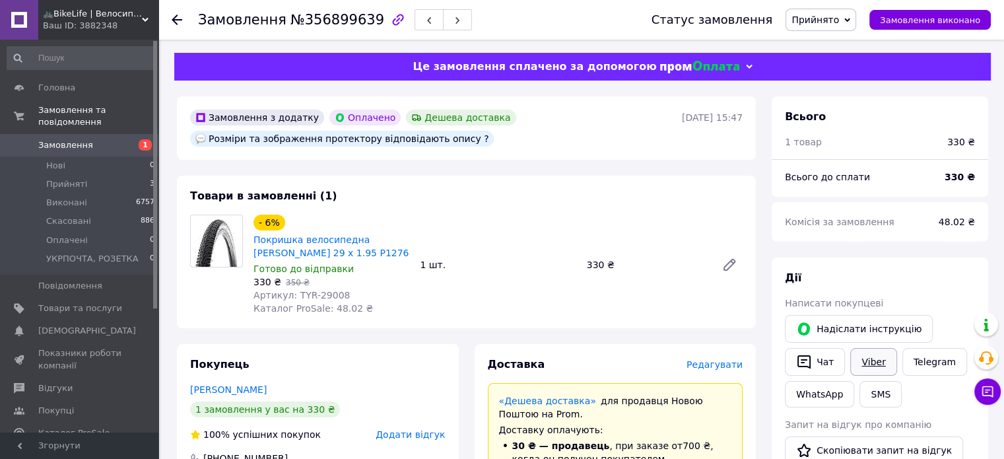
click at [868, 357] on link "Viber" at bounding box center [873, 362] width 46 height 28
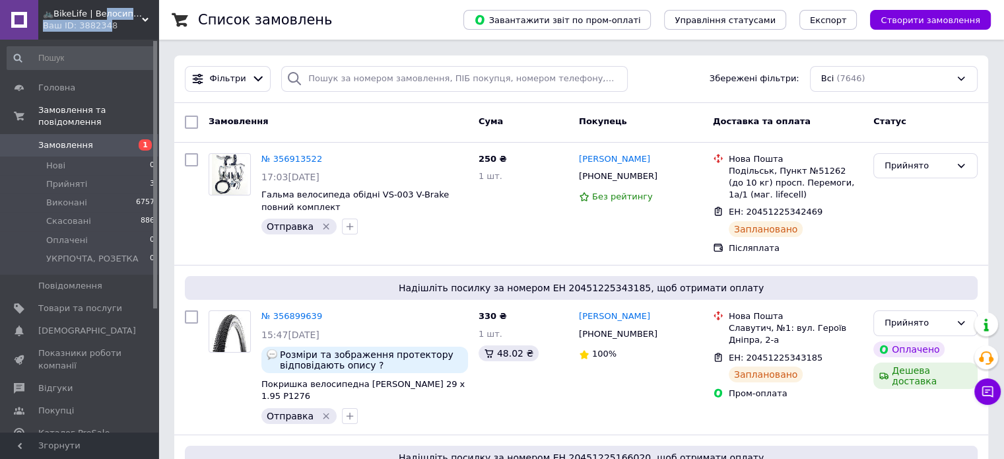
click at [100, 18] on div "🚲BikeLife | Велосипеди, запчастини, аксесуари та інструменти для них Ваш ID: 38…" at bounding box center [98, 20] width 120 height 40
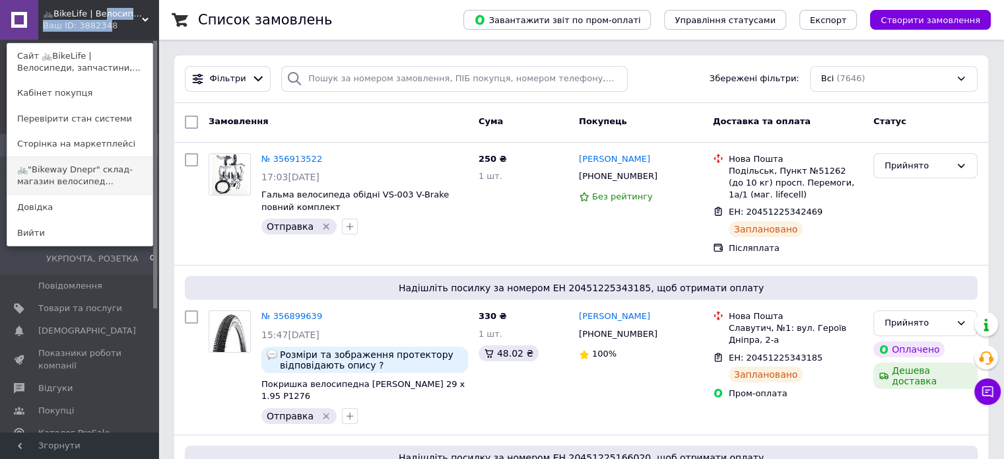
click at [87, 171] on link "🚲"Bikeway Dnepr" склад-магазин велосипед..." at bounding box center [79, 175] width 145 height 37
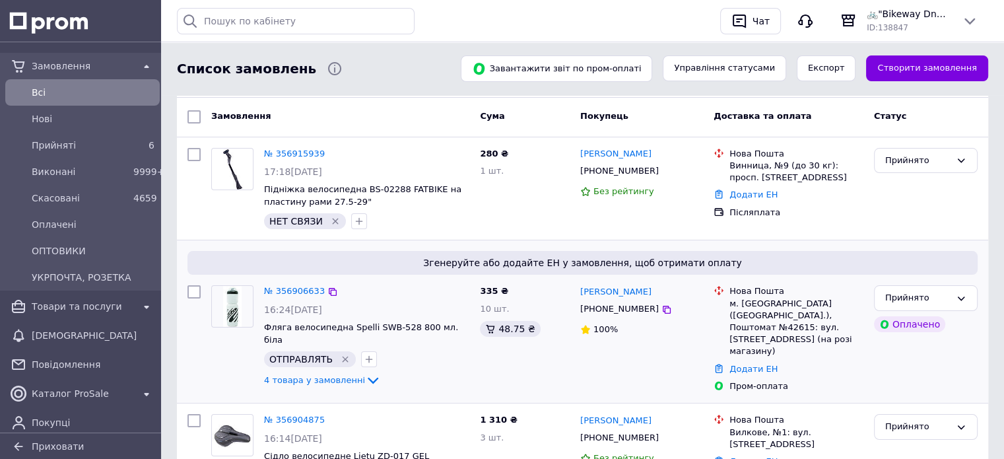
scroll to position [66, 0]
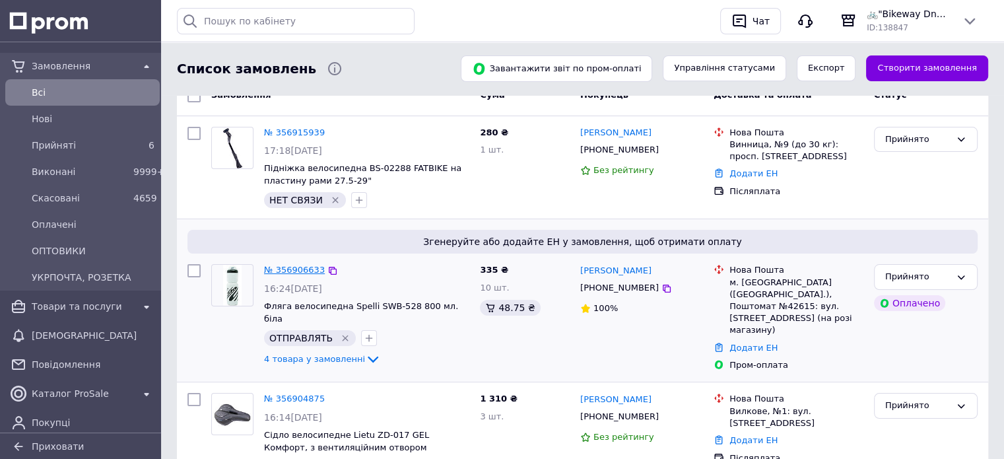
click at [295, 269] on link "№ 356906633" at bounding box center [294, 270] width 61 height 10
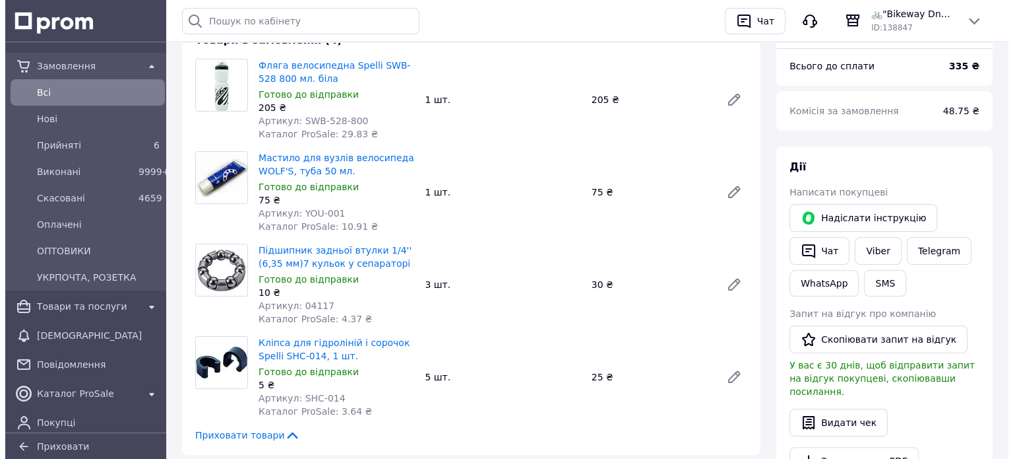
scroll to position [264, 0]
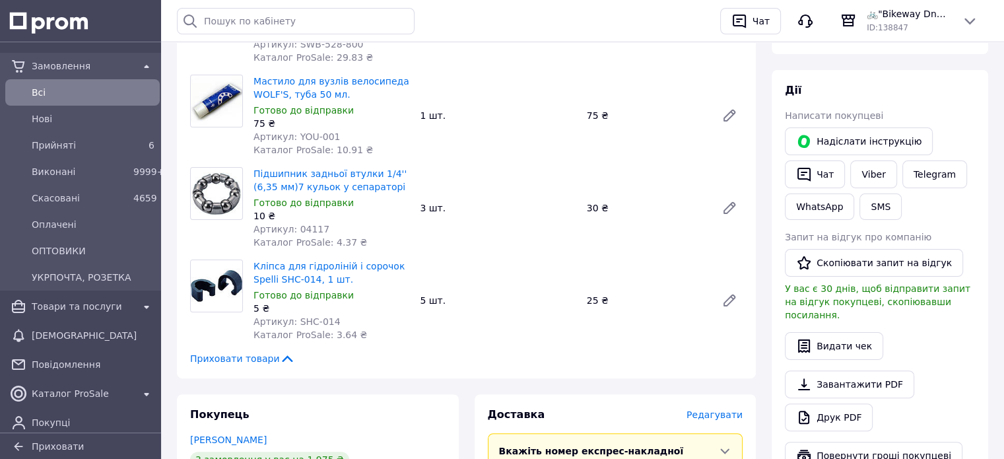
click at [707, 414] on span "Редагувати" at bounding box center [714, 414] width 56 height 11
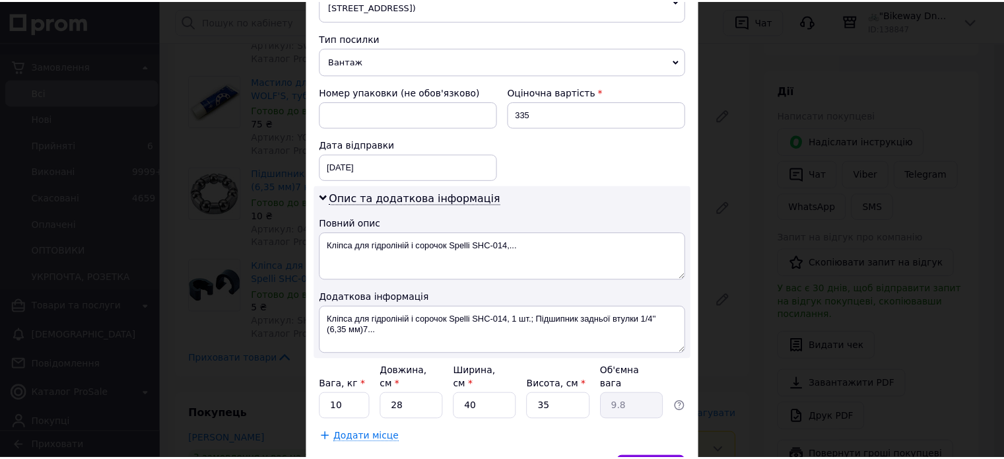
scroll to position [561, 0]
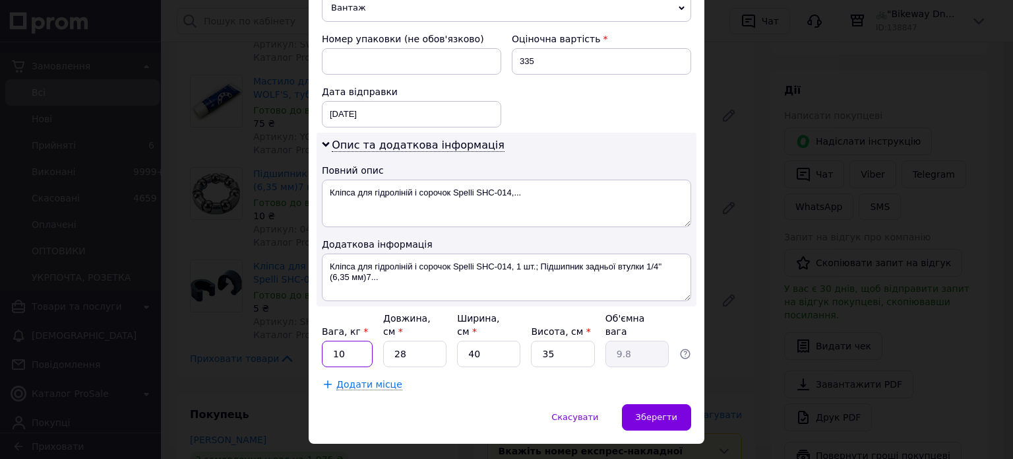
drag, startPoint x: 340, startPoint y: 329, endPoint x: 325, endPoint y: 330, distance: 15.9
click at [325, 340] on input "10" at bounding box center [347, 353] width 51 height 26
type input "0.7"
type input "2"
type input "0.7"
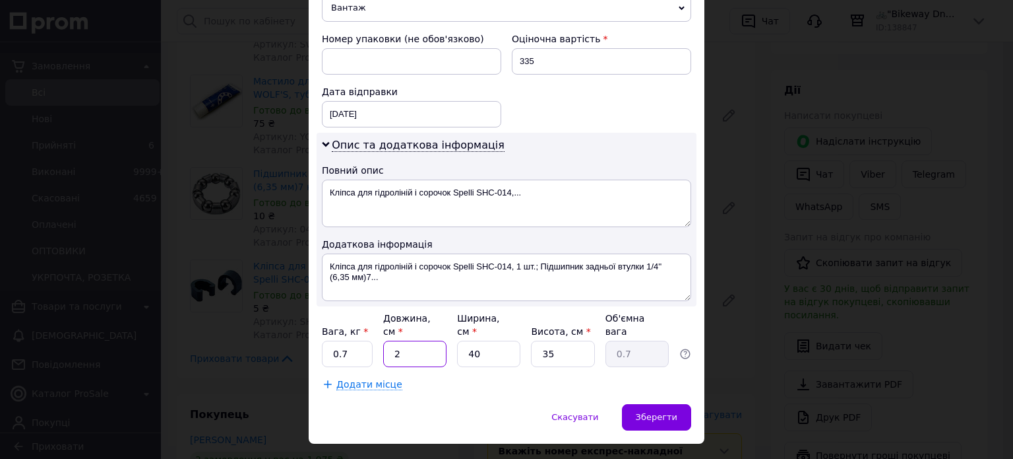
type input "25"
type input "8.75"
type input "25"
type input "1"
type input "0.22"
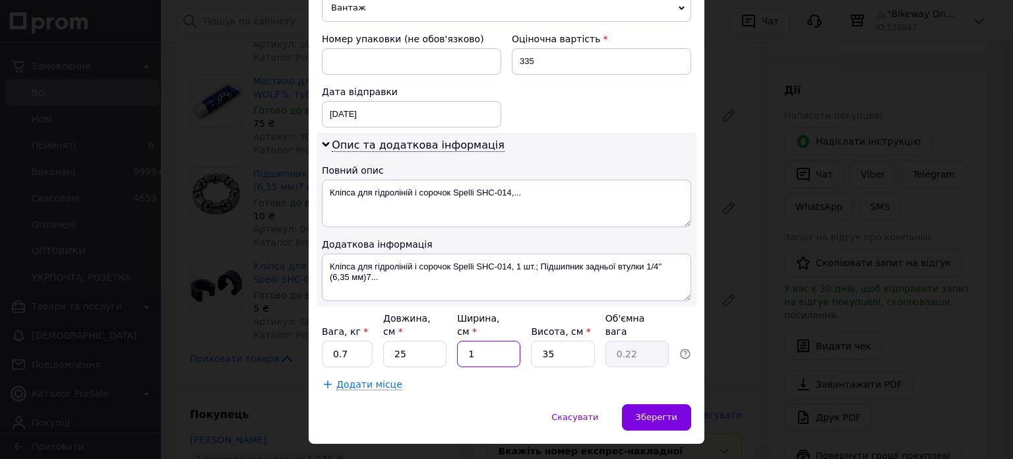
type input "15"
type input "3.28"
type input "15"
type input "1"
type input "0.1"
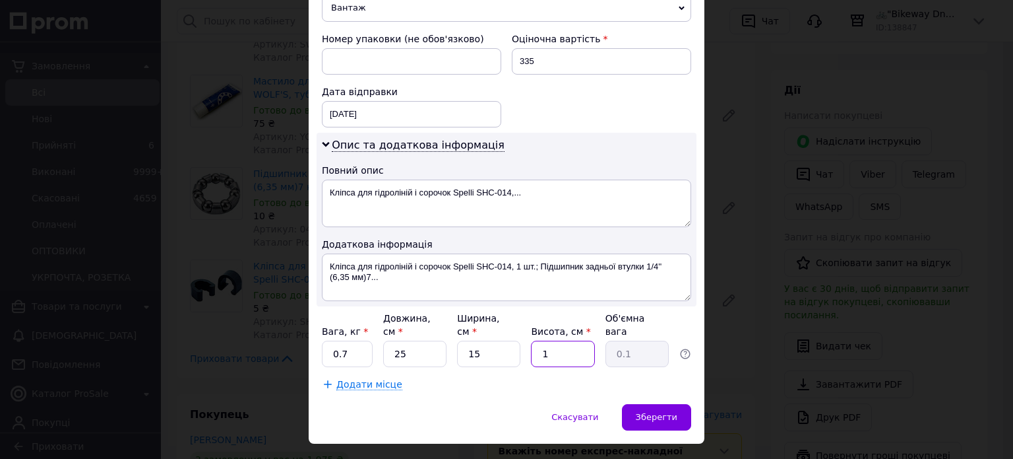
type input "10"
type input "0.94"
type input "10"
click at [663, 412] on span "Зберегти" at bounding box center [657, 417] width 42 height 10
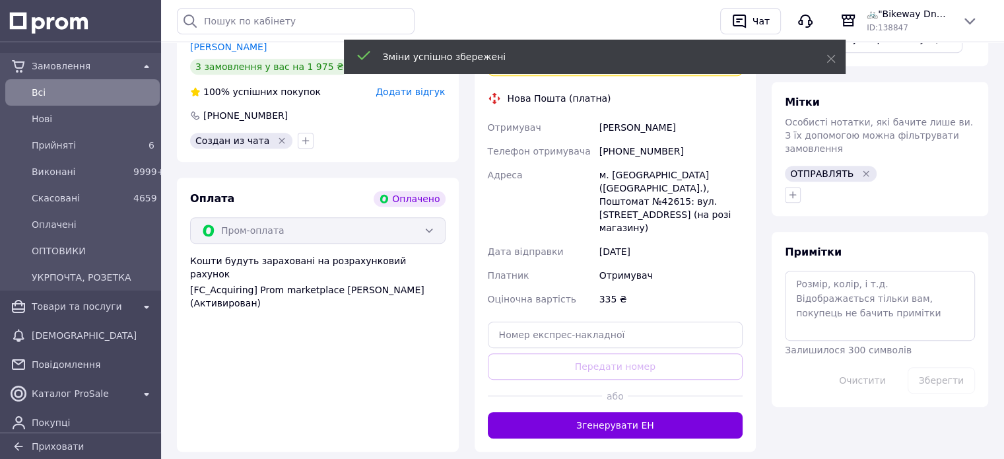
scroll to position [660, 0]
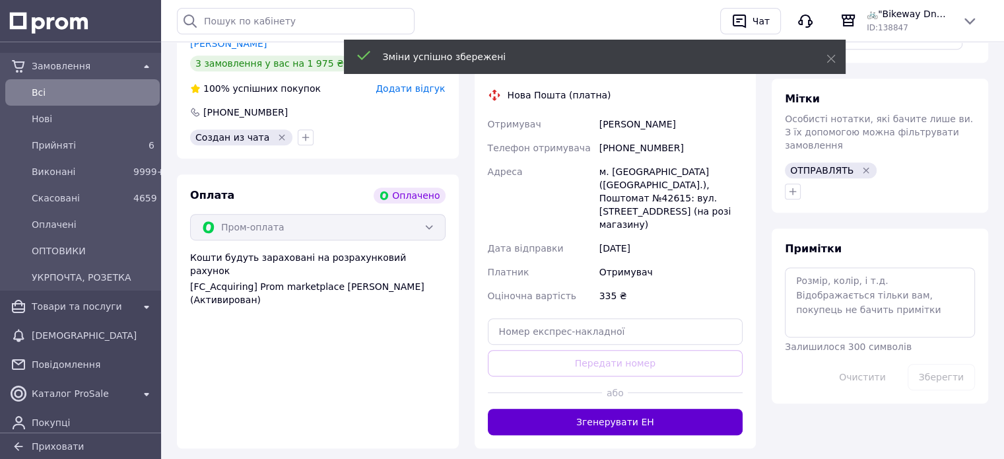
click at [596, 410] on button "Згенерувати ЕН" at bounding box center [615, 421] width 255 height 26
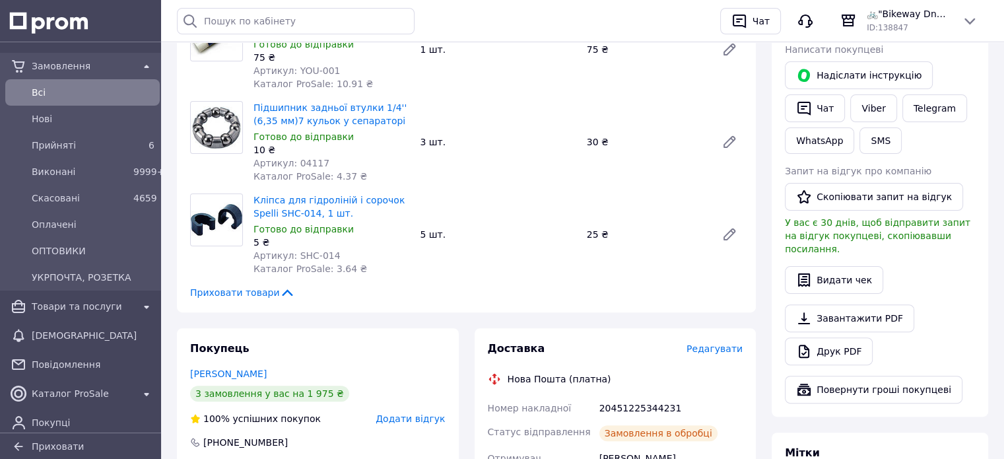
scroll to position [528, 0]
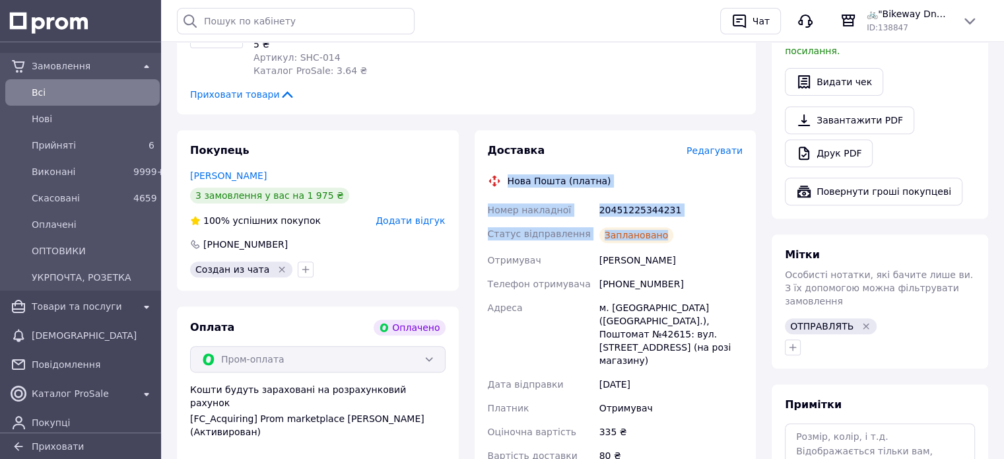
drag, startPoint x: 507, startPoint y: 185, endPoint x: 681, endPoint y: 232, distance: 179.7
click at [681, 232] on div "Доставка Редагувати Нова Пошта (платна) Номер накладної 20451225344231 Статус в…" at bounding box center [615, 323] width 255 height 361
copy div "Нова Пошта (платна) Номер накладної 20451225344231 Статус відправлення Запланов…"
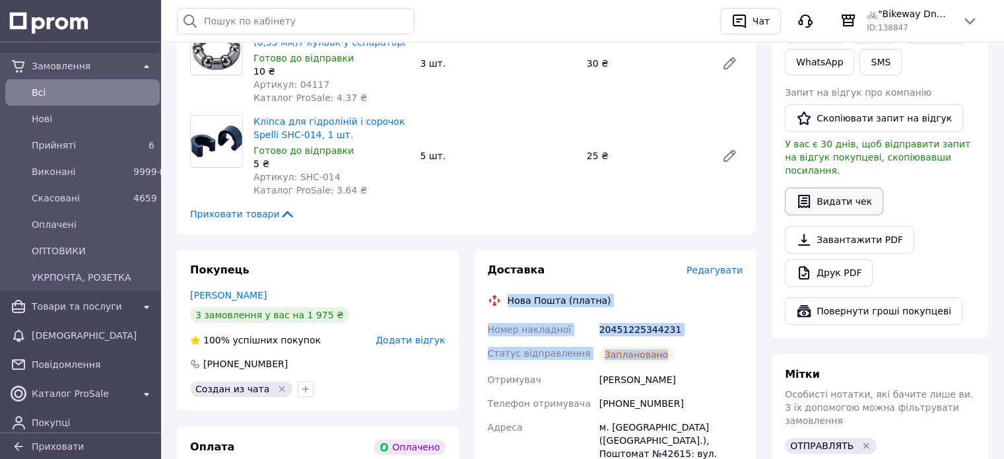
scroll to position [330, 0]
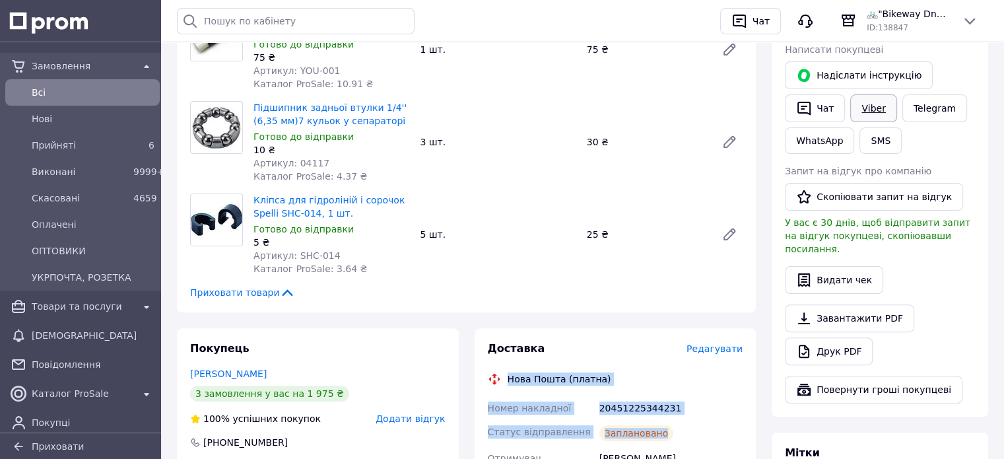
click at [858, 106] on link "Viber" at bounding box center [873, 108] width 46 height 28
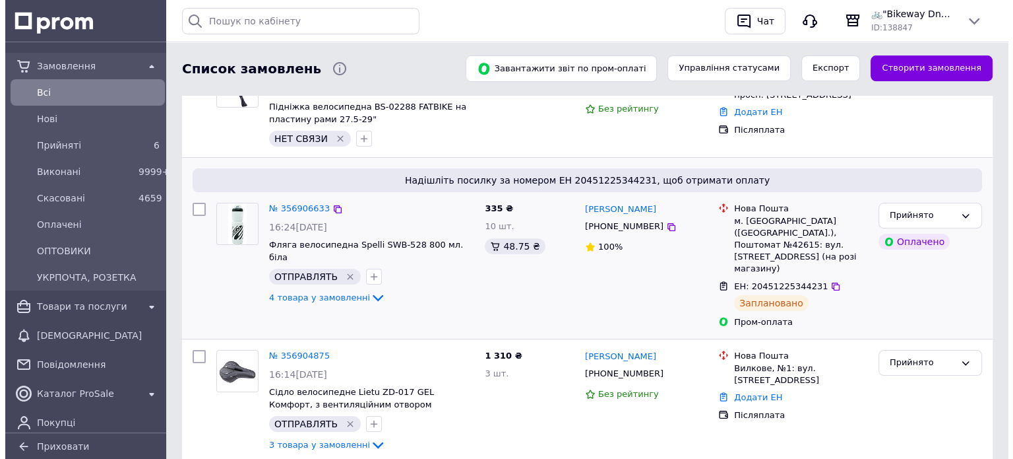
scroll to position [132, 0]
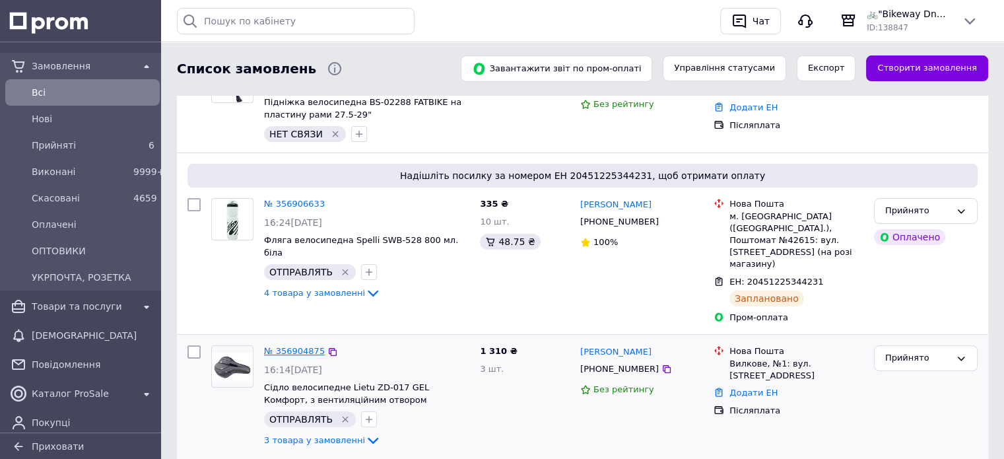
click at [290, 346] on link "№ 356904875" at bounding box center [294, 351] width 61 height 10
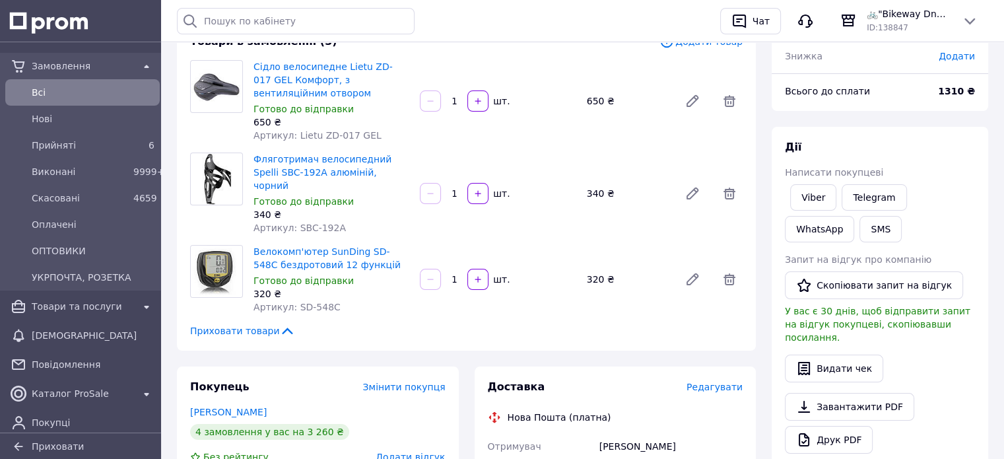
click at [717, 381] on span "Редагувати" at bounding box center [714, 386] width 56 height 11
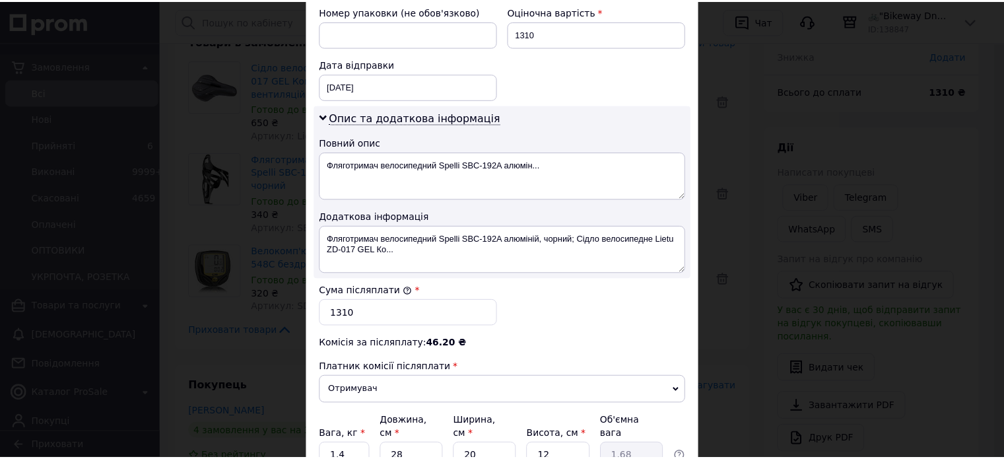
scroll to position [660, 0]
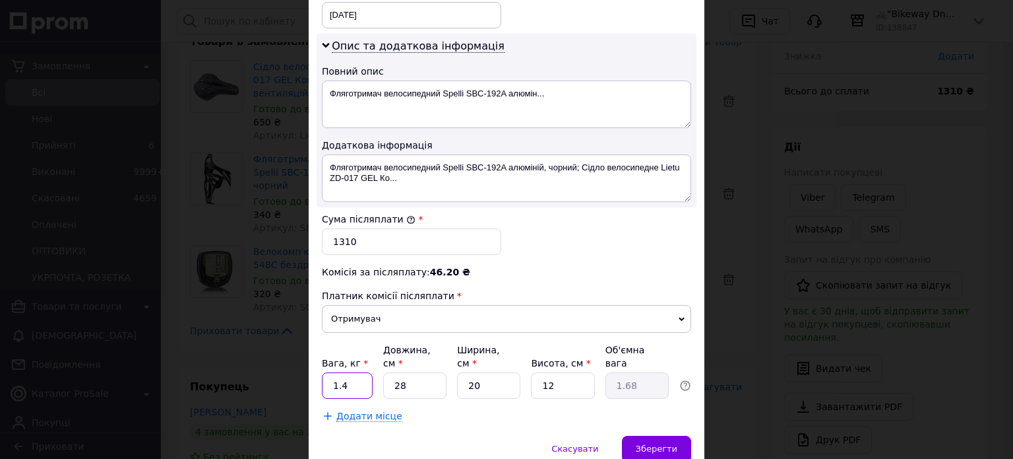
click at [356, 372] on input "1.4" at bounding box center [347, 385] width 51 height 26
type input "1.5"
type input "1"
type input "0.14"
type input "15"
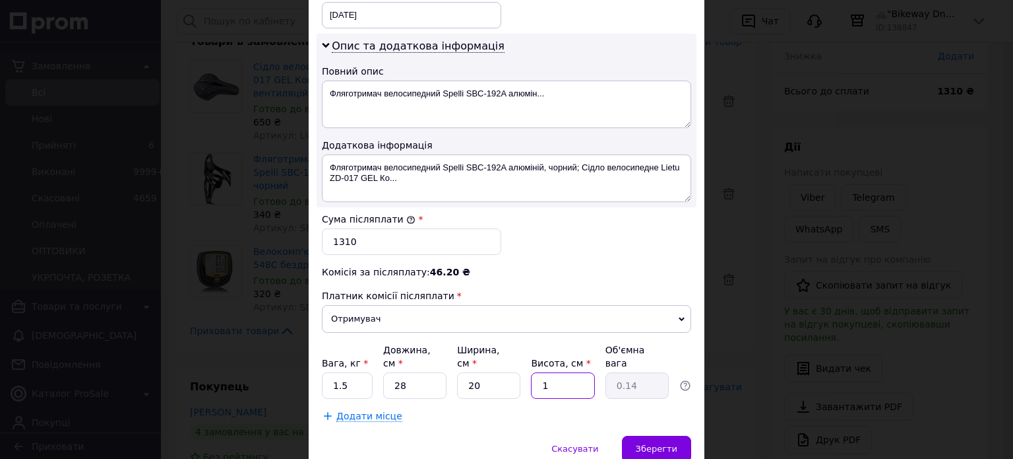
type input "2.1"
type input "1"
type input "0.14"
type input "14"
type input "1.96"
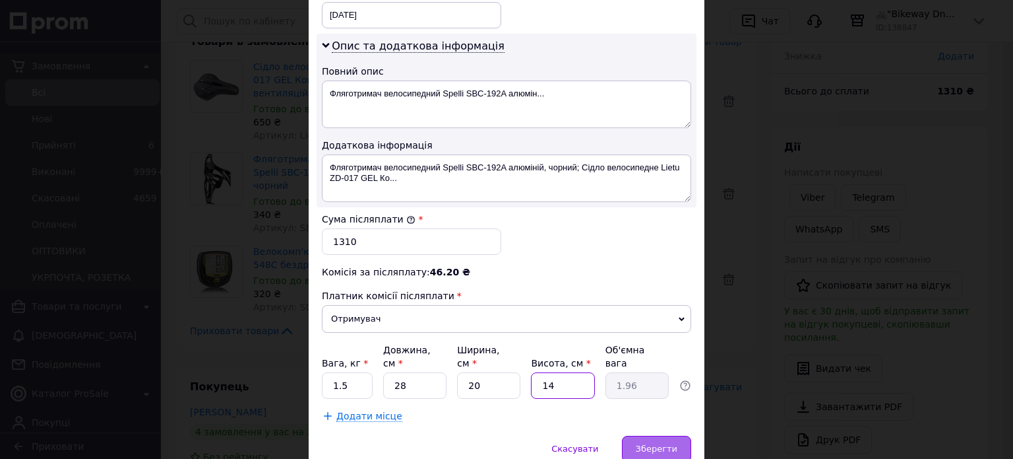
type input "14"
click at [663, 443] on span "Зберегти" at bounding box center [657, 448] width 42 height 10
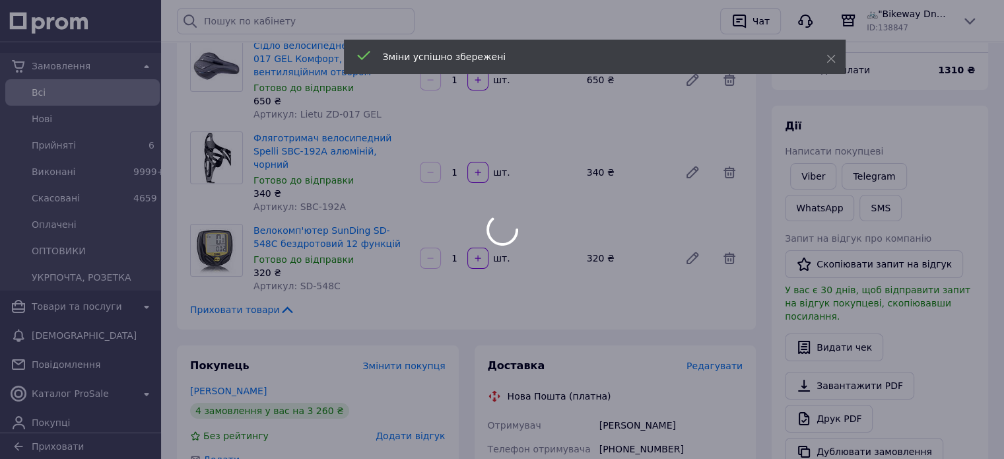
scroll to position [462, 0]
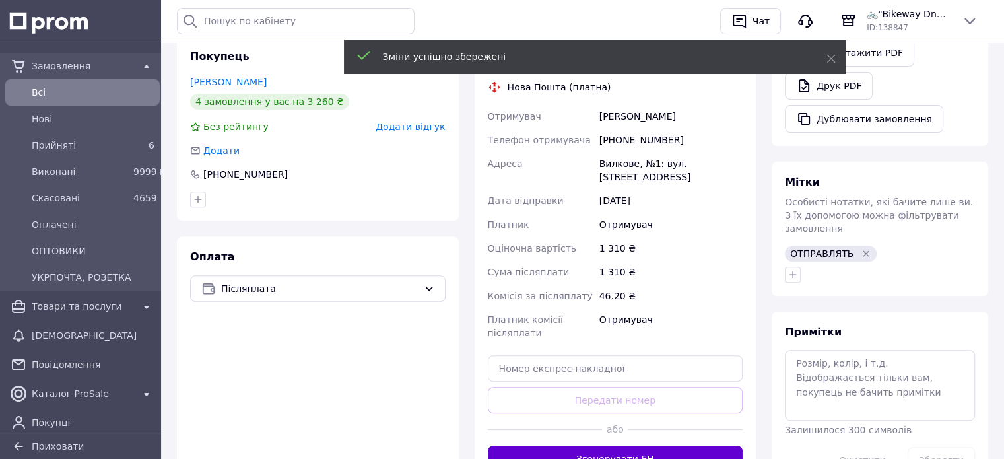
click at [600, 445] on button "Згенерувати ЕН" at bounding box center [615, 458] width 255 height 26
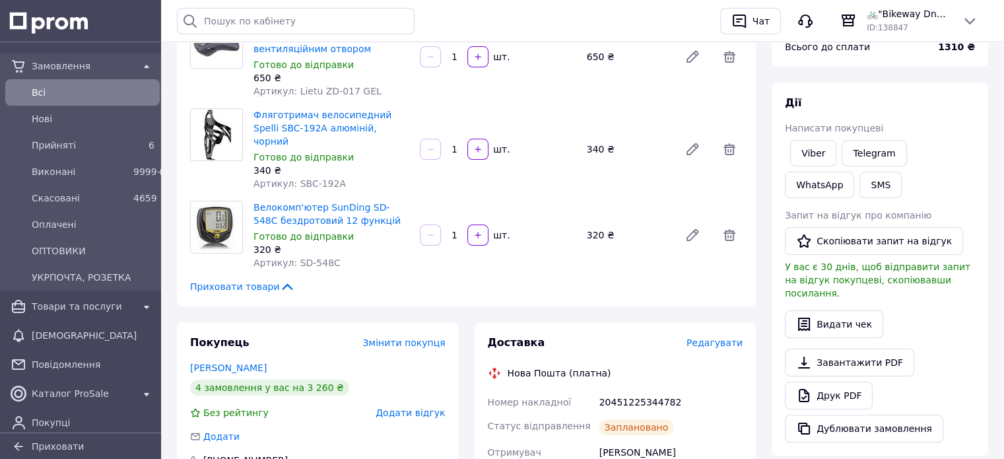
scroll to position [264, 0]
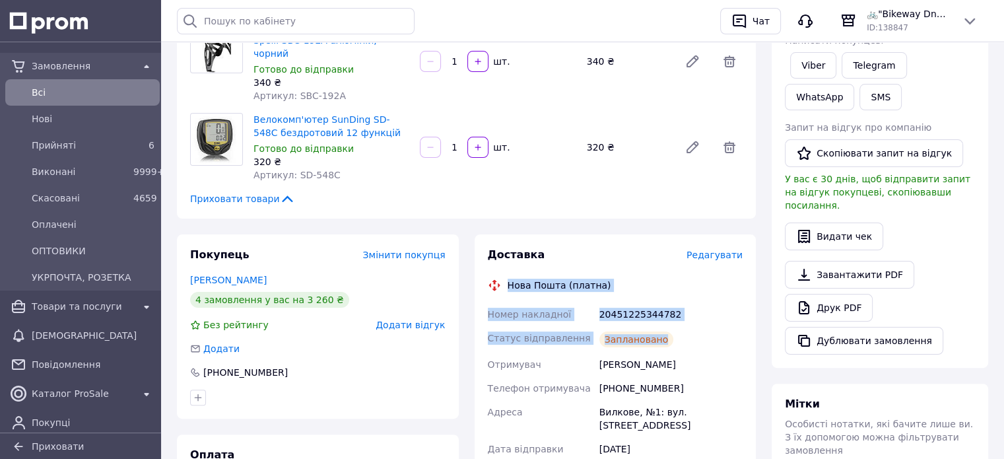
drag, startPoint x: 507, startPoint y: 255, endPoint x: 693, endPoint y: 305, distance: 192.7
click at [693, 305] on div "Доставка Редагувати Нова Пошта (платна) Номер накладної 20451225344782 Статус в…" at bounding box center [615, 450] width 255 height 406
copy div "Нова Пошта (платна) Номер накладної 20451225344782 Статус відправлення Запланов…"
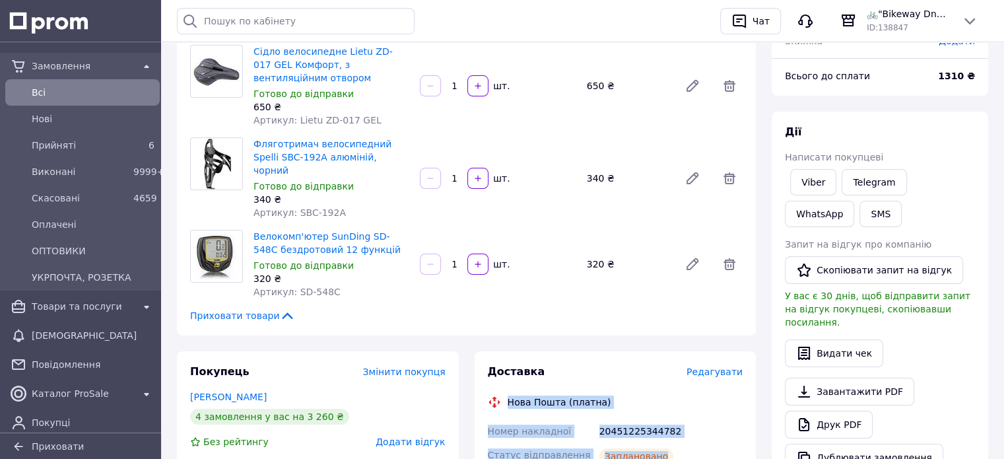
scroll to position [0, 0]
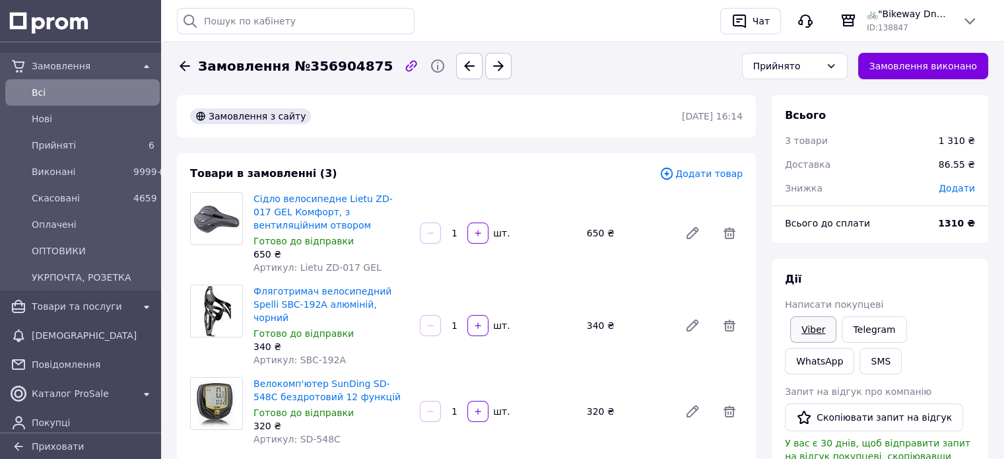
click at [813, 331] on link "Viber" at bounding box center [813, 329] width 46 height 26
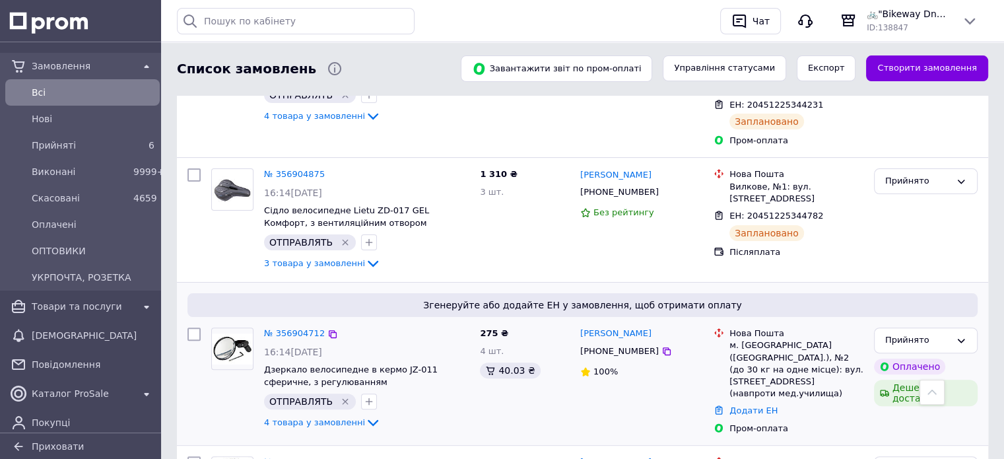
scroll to position [396, 0]
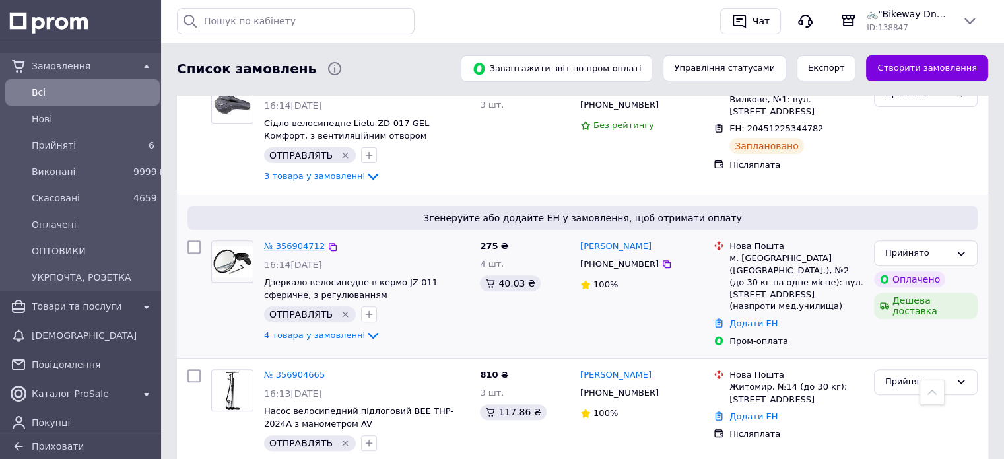
click at [287, 241] on link "№ 356904712" at bounding box center [294, 246] width 61 height 10
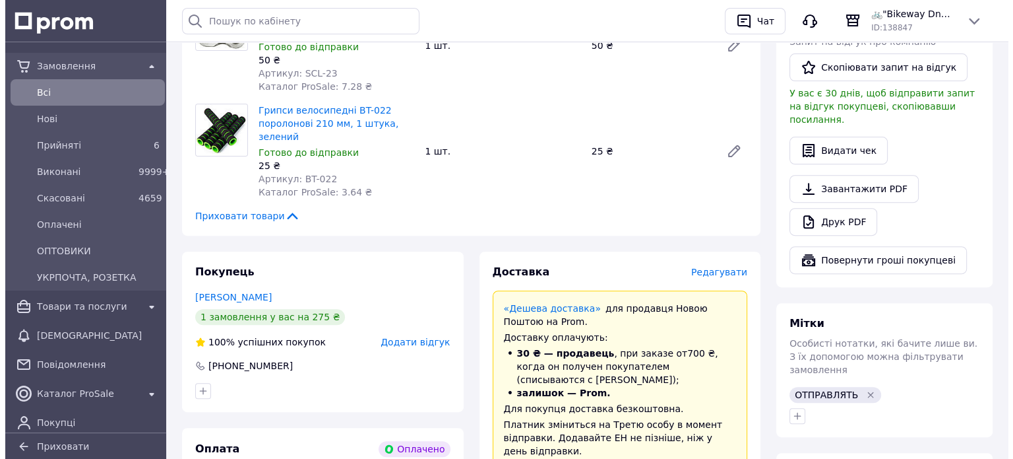
scroll to position [462, 0]
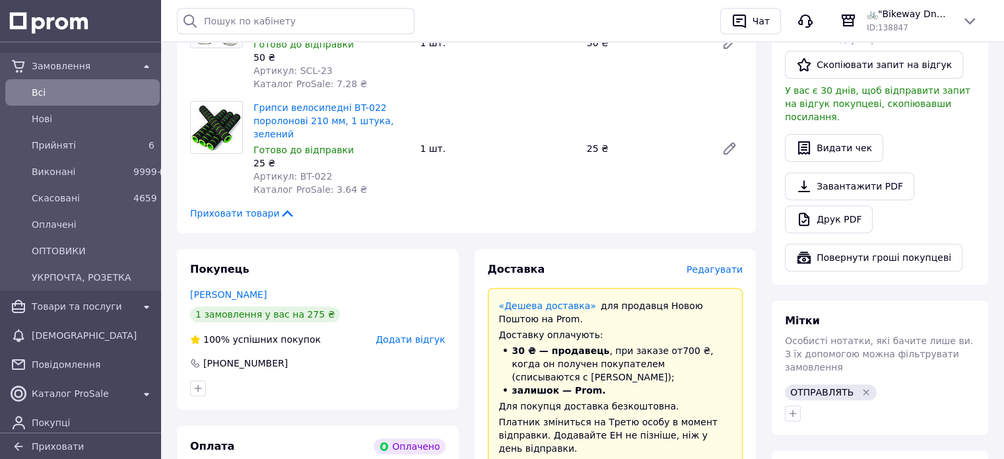
click at [705, 264] on span "Редагувати" at bounding box center [714, 269] width 56 height 11
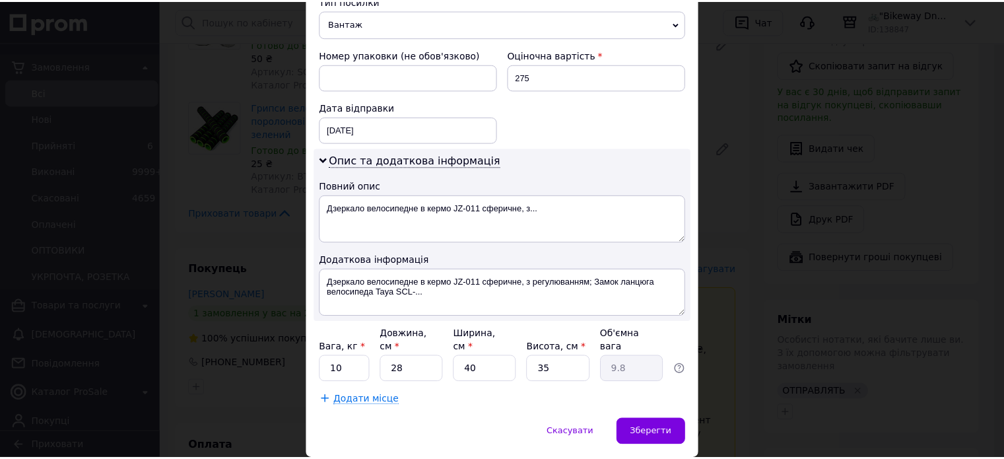
scroll to position [561, 0]
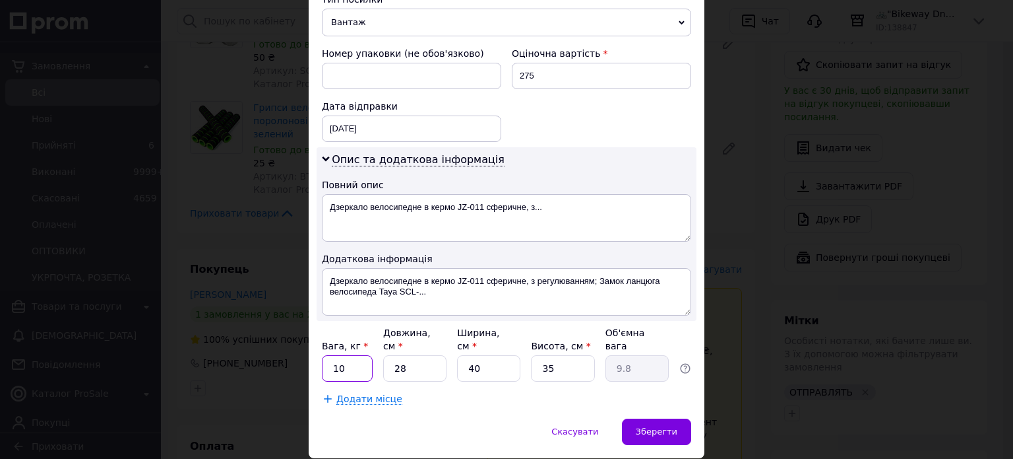
drag, startPoint x: 351, startPoint y: 326, endPoint x: 329, endPoint y: 327, distance: 22.4
click at [329, 355] on input "10" at bounding box center [347, 368] width 51 height 26
click at [336, 355] on input "05" at bounding box center [347, 368] width 51 height 26
type input "0.5"
type input "2"
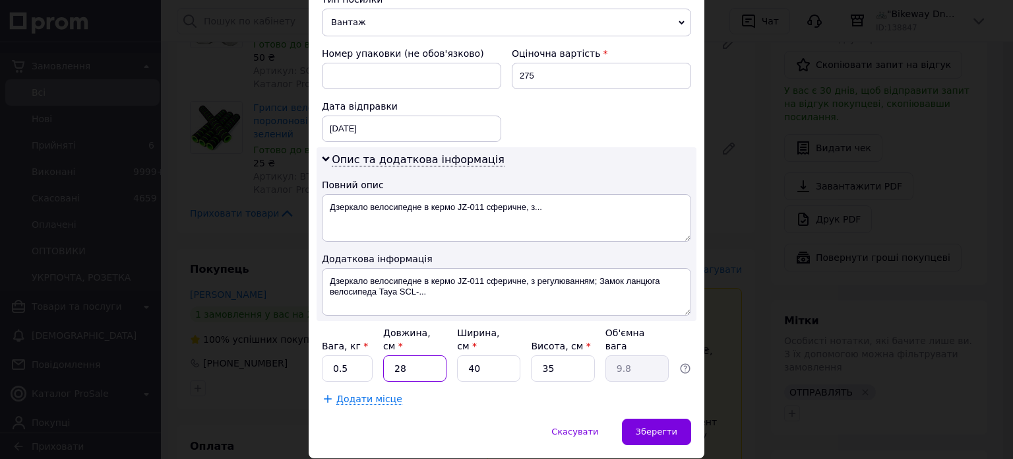
type input "0.7"
type input "20"
type input "7"
type input "20"
type input "1"
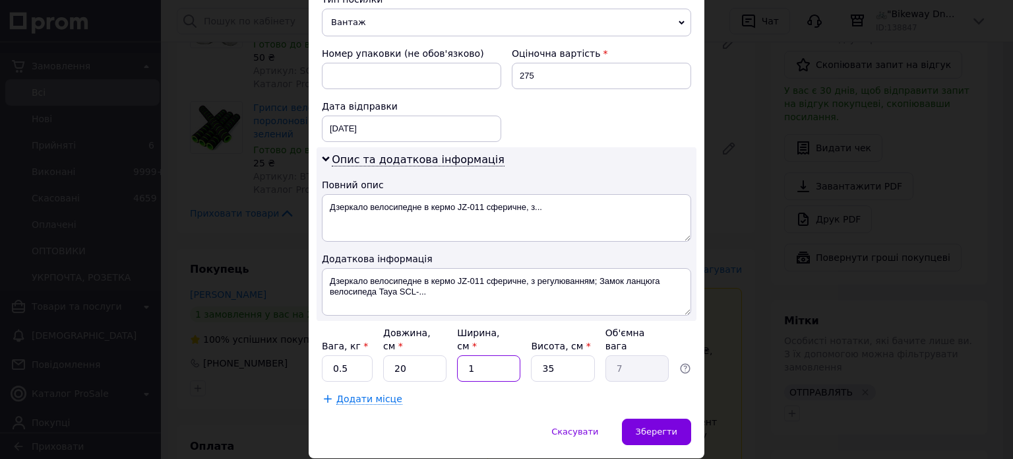
type input "0.18"
type input "15"
type input "2.63"
type input "15"
type input "1"
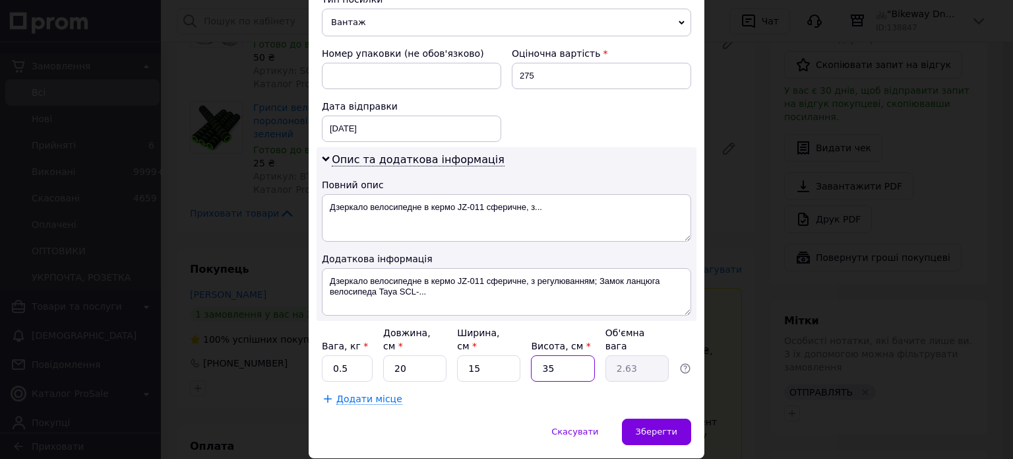
type input "0.1"
type input "10"
type input "0.75"
type input "10"
click at [662, 426] on span "Зберегти" at bounding box center [657, 431] width 42 height 10
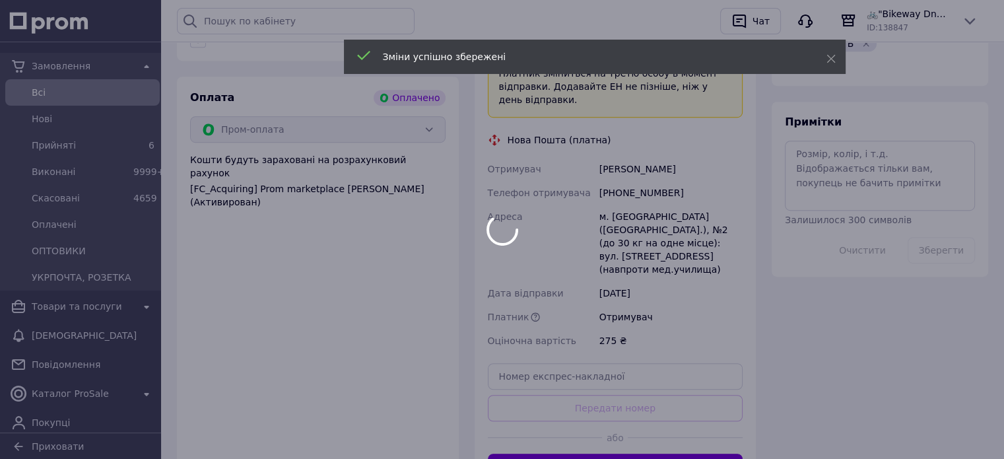
scroll to position [924, 0]
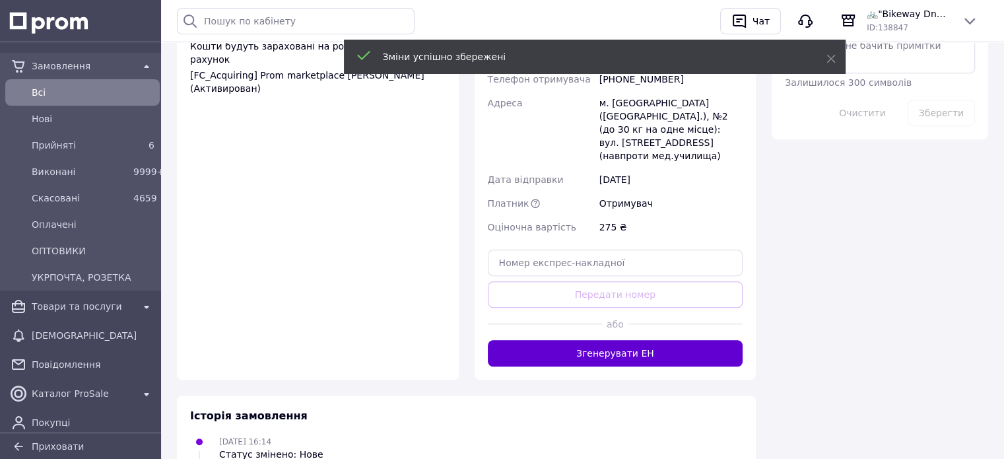
click at [577, 340] on button "Згенерувати ЕН" at bounding box center [615, 353] width 255 height 26
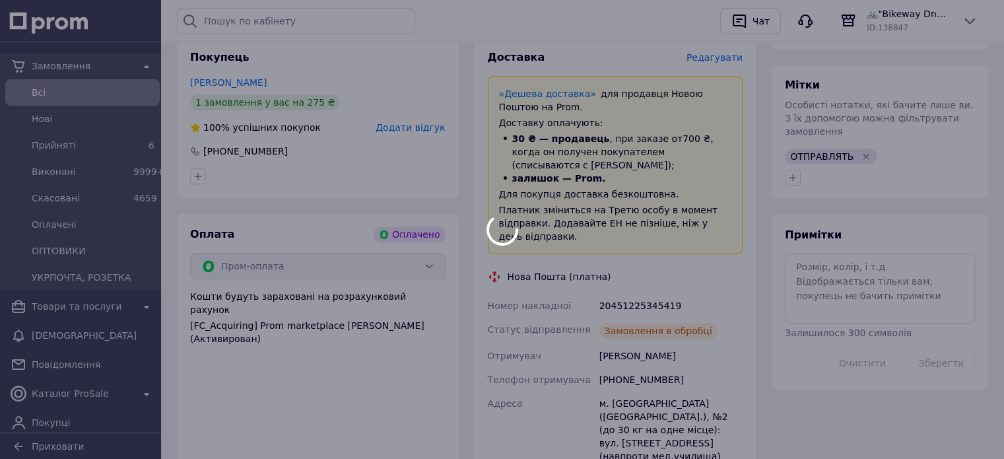
scroll to position [660, 0]
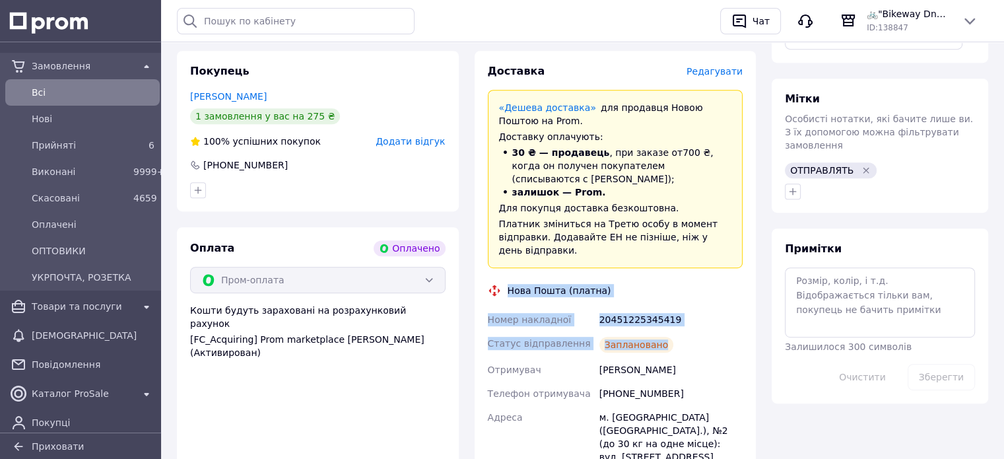
drag, startPoint x: 507, startPoint y: 236, endPoint x: 701, endPoint y: 290, distance: 201.4
click at [701, 290] on div "Доставка Редагувати «Дешева доставка»   для продавця [GEOGRAPHIC_DATA] на Prom.…" at bounding box center [615, 327] width 255 height 526
copy div "Нова Пошта (платна) Номер накладної 20451225345419 Статус відправлення Запланов…"
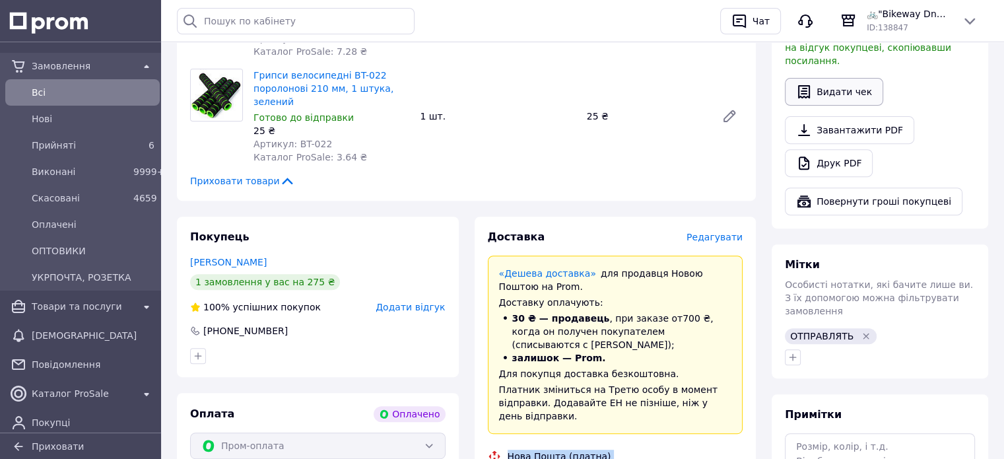
scroll to position [264, 0]
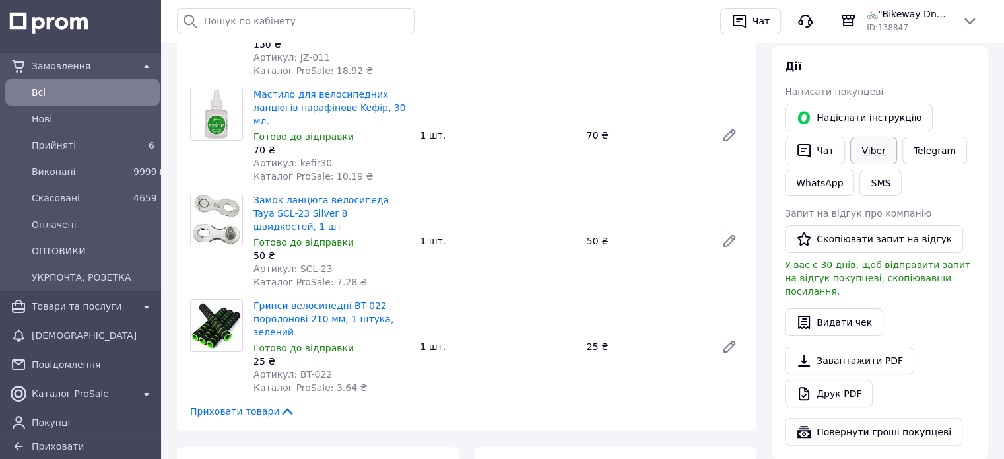
click at [866, 152] on link "Viber" at bounding box center [873, 151] width 46 height 28
click at [645, 296] on div "Грипси велосипедні BT-022 поролонові 210 мм, 1 штука, зелений Готово до відправ…" at bounding box center [497, 346] width 499 height 100
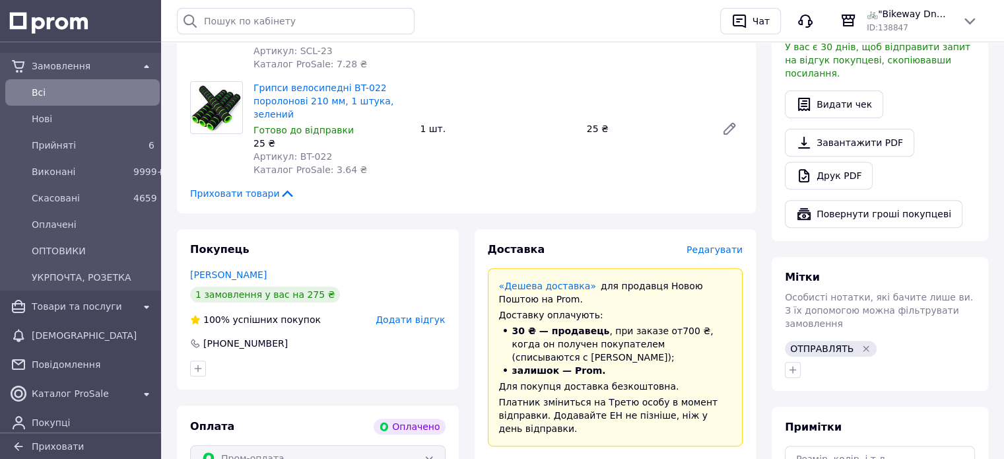
scroll to position [330, 0]
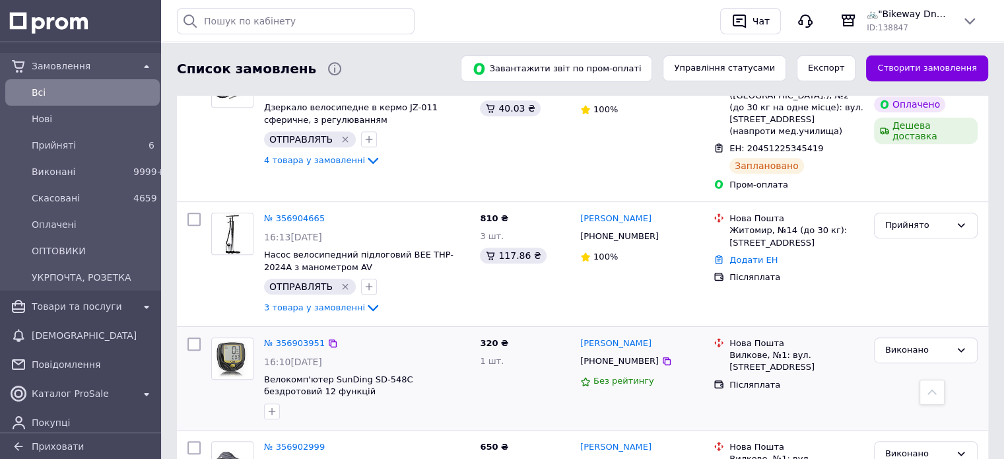
scroll to position [594, 0]
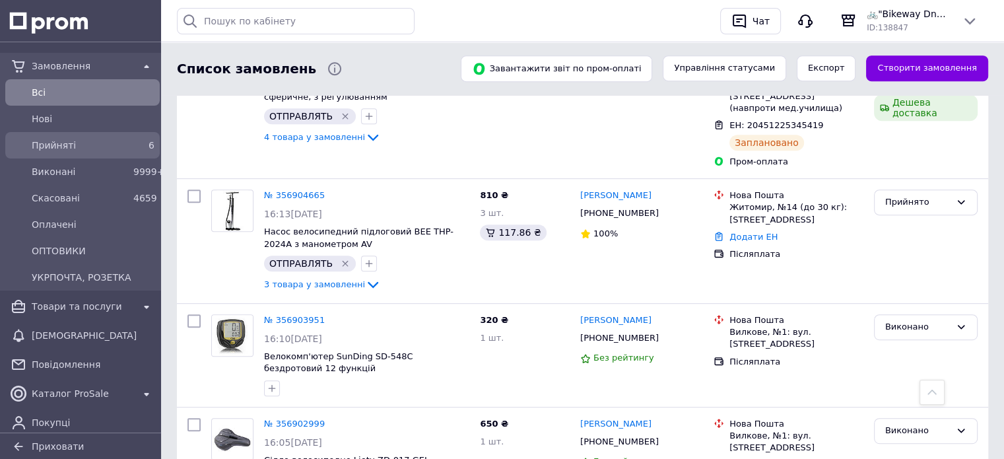
click at [78, 144] on span "Прийняті" at bounding box center [80, 145] width 96 height 13
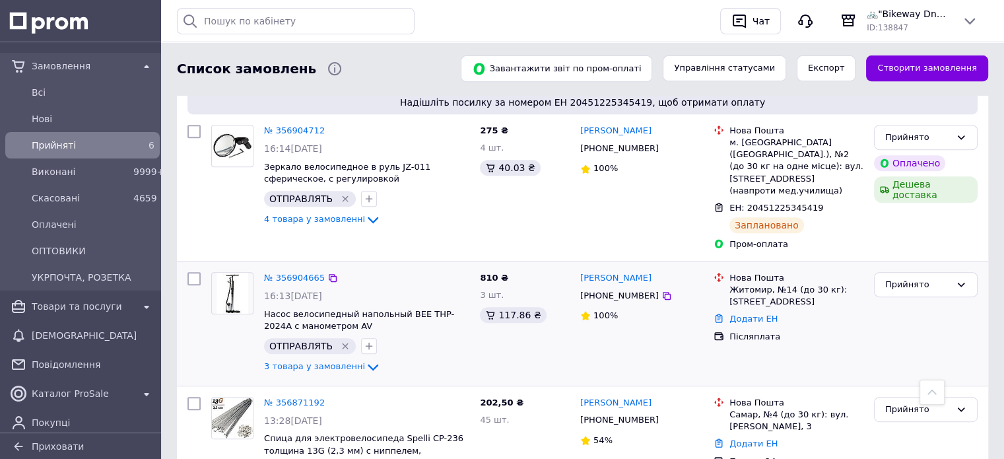
scroll to position [539, 0]
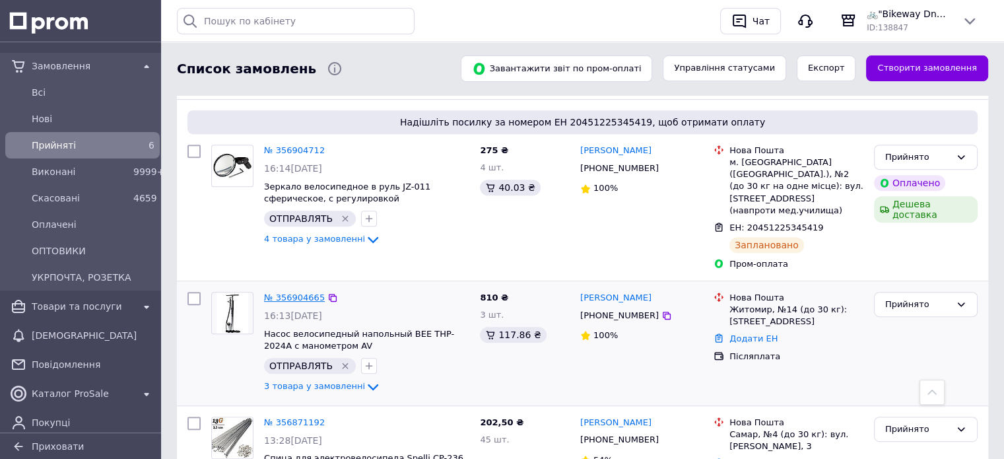
click at [294, 292] on link "№ 356904665" at bounding box center [294, 297] width 61 height 10
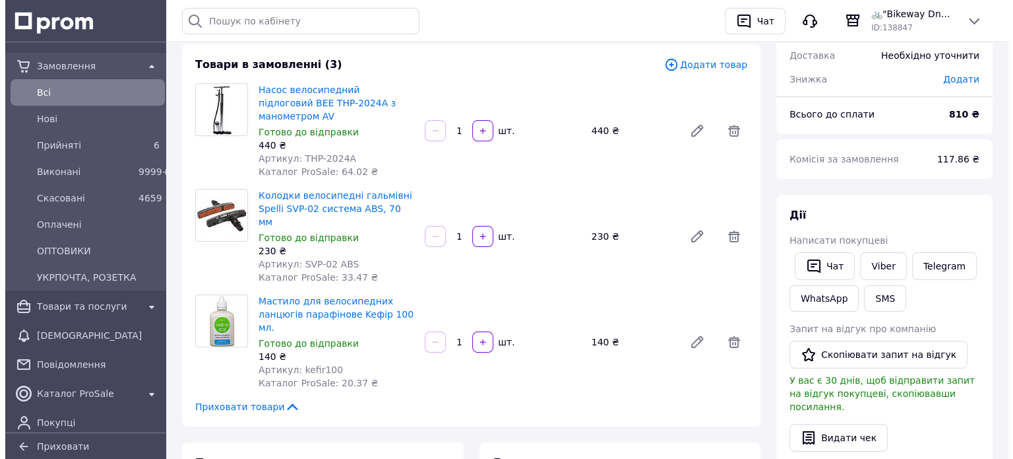
scroll to position [264, 0]
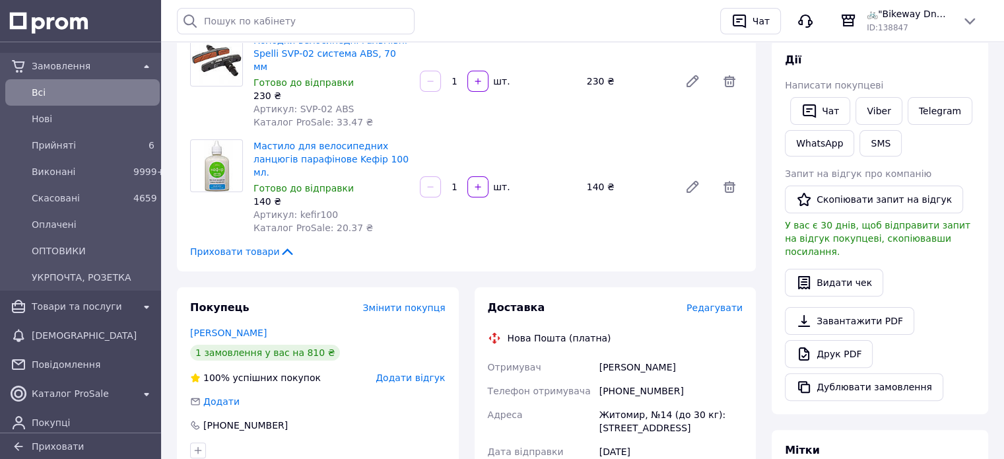
click at [710, 302] on span "Редагувати" at bounding box center [714, 307] width 56 height 11
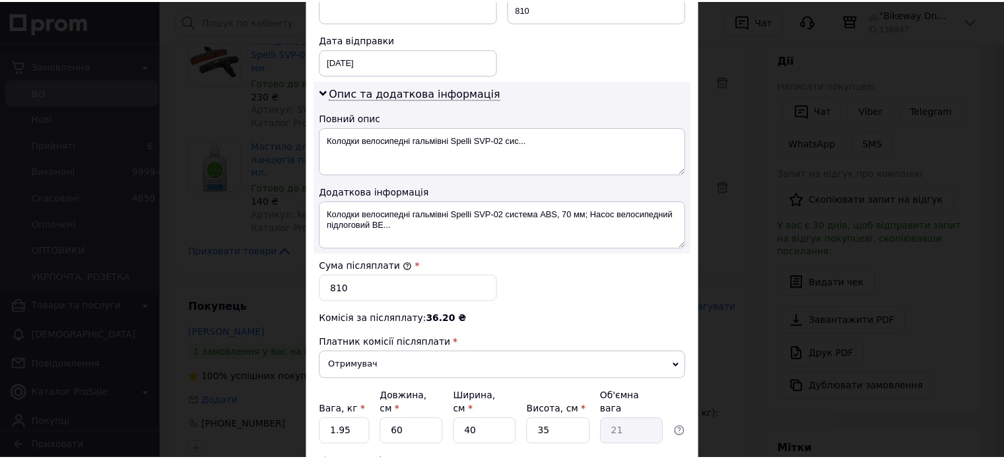
scroll to position [660, 0]
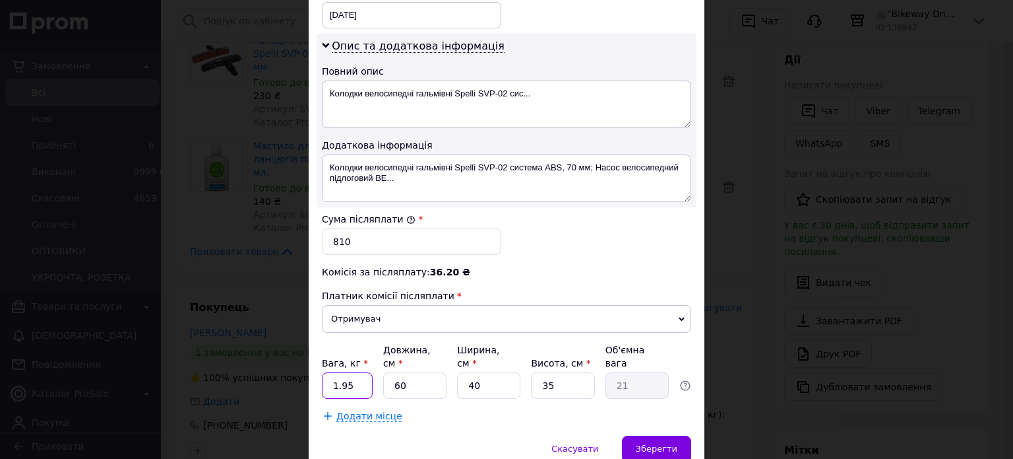
click at [346, 372] on input "1.95" at bounding box center [347, 385] width 51 height 26
drag, startPoint x: 424, startPoint y: 358, endPoint x: 410, endPoint y: 358, distance: 13.2
click at [410, 372] on input "60" at bounding box center [414, 385] width 63 height 26
drag, startPoint x: 485, startPoint y: 354, endPoint x: 464, endPoint y: 359, distance: 21.1
click at [464, 372] on input "40" at bounding box center [488, 385] width 63 height 26
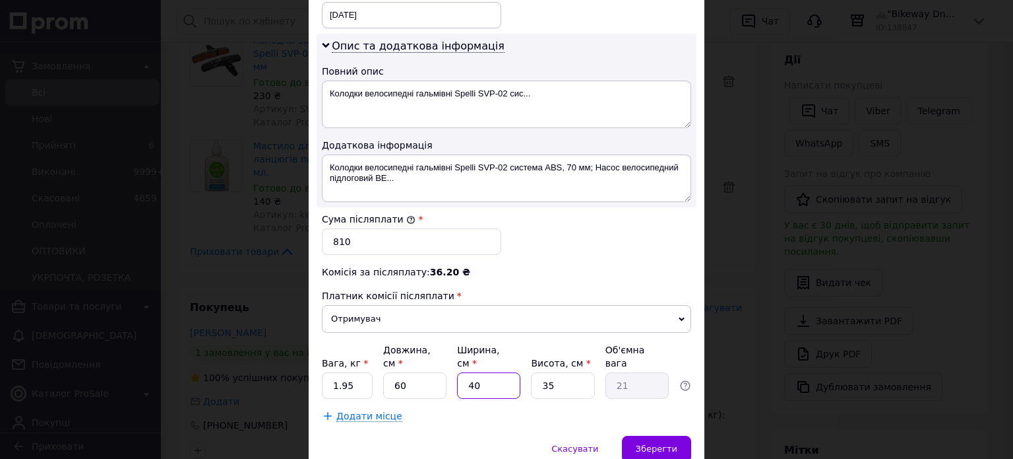
type input "1"
type input "0.53"
type input "15"
type input "7.88"
type input "15"
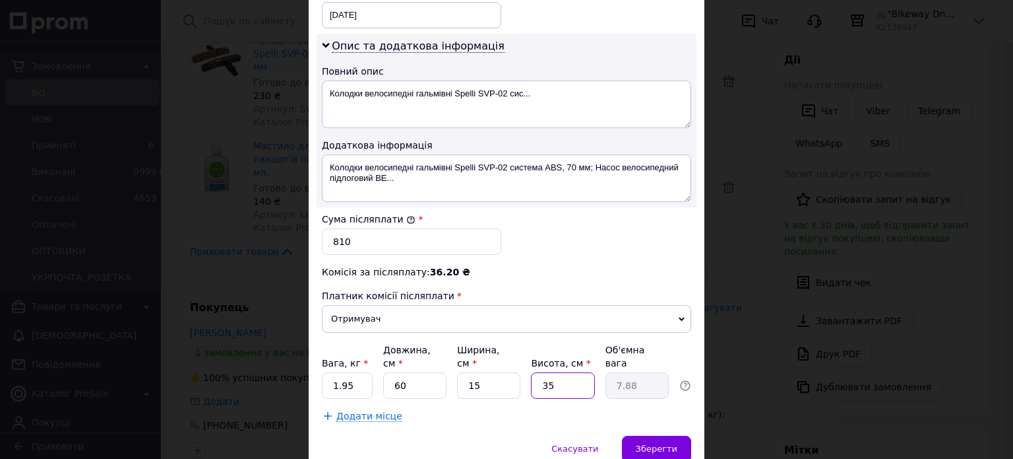
type input "1"
type input "0.23"
type input "10"
type input "2.25"
type input "10"
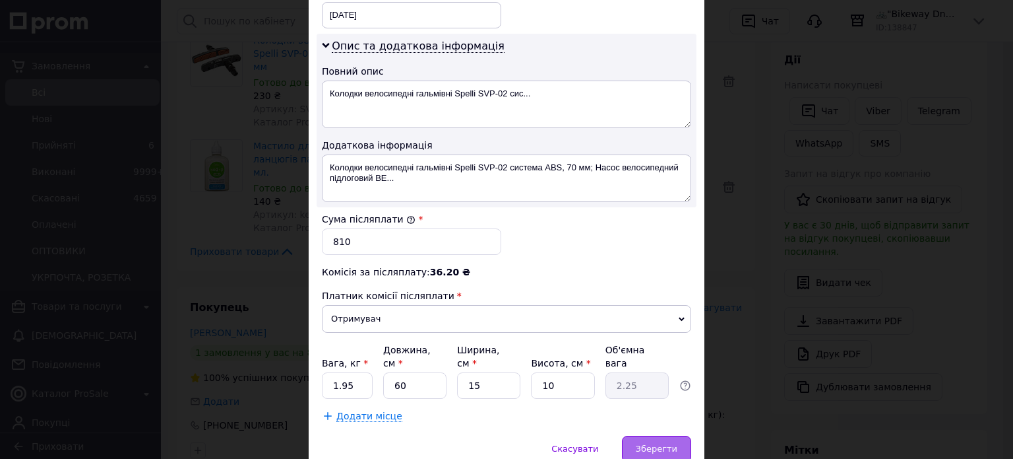
click at [671, 443] on span "Зберегти" at bounding box center [657, 448] width 42 height 10
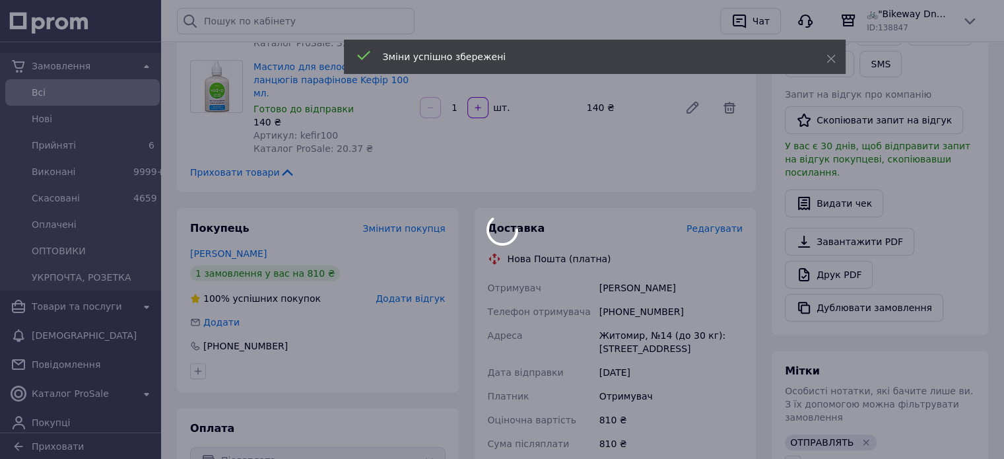
scroll to position [528, 0]
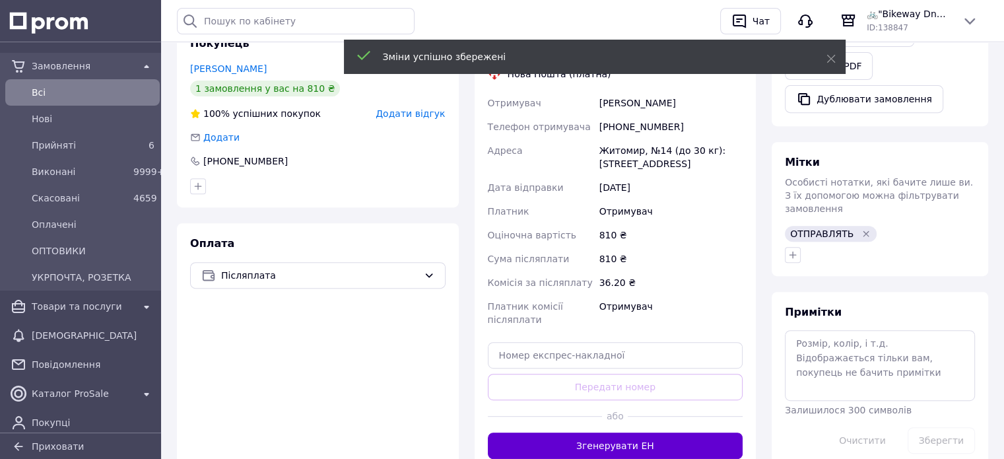
click at [636, 432] on button "Згенерувати ЕН" at bounding box center [615, 445] width 255 height 26
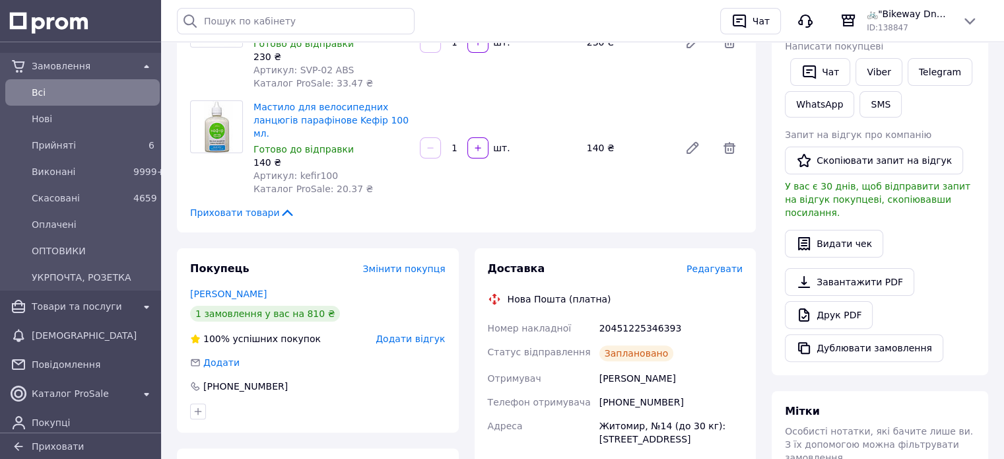
scroll to position [198, 0]
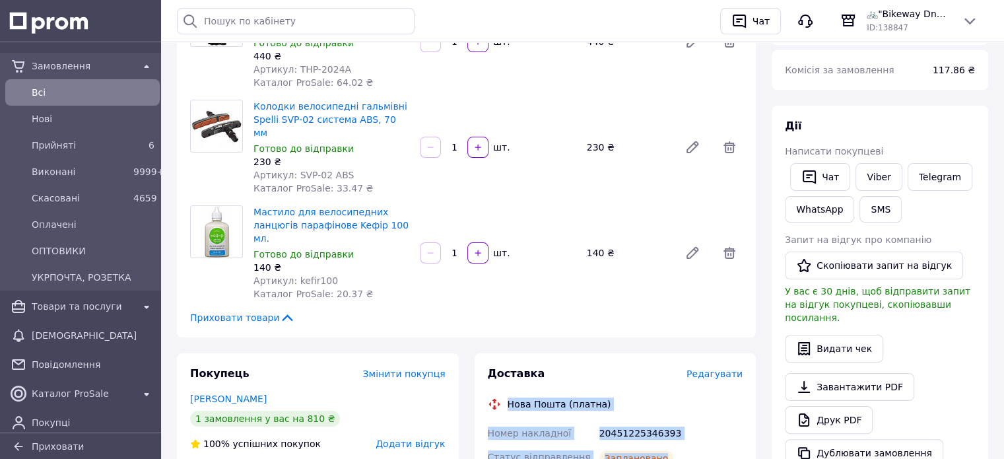
drag, startPoint x: 509, startPoint y: 364, endPoint x: 678, endPoint y: 414, distance: 176.2
copy div "Нова Пошта (платна) Номер накладної 20451225346393 Статус відправлення Запланов…"
click at [874, 179] on link "Viber" at bounding box center [878, 177] width 46 height 28
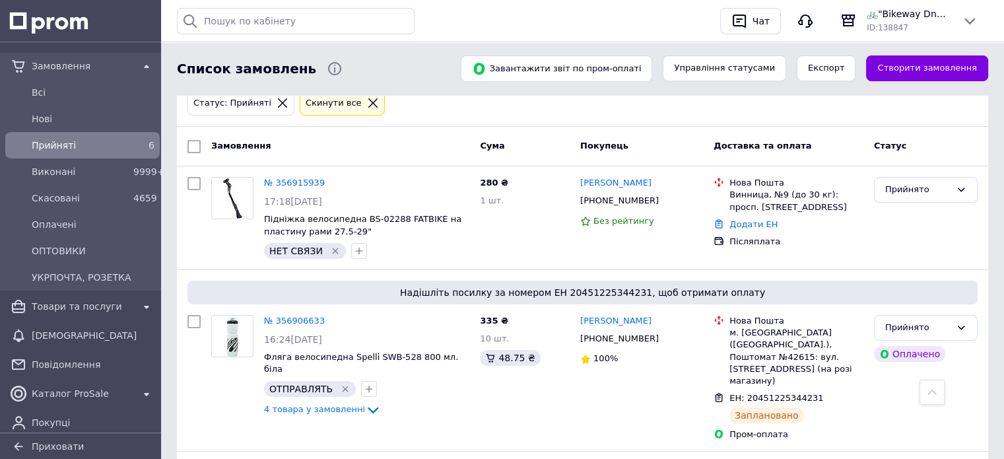
scroll to position [11, 0]
